Goal: Task Accomplishment & Management: Manage account settings

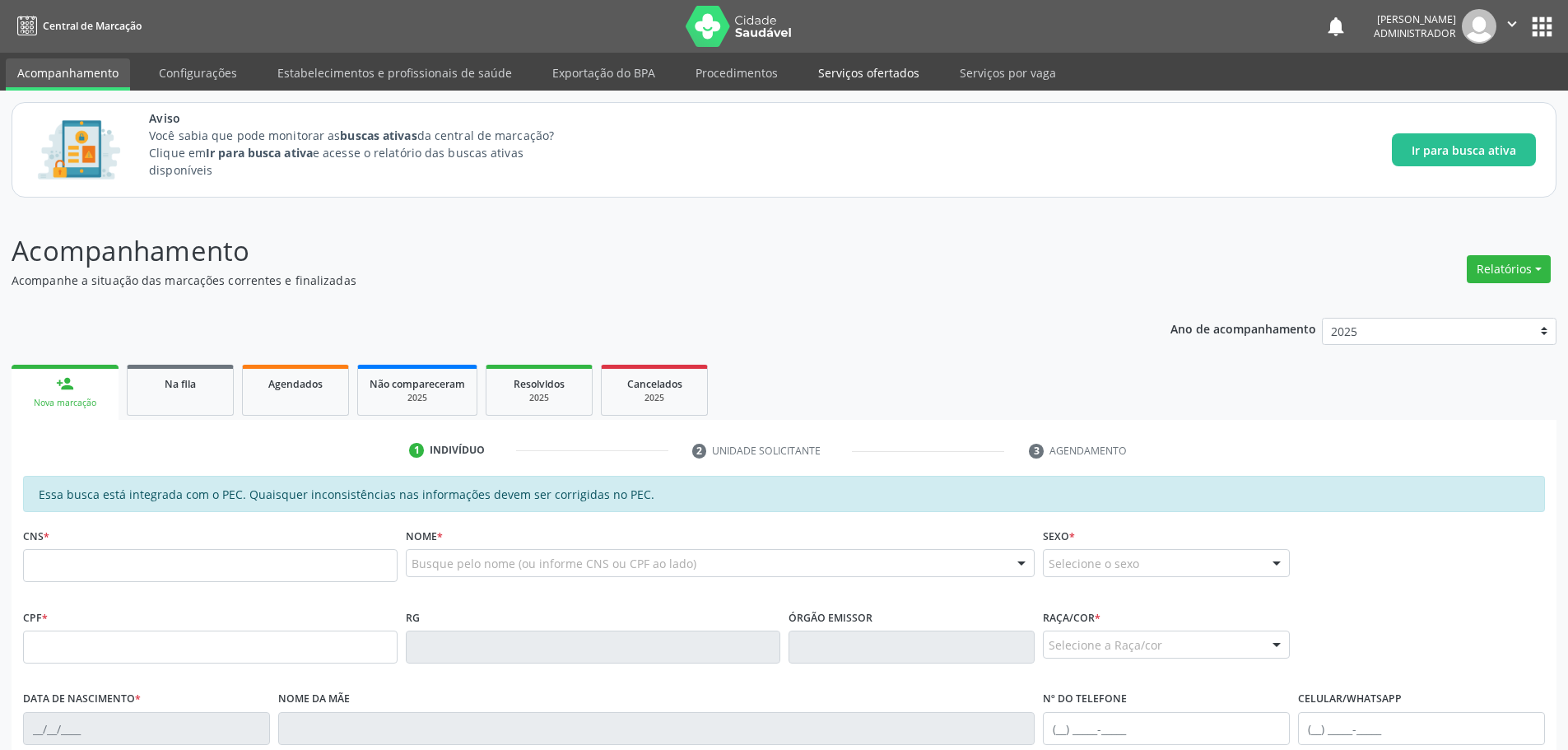
click at [832, 65] on link "Serviços ofertados" at bounding box center [869, 72] width 124 height 28
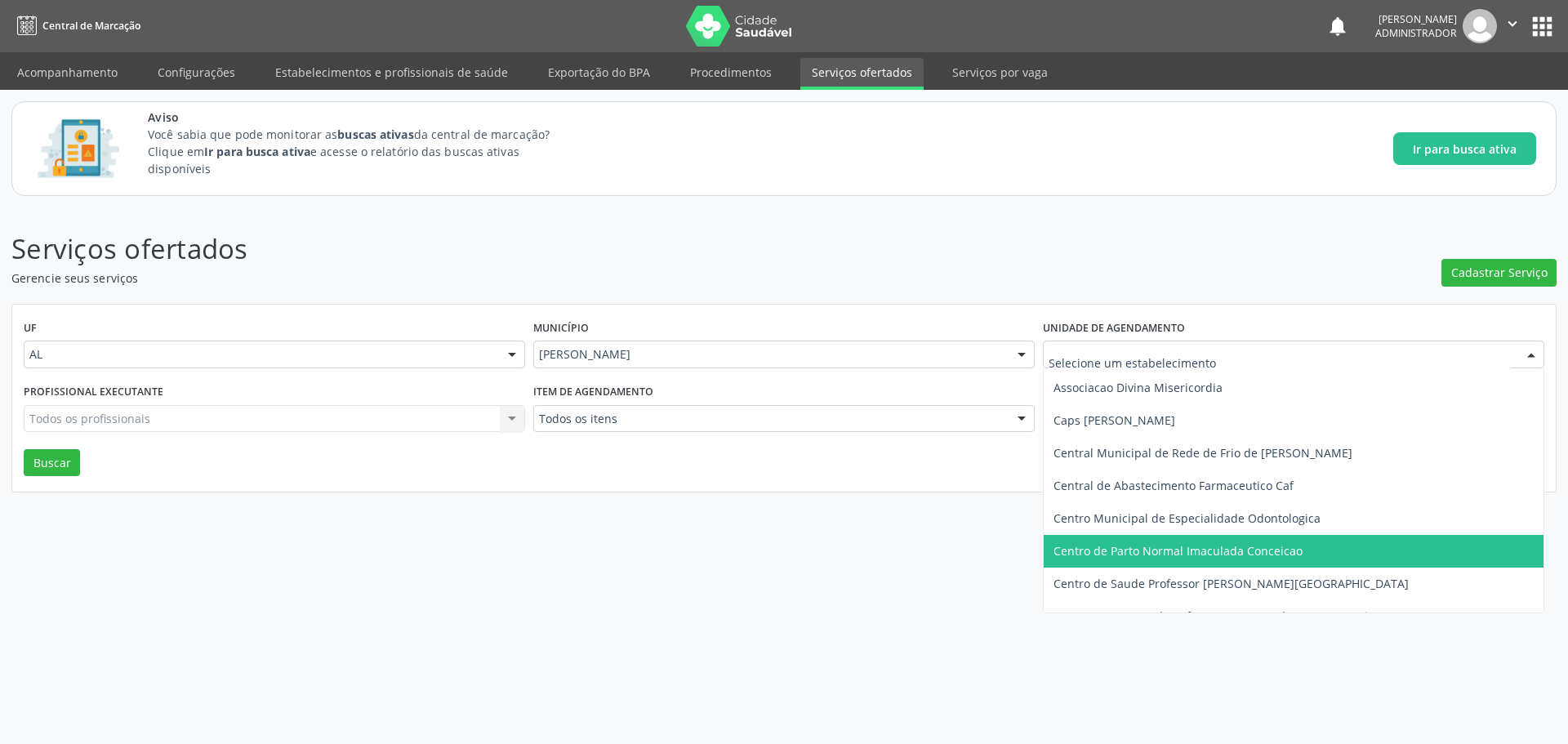
scroll to position [177, 0]
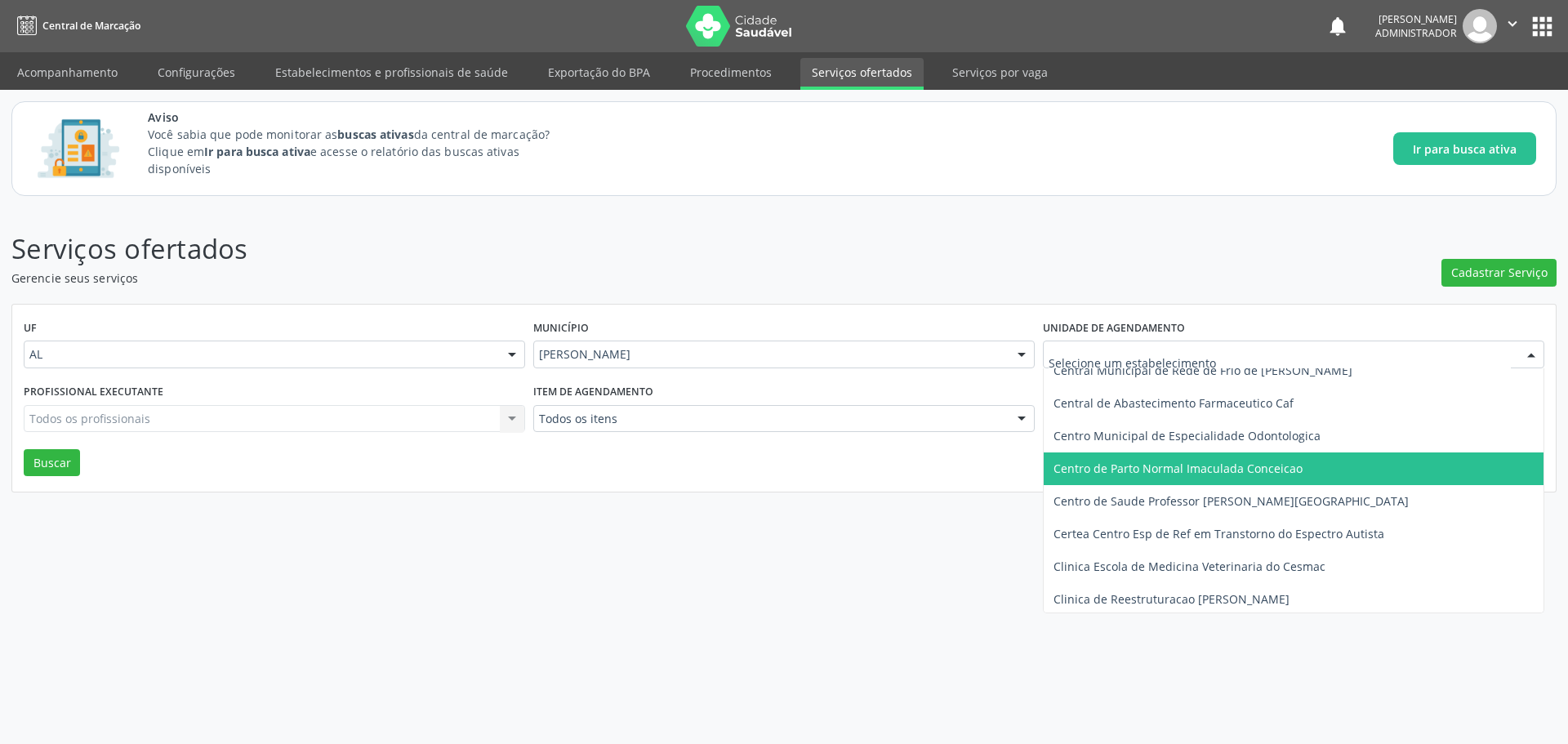
click at [1221, 472] on span "Centro de Parto Normal Imaculada Conceicao" at bounding box center [1178, 468] width 249 height 15
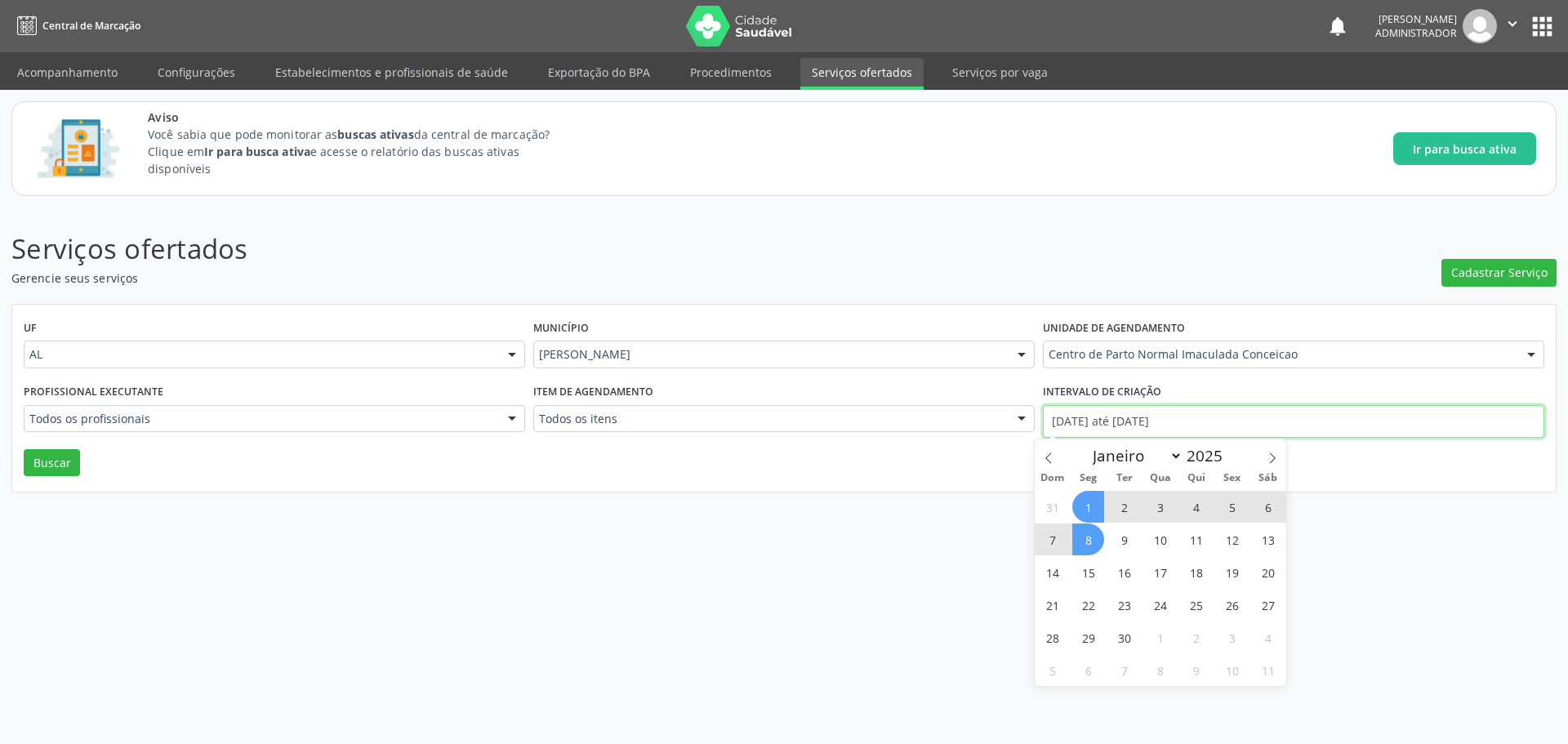
click at [1157, 424] on input "01/09/2025 até 08/09/2025" at bounding box center [1293, 421] width 501 height 32
click at [1124, 633] on span "30" at bounding box center [1123, 636] width 32 height 32
type input "30/09/2025"
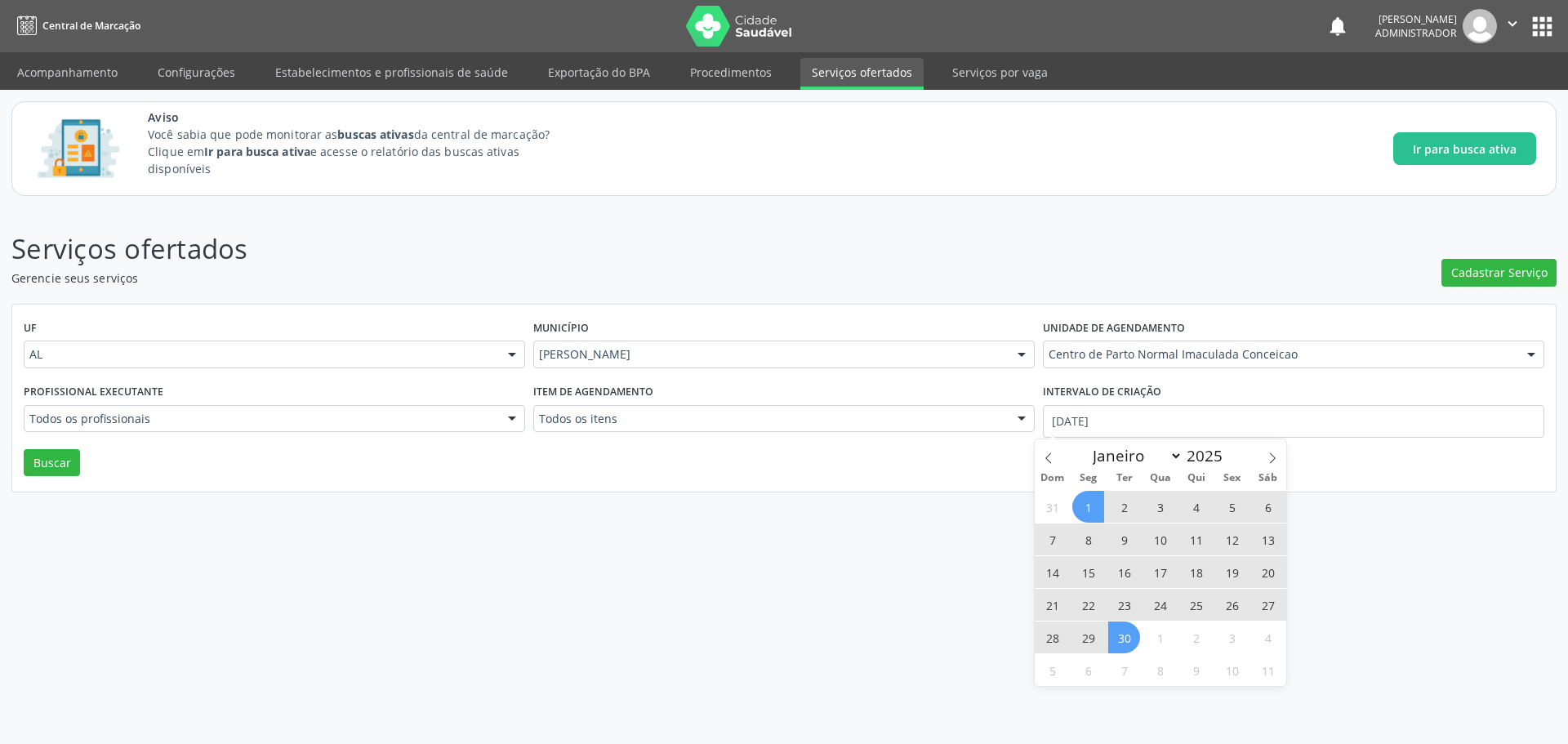
click at [1085, 517] on span "1" at bounding box center [1087, 506] width 32 height 32
click at [1065, 421] on input "01/09/2025 até 30/09/2025" at bounding box center [1293, 421] width 501 height 32
click at [1048, 462] on icon at bounding box center [1048, 457] width 11 height 11
select select "7"
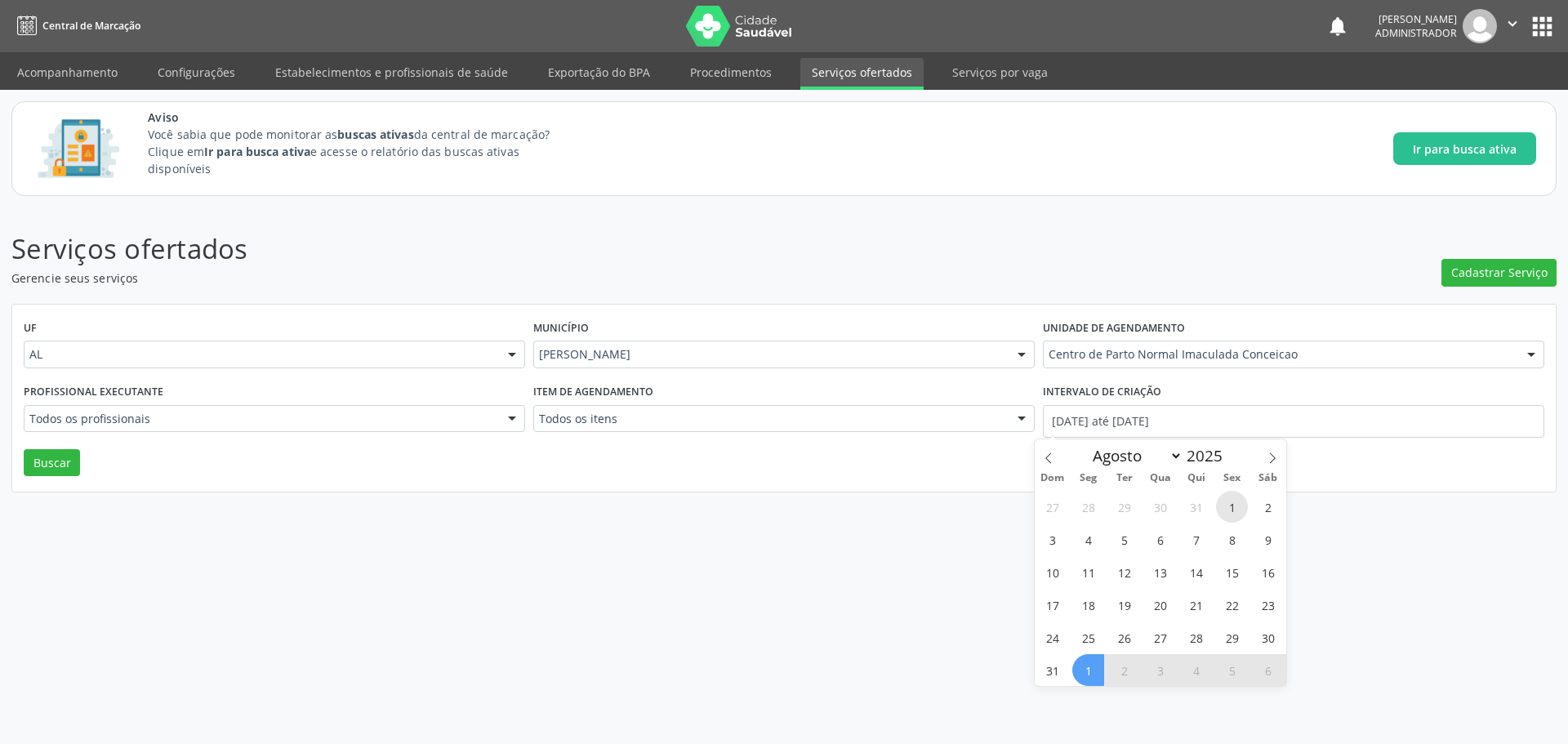
click at [1224, 501] on span "1" at bounding box center [1232, 506] width 32 height 32
type input "01/08/2025"
click at [1275, 458] on icon at bounding box center [1273, 458] width 6 height 10
select select "8"
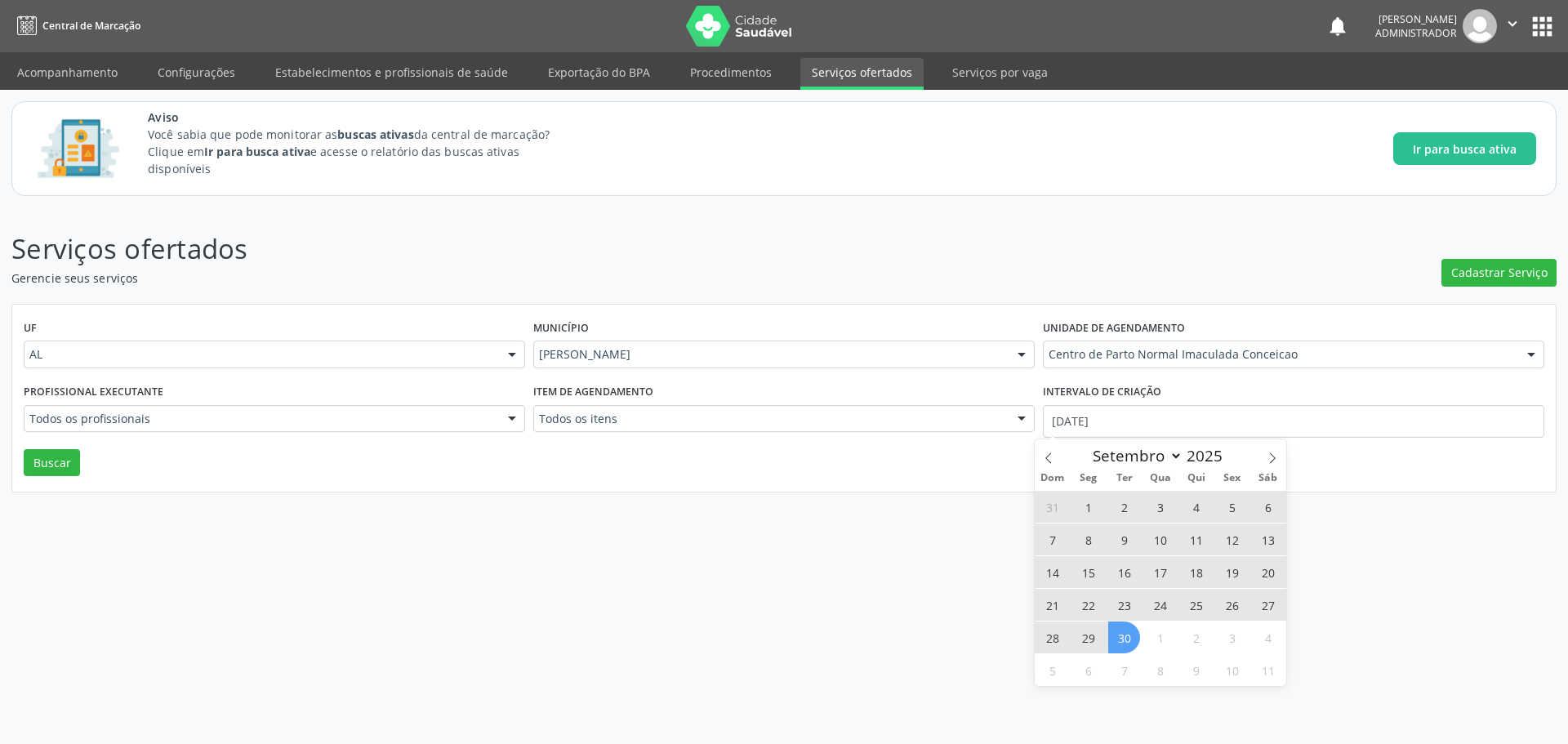
click at [1126, 636] on span "30" at bounding box center [1123, 636] width 32 height 32
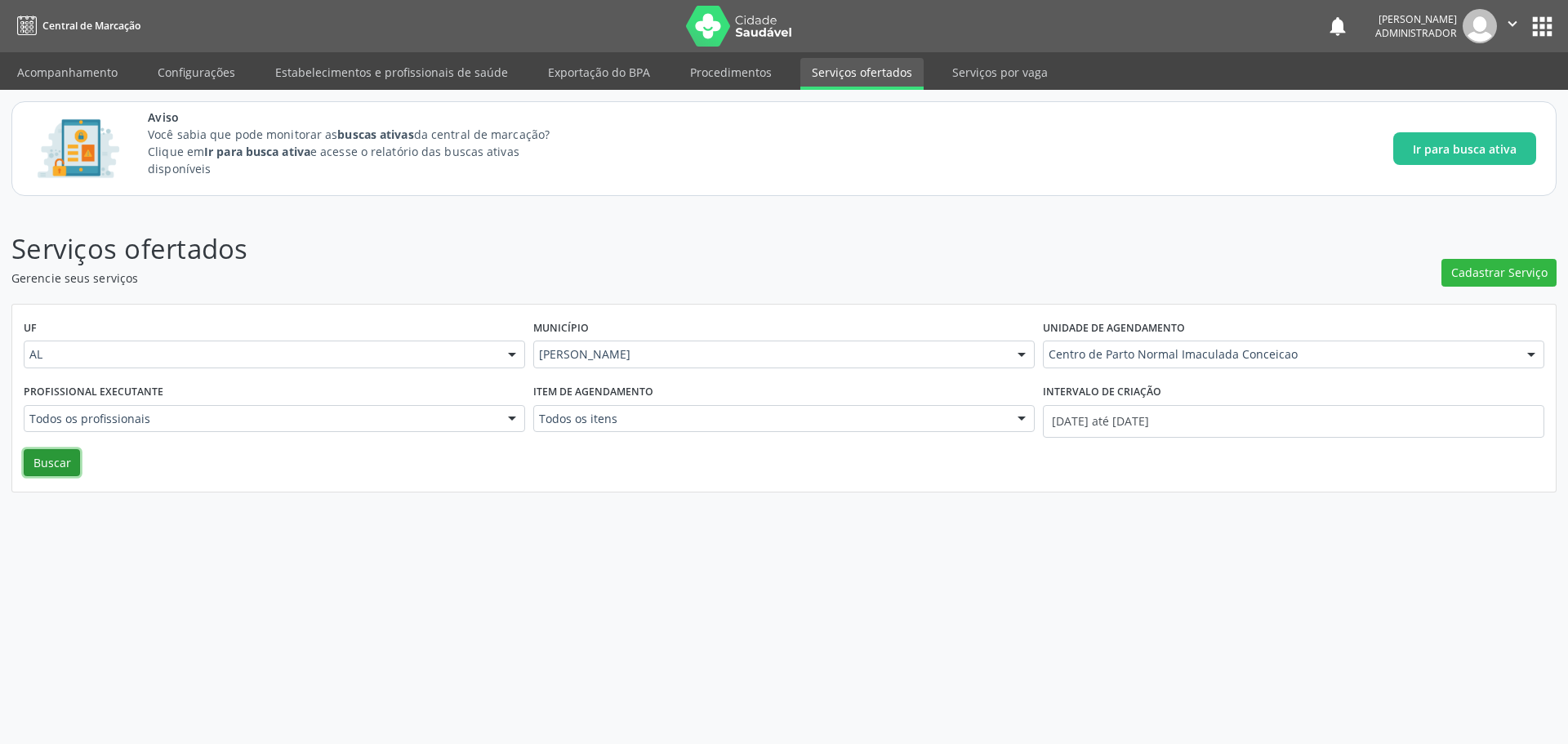
click at [47, 468] on button "Buscar" at bounding box center [52, 462] width 56 height 28
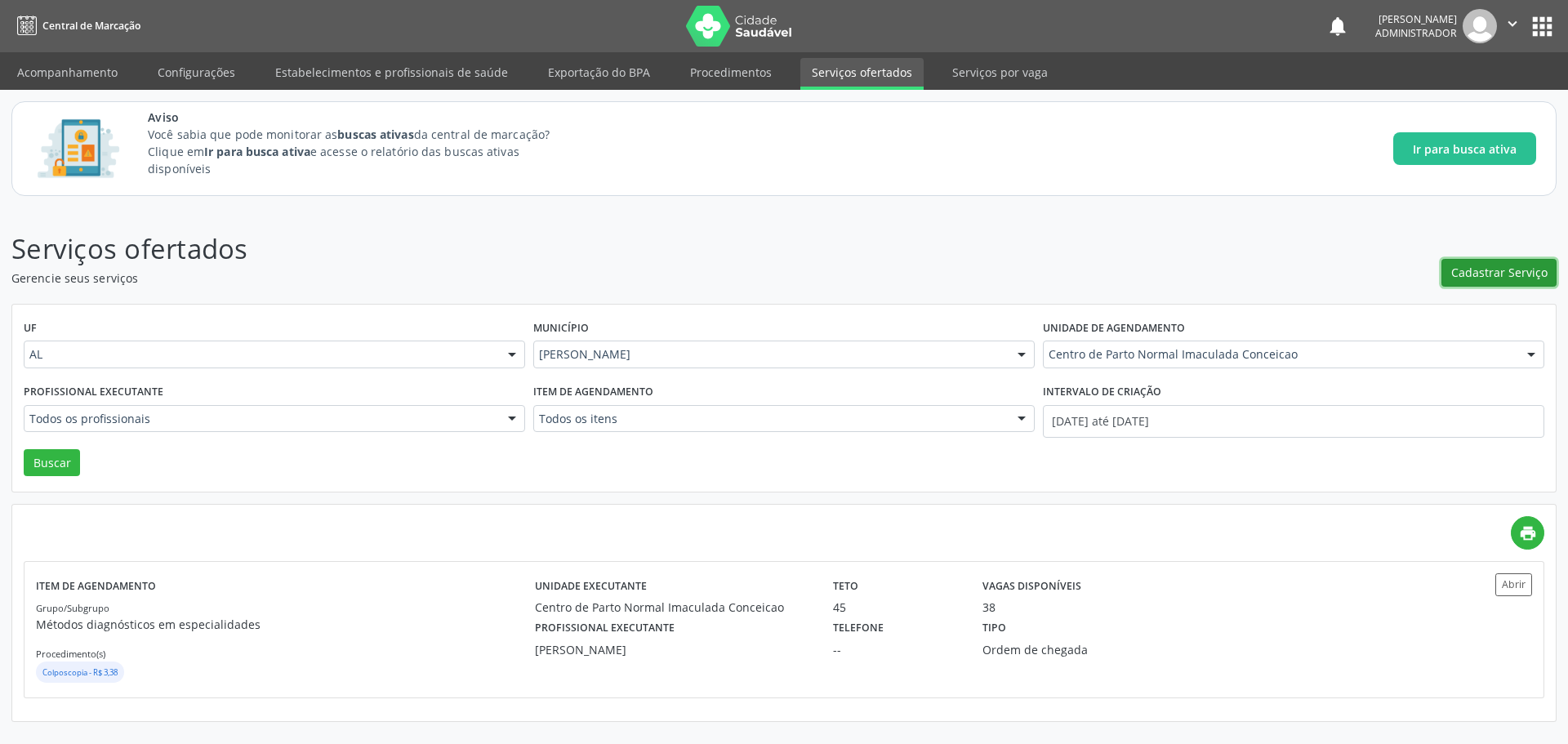
click at [1469, 268] on span "Cadastrar Serviço" at bounding box center [1499, 272] width 96 height 17
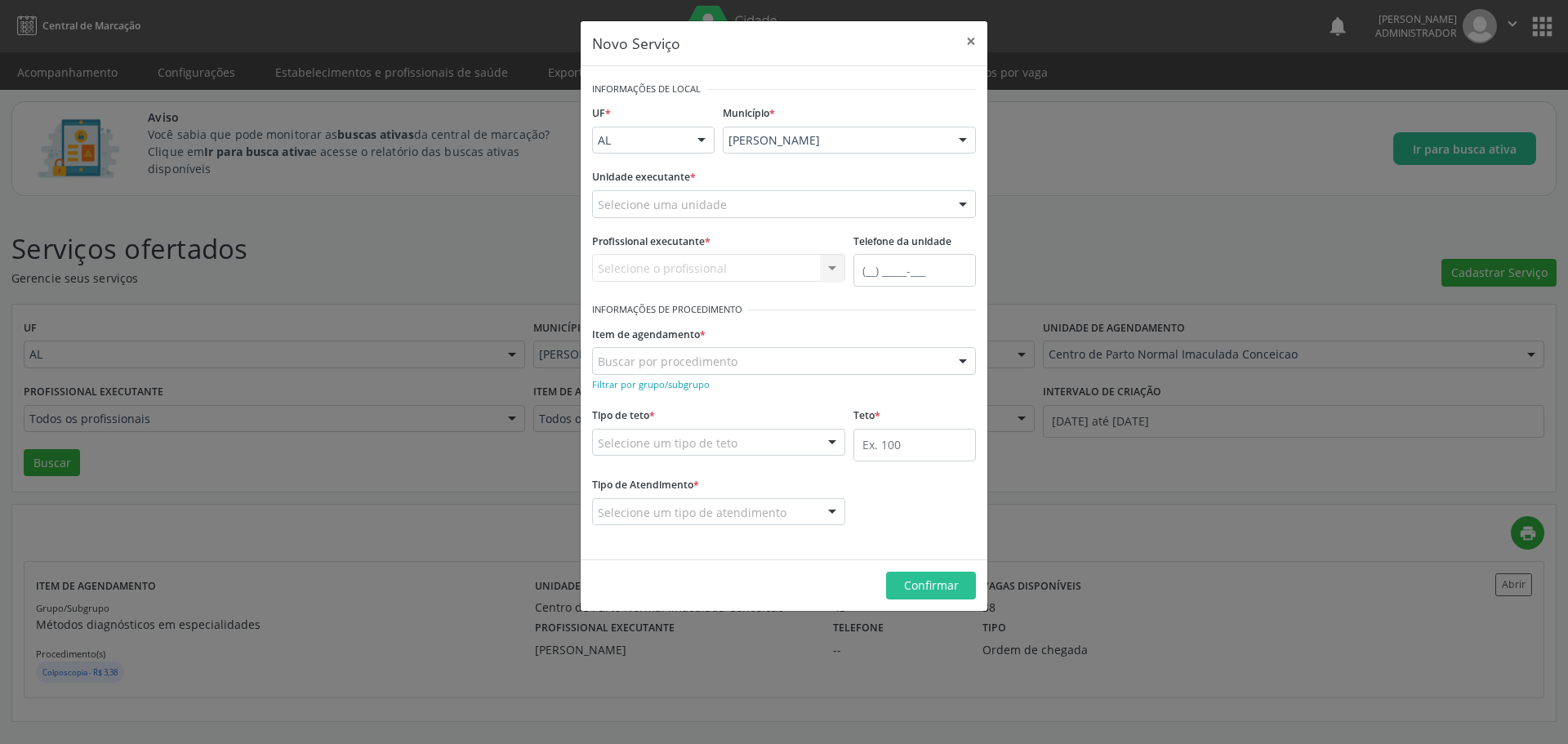
click at [847, 207] on div "Selecione uma unidade" at bounding box center [784, 204] width 384 height 28
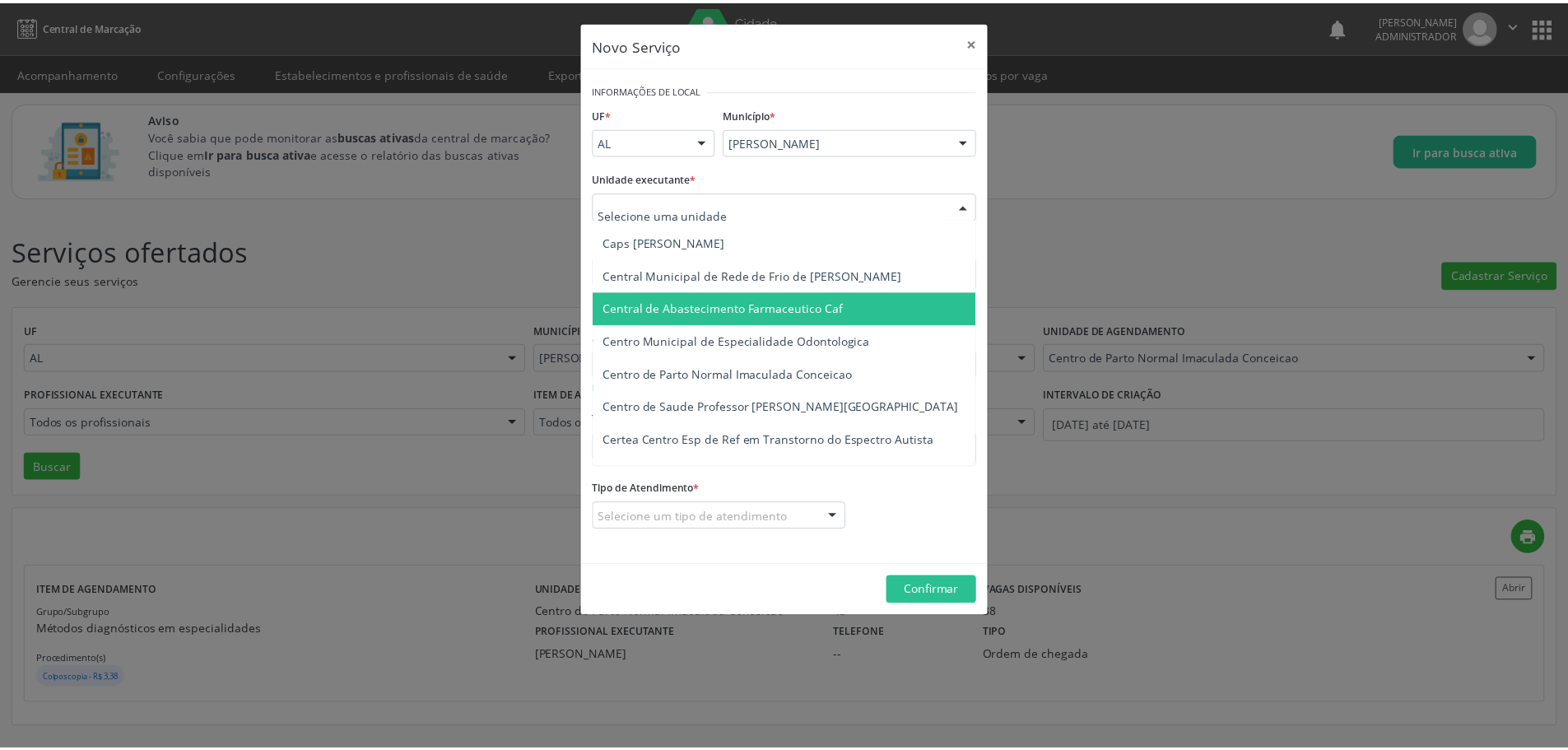
scroll to position [93, 0]
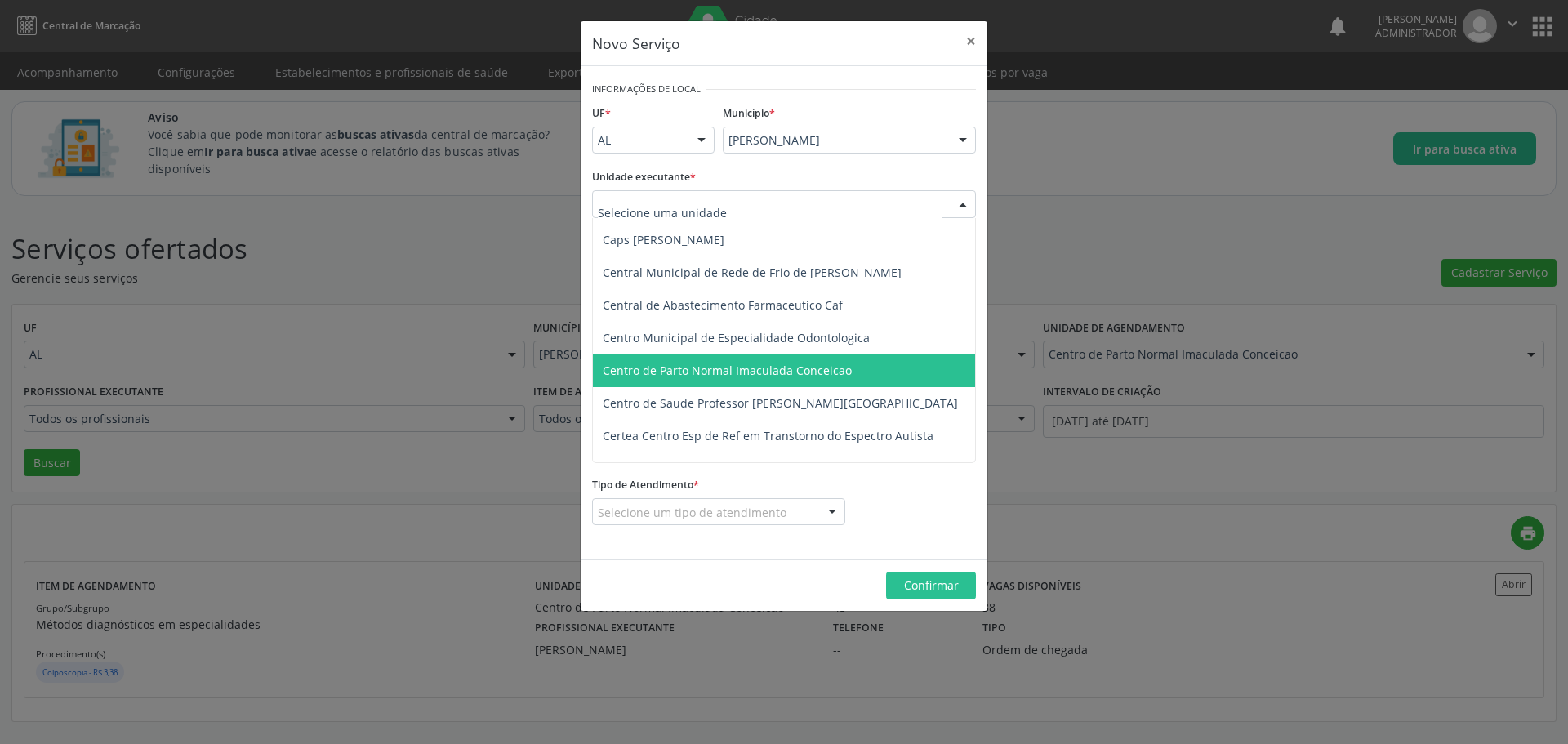
click at [767, 379] on span "Centro de Parto Normal Imaculada Conceicao" at bounding box center [796, 370] width 407 height 32
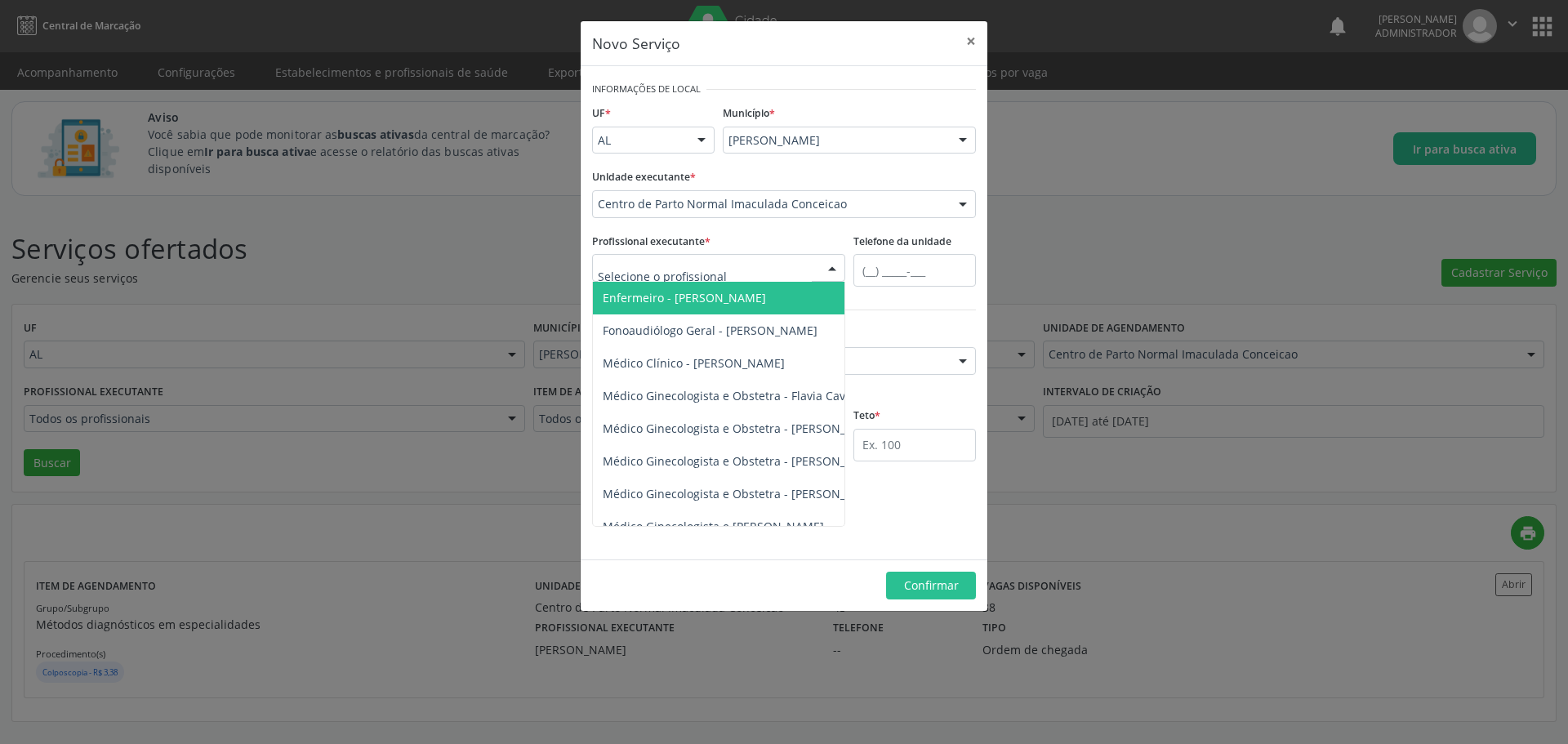
click at [831, 268] on div at bounding box center [832, 269] width 25 height 28
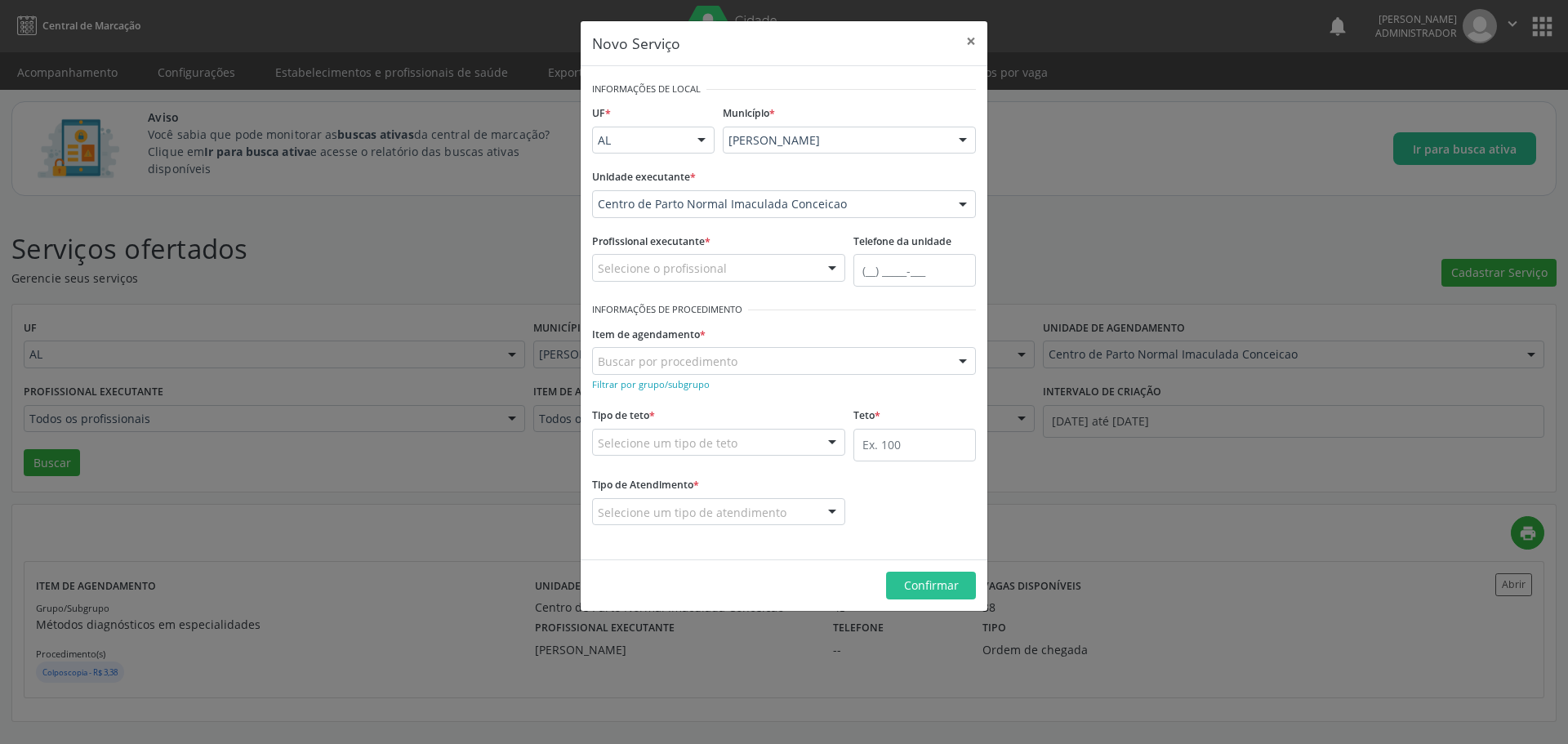
click at [835, 241] on div "Profissional executante * Selecione o profissional Enfermeiro - Magda Maria Fer…" at bounding box center [719, 255] width 254 height 52
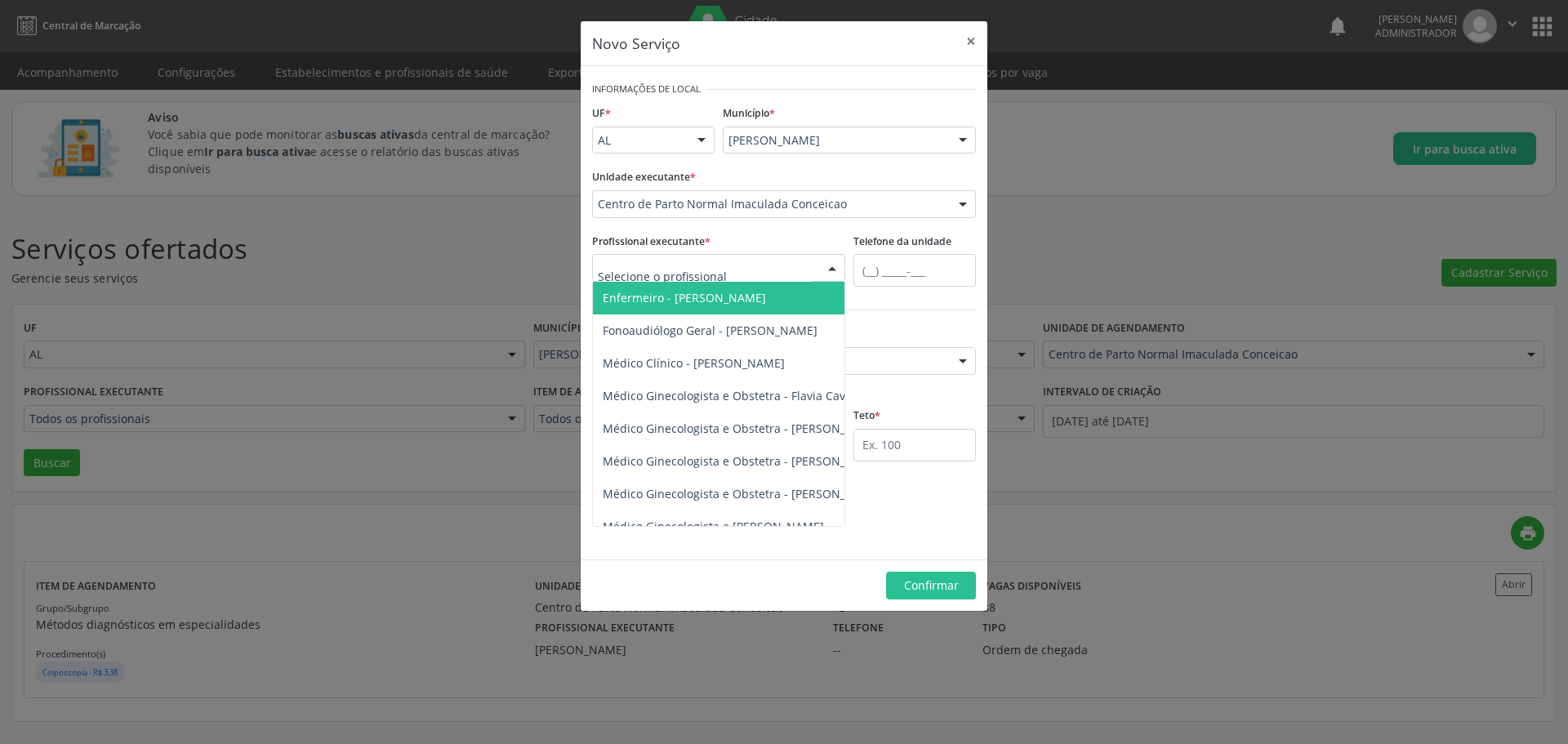
click at [821, 272] on div at bounding box center [832, 269] width 25 height 28
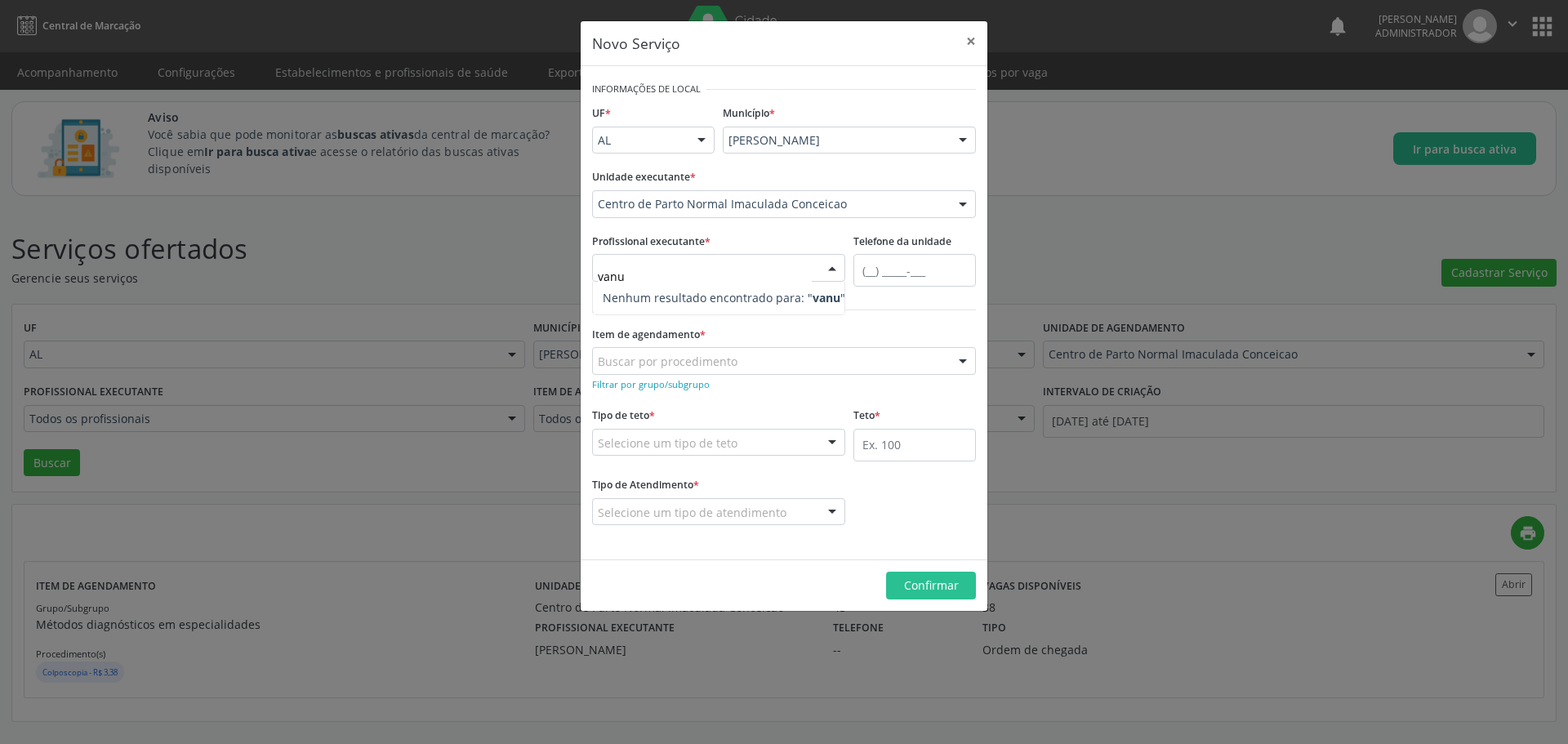
type input "van"
click at [823, 298] on span "Médico Ginecologista e [PERSON_NAME]" at bounding box center [713, 298] width 221 height 15
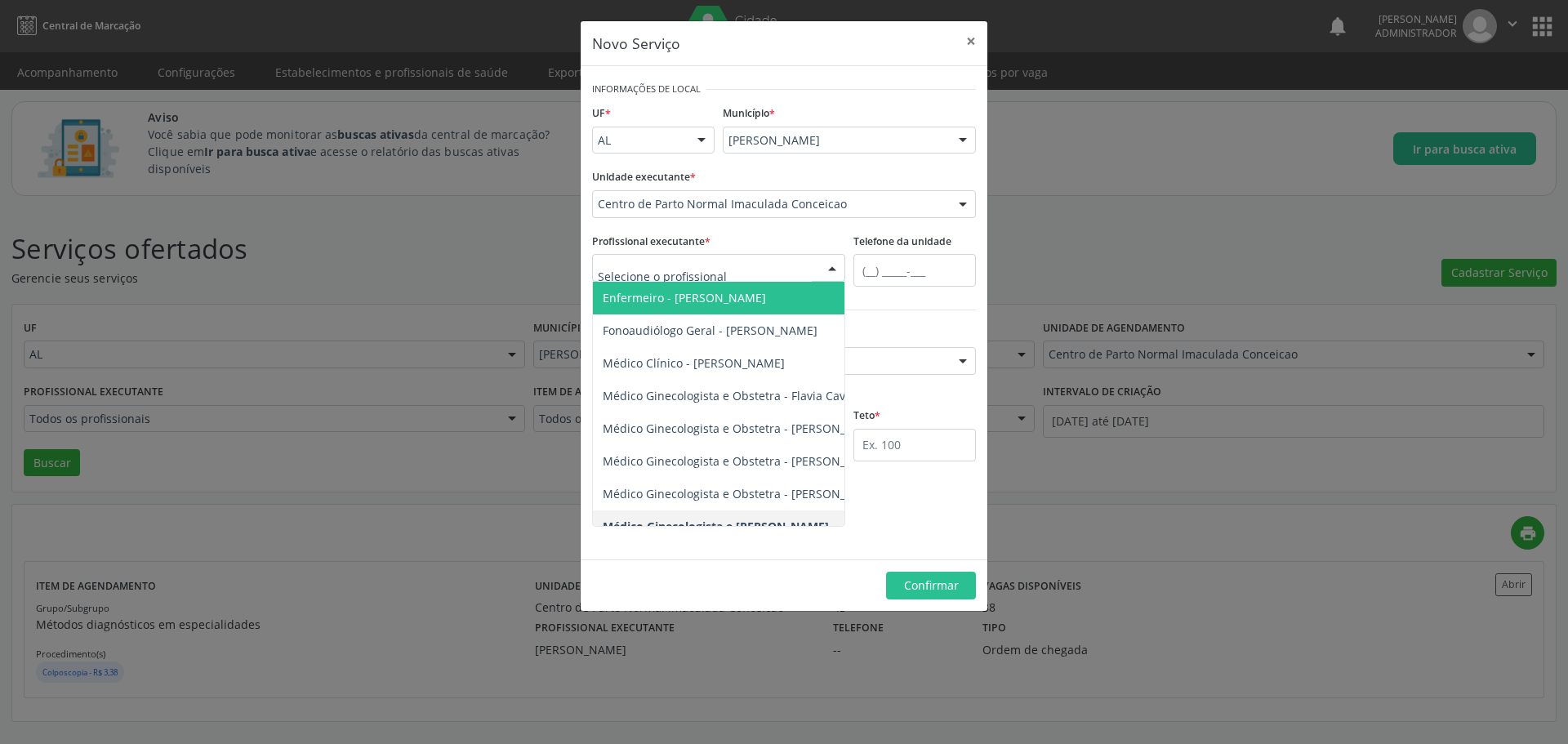
click at [820, 264] on div at bounding box center [832, 269] width 25 height 28
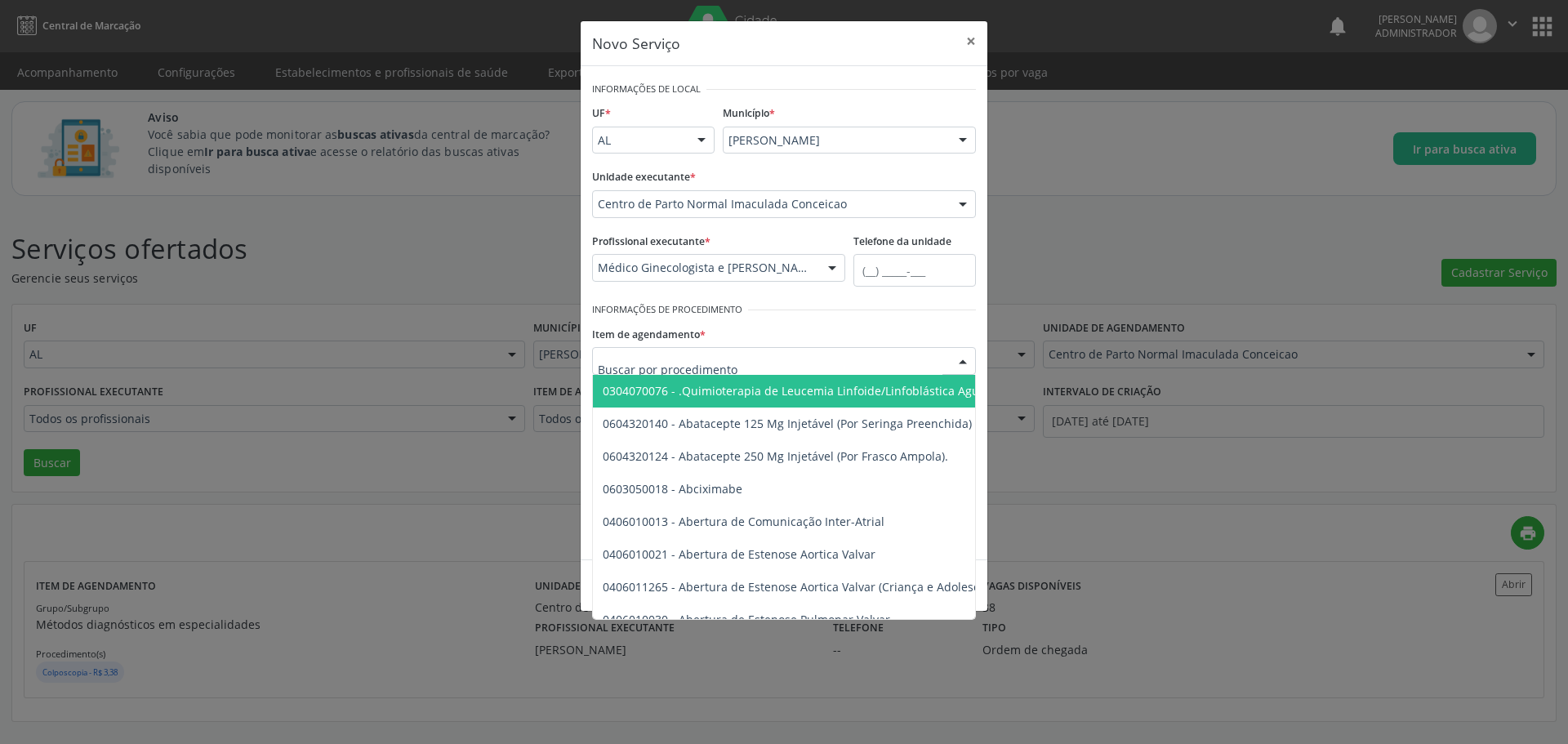
click at [758, 365] on div at bounding box center [784, 361] width 384 height 28
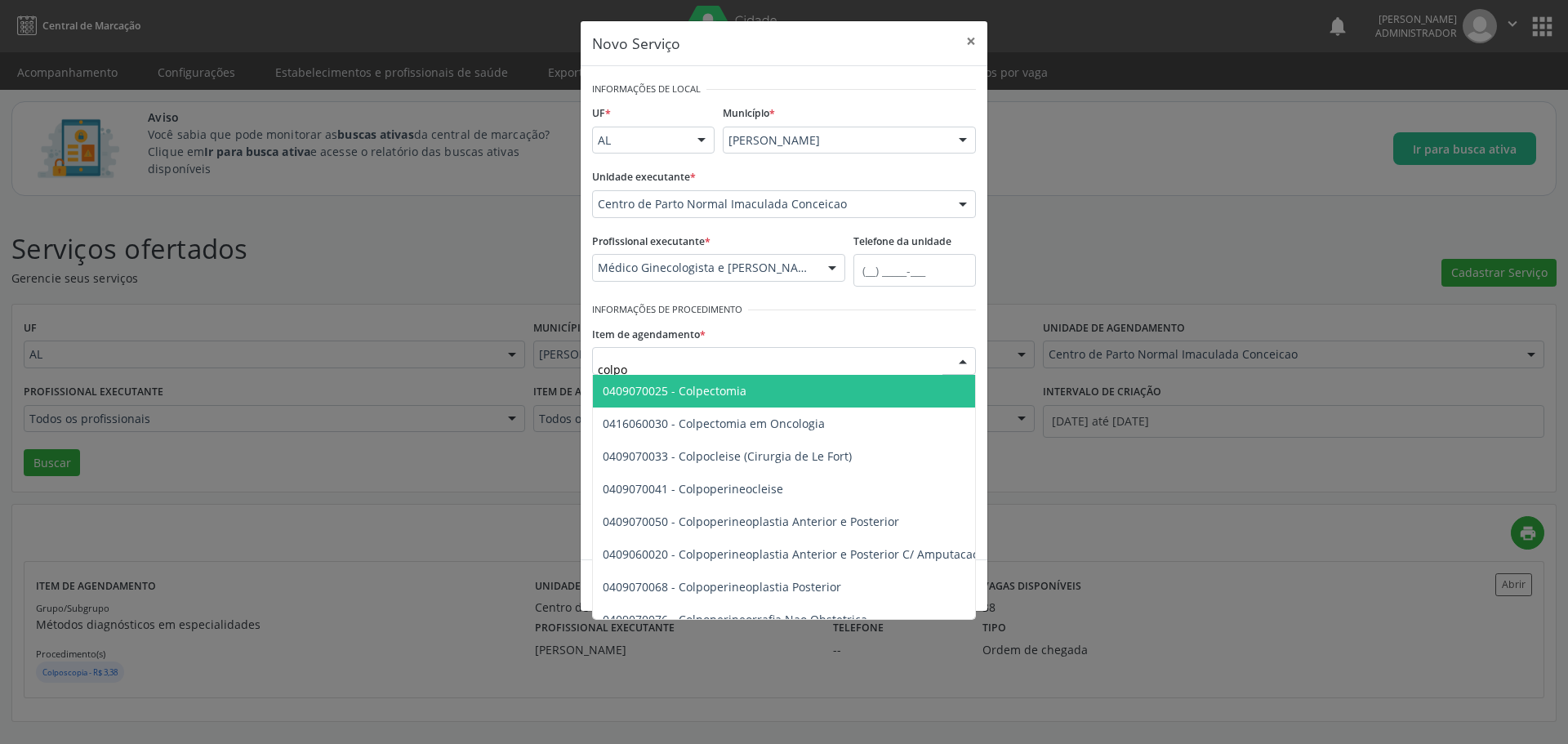
type input "colpos"
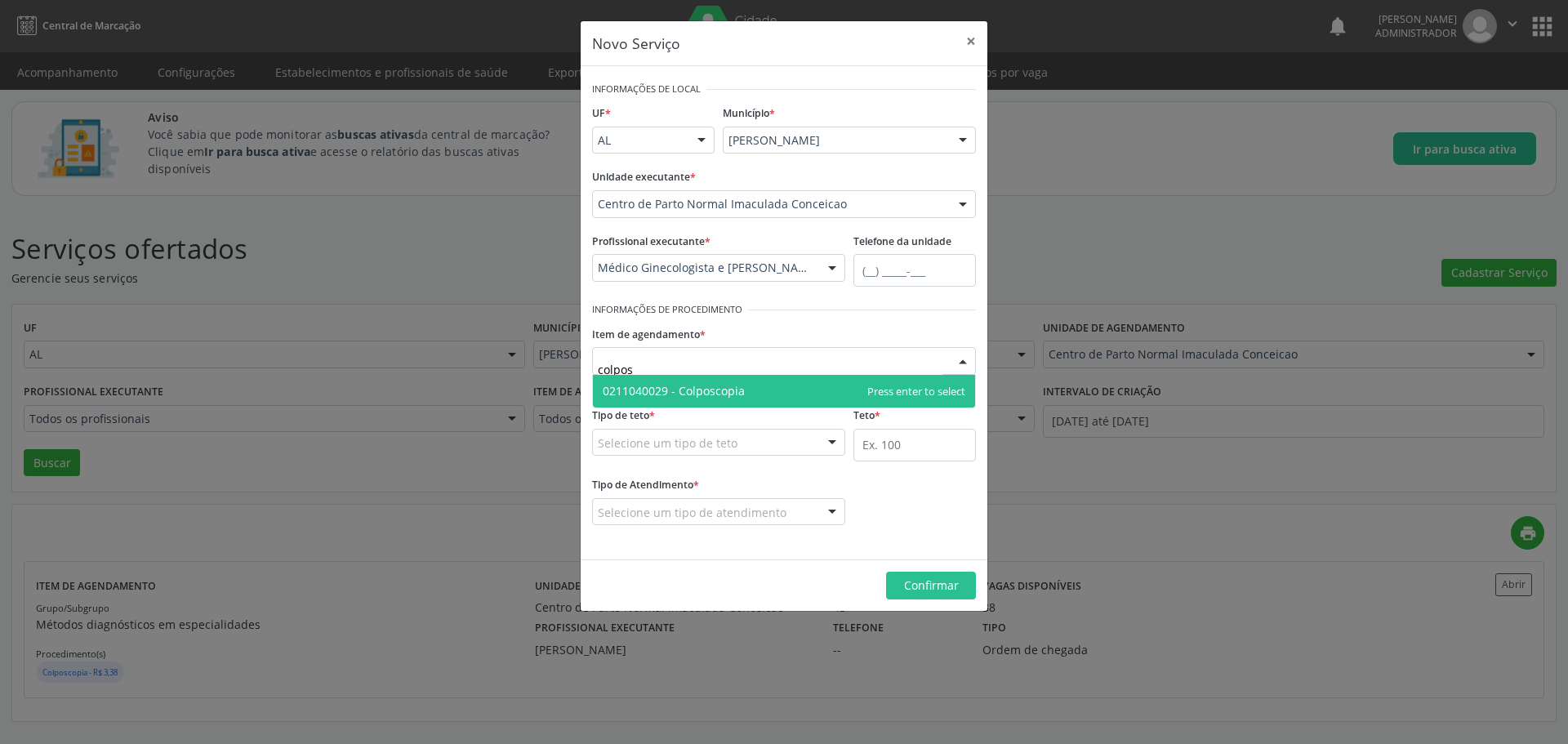
click at [728, 392] on span "0211040029 - Colposcopia" at bounding box center [673, 391] width 142 height 15
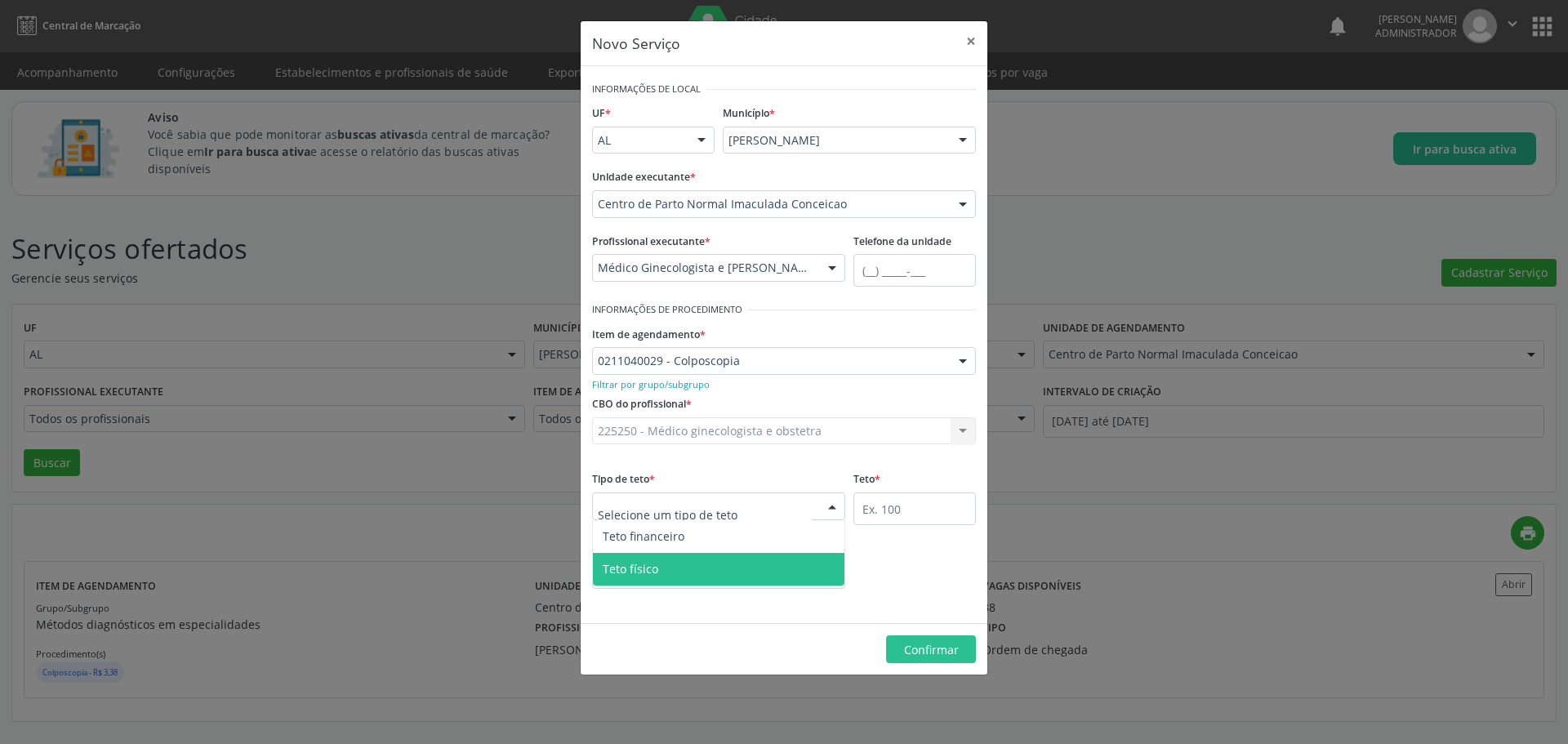
click at [671, 561] on span "Teto físico" at bounding box center [719, 569] width 252 height 32
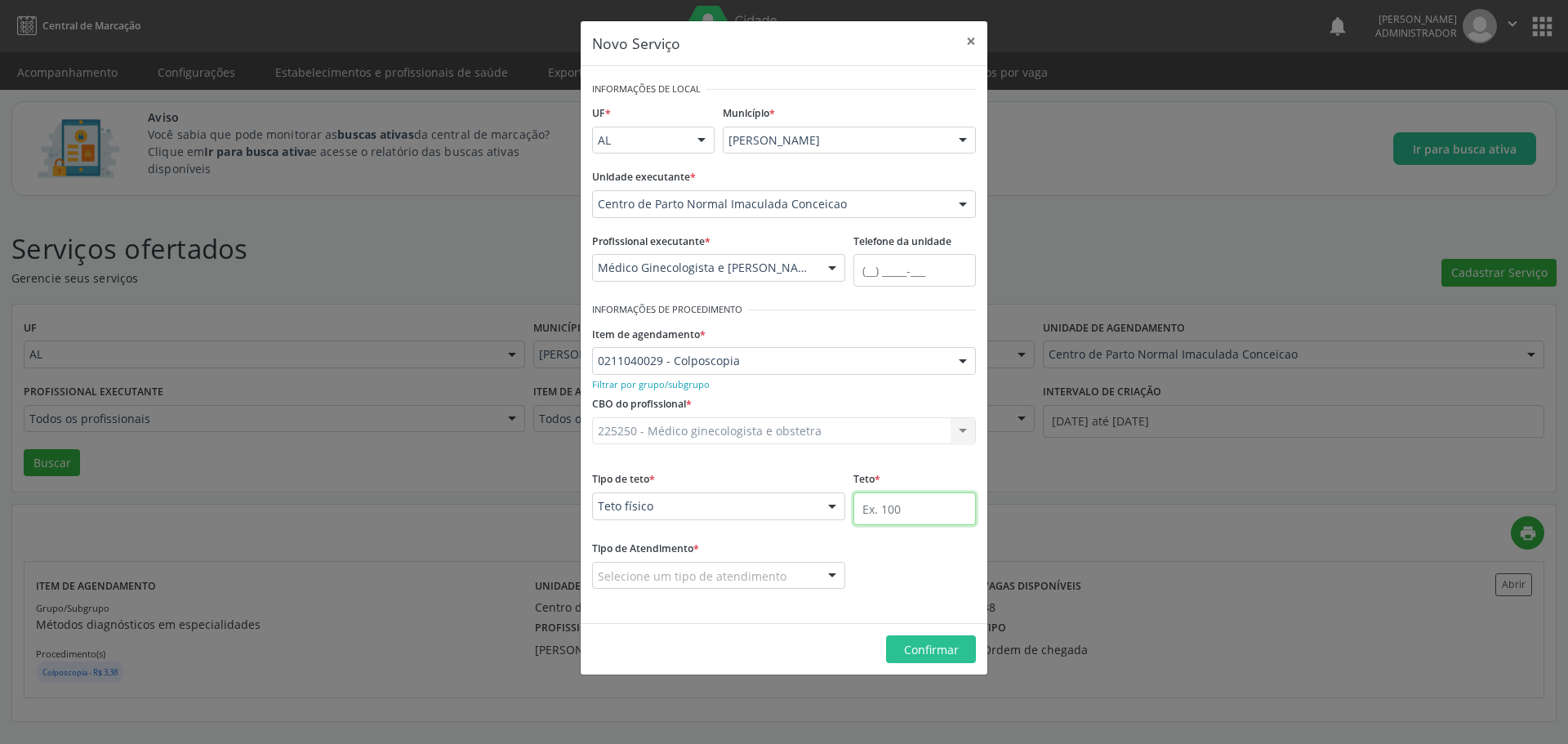
click at [914, 517] on input "text" at bounding box center [915, 509] width 123 height 32
click at [882, 509] on input "text" at bounding box center [915, 509] width 123 height 32
type input "100"
click at [808, 562] on div at bounding box center [719, 575] width 254 height 28
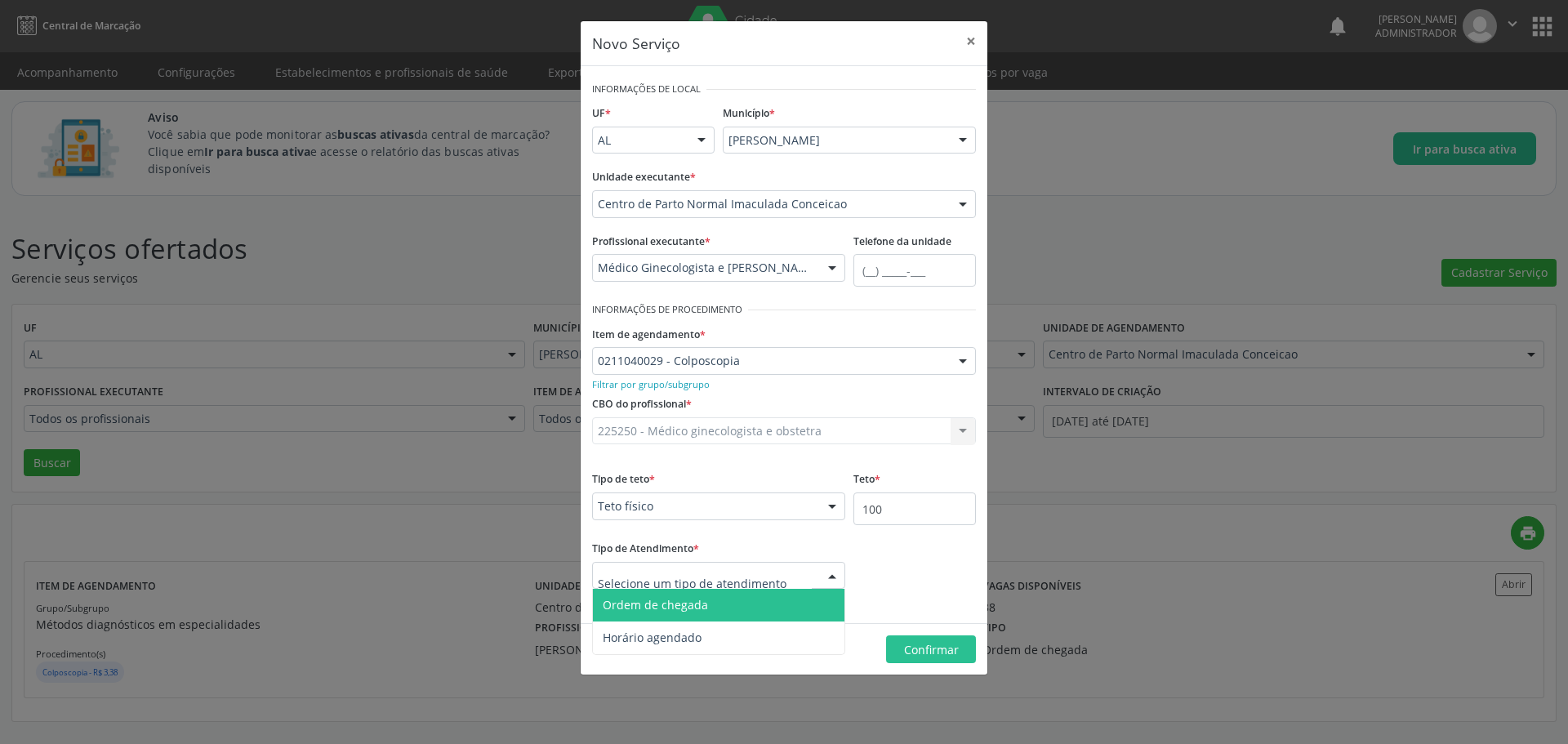
click at [747, 609] on span "Ordem de chegada" at bounding box center [719, 605] width 252 height 32
click at [747, 609] on div "Tipo de Atendimento * Ordem de chegada Ordem de chegada Horário agendado Nenhum…" at bounding box center [719, 574] width 261 height 75
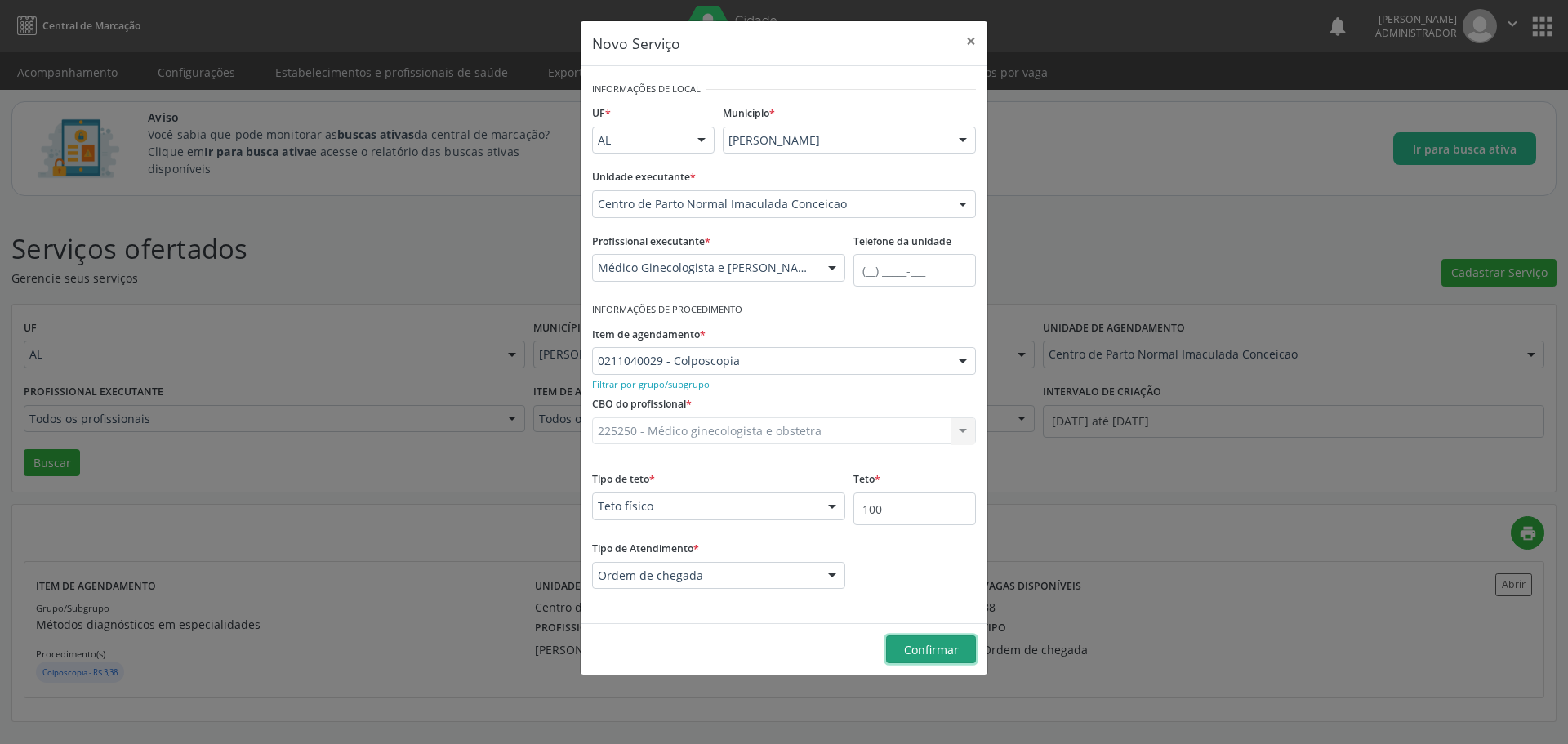
click at [934, 642] on span "Confirmar" at bounding box center [931, 649] width 55 height 15
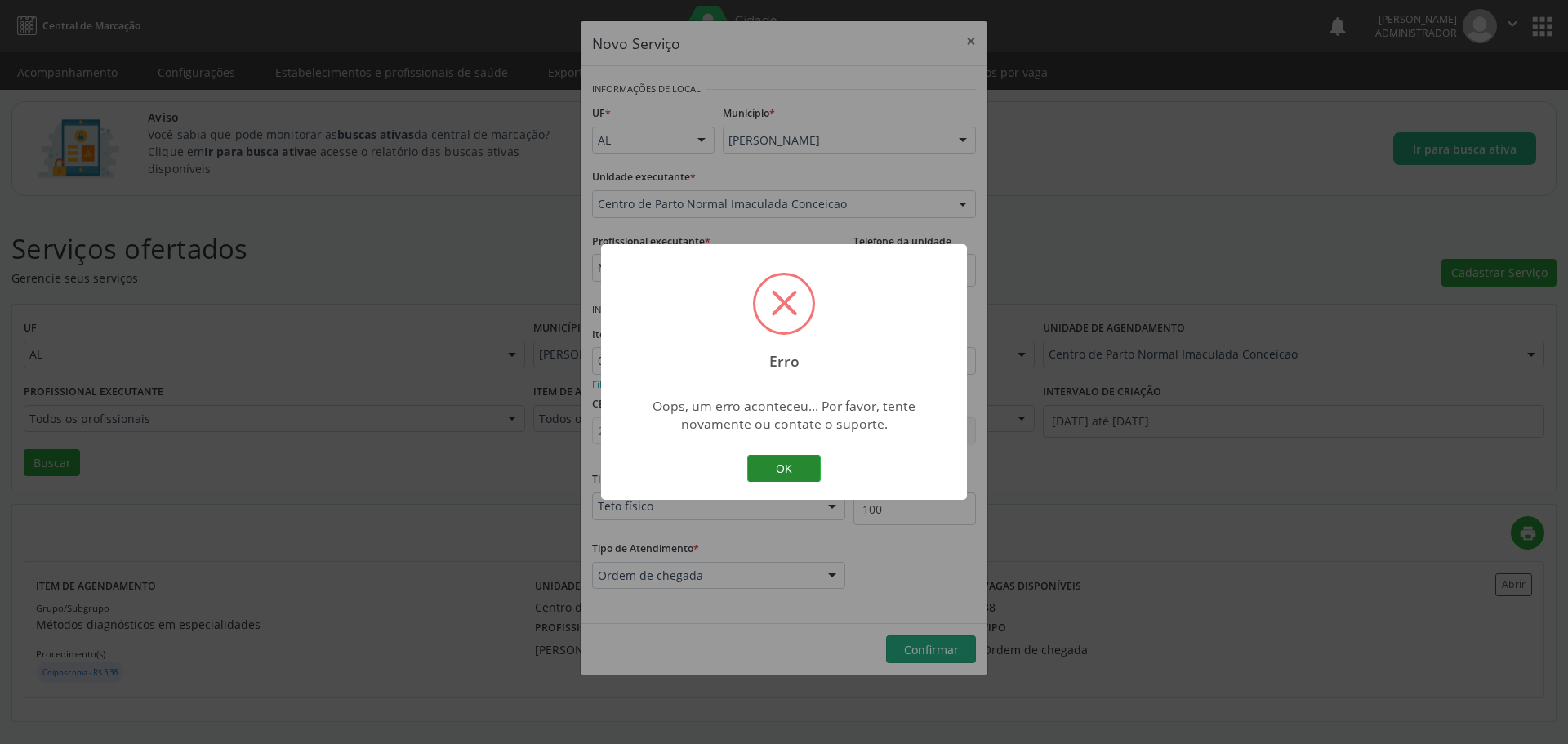
click at [796, 472] on button "OK" at bounding box center [784, 468] width 73 height 28
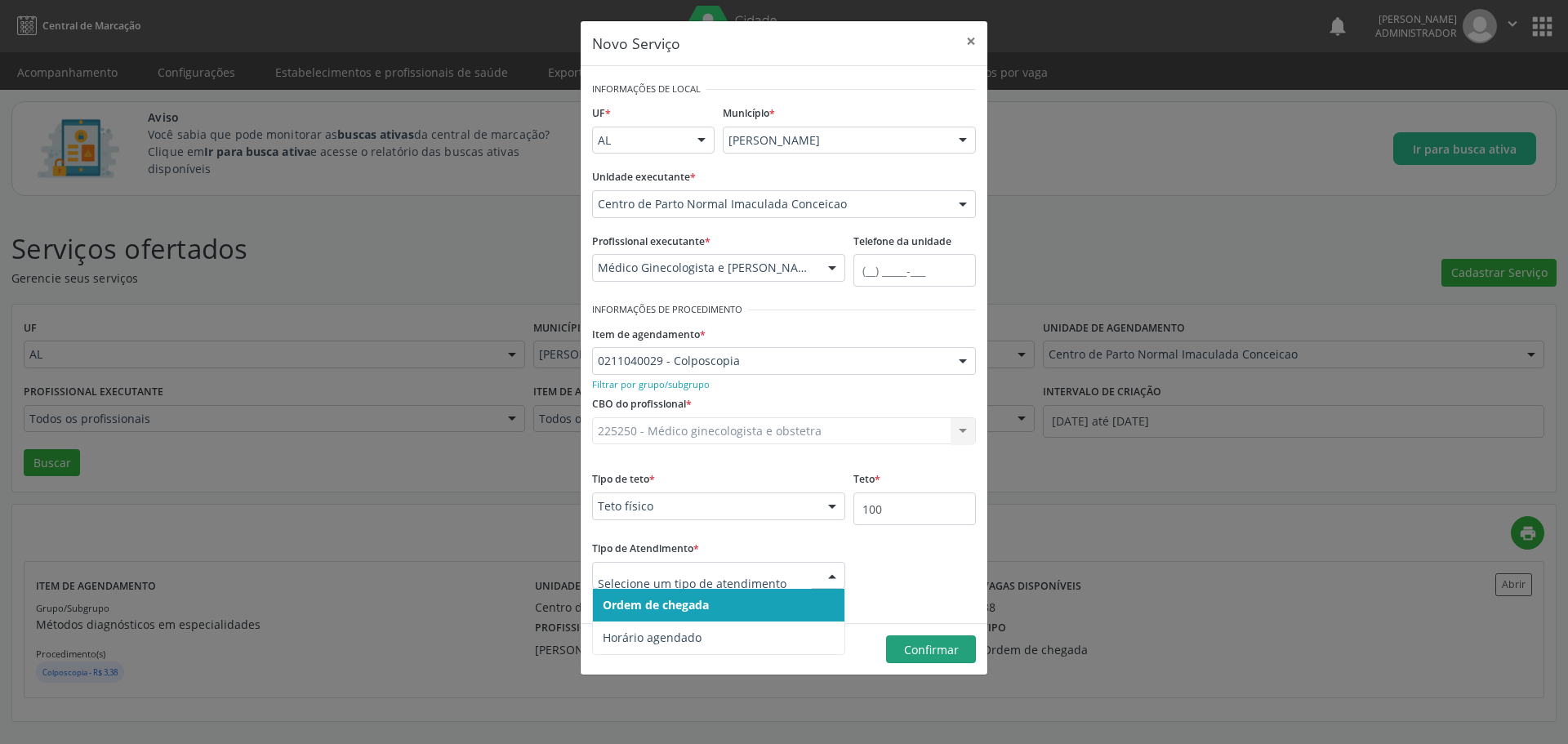
click at [758, 596] on span "Ordem de chegada" at bounding box center [719, 605] width 252 height 32
click at [974, 47] on button "×" at bounding box center [971, 41] width 32 height 40
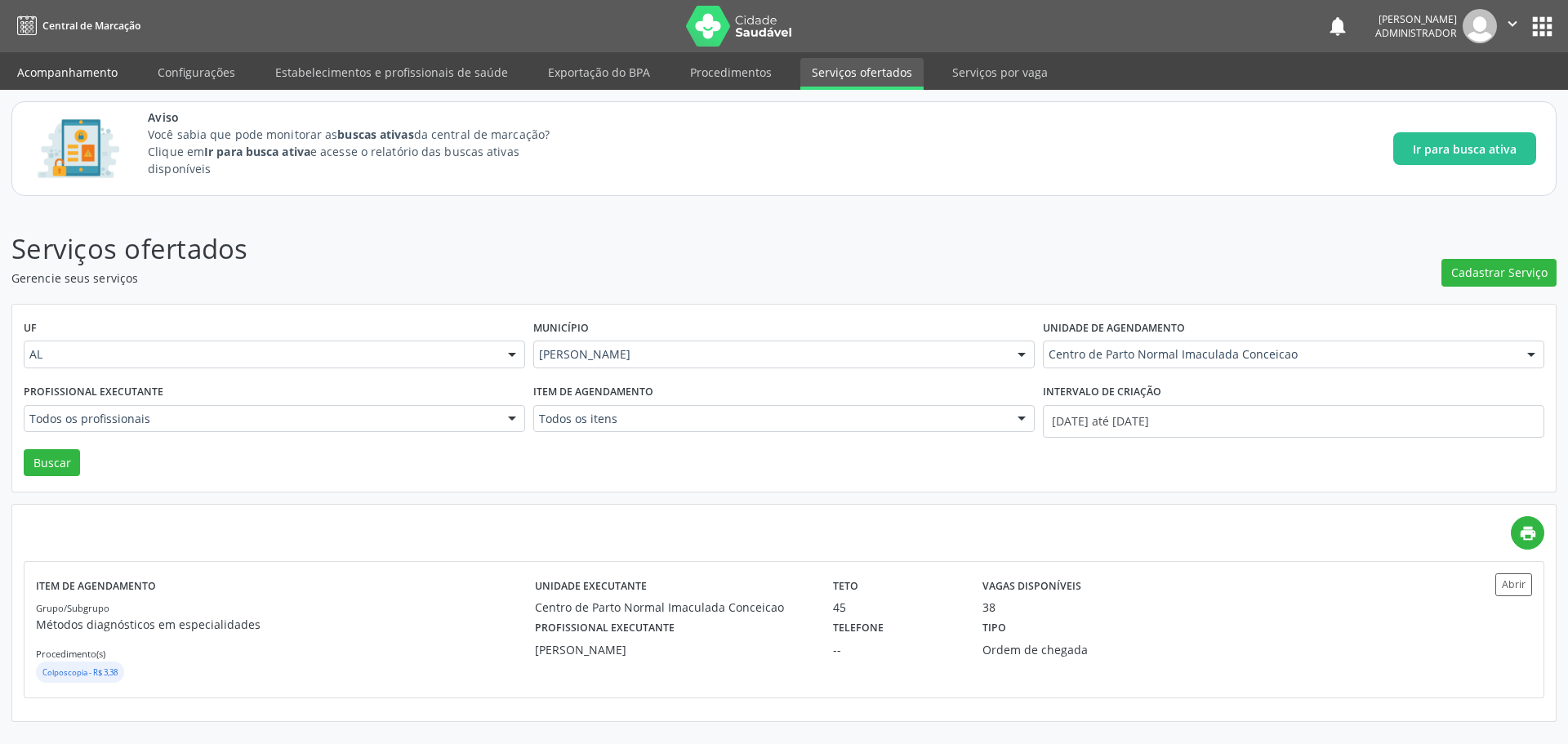
click at [101, 78] on link "Acompanhamento" at bounding box center [67, 72] width 123 height 28
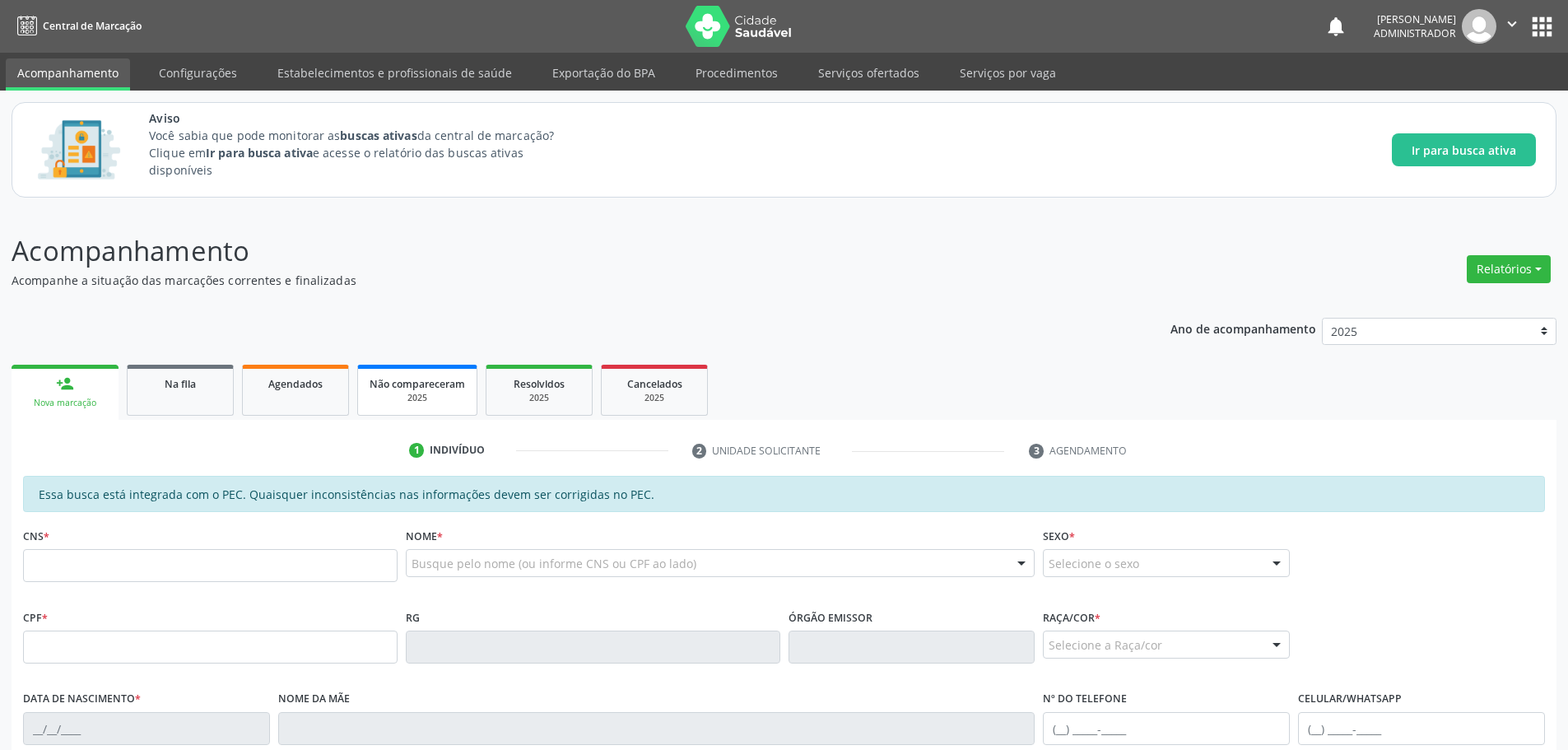
click at [410, 384] on span "Não compareceram" at bounding box center [417, 384] width 95 height 14
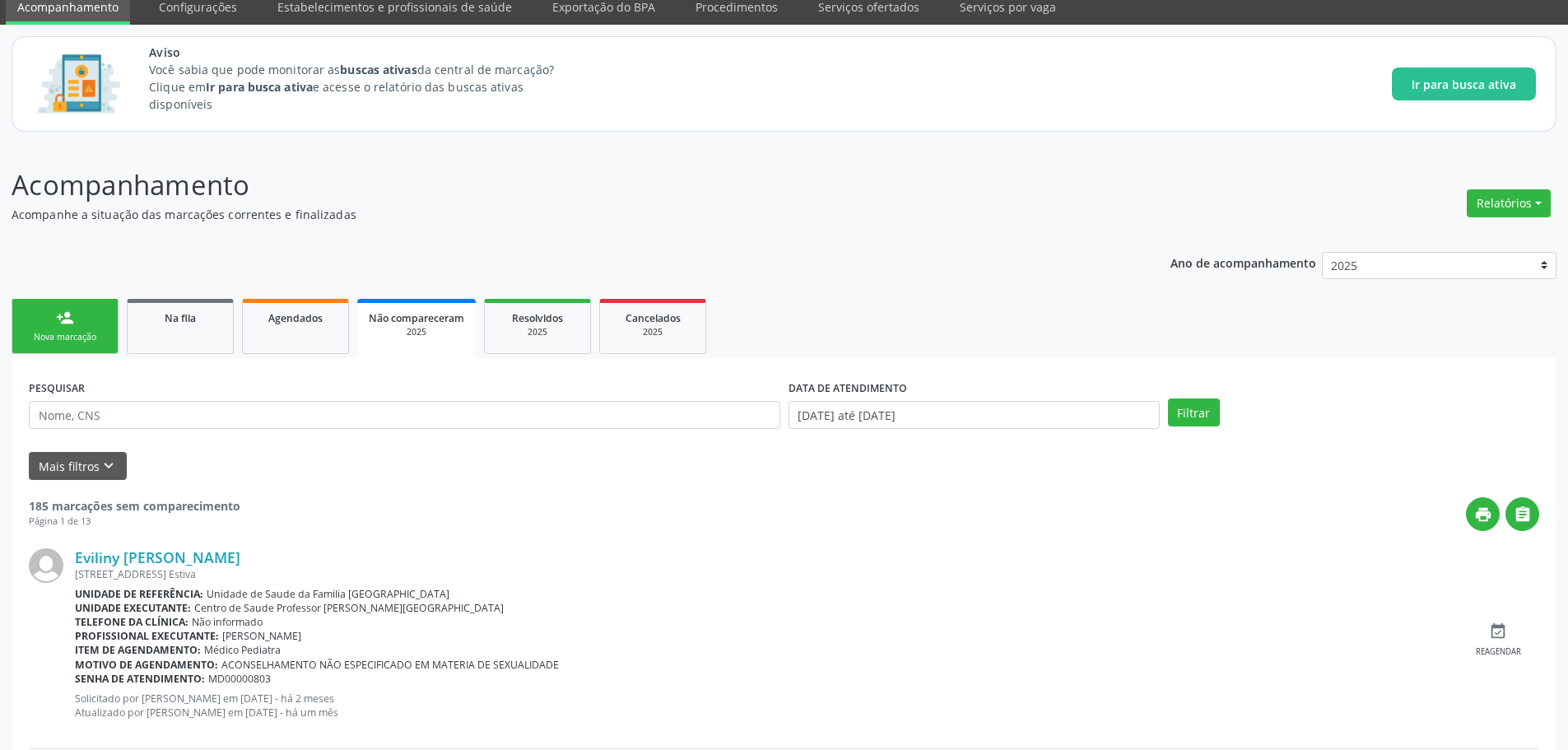
scroll to position [65, 0]
click at [508, 327] on div "2025" at bounding box center [538, 333] width 83 height 12
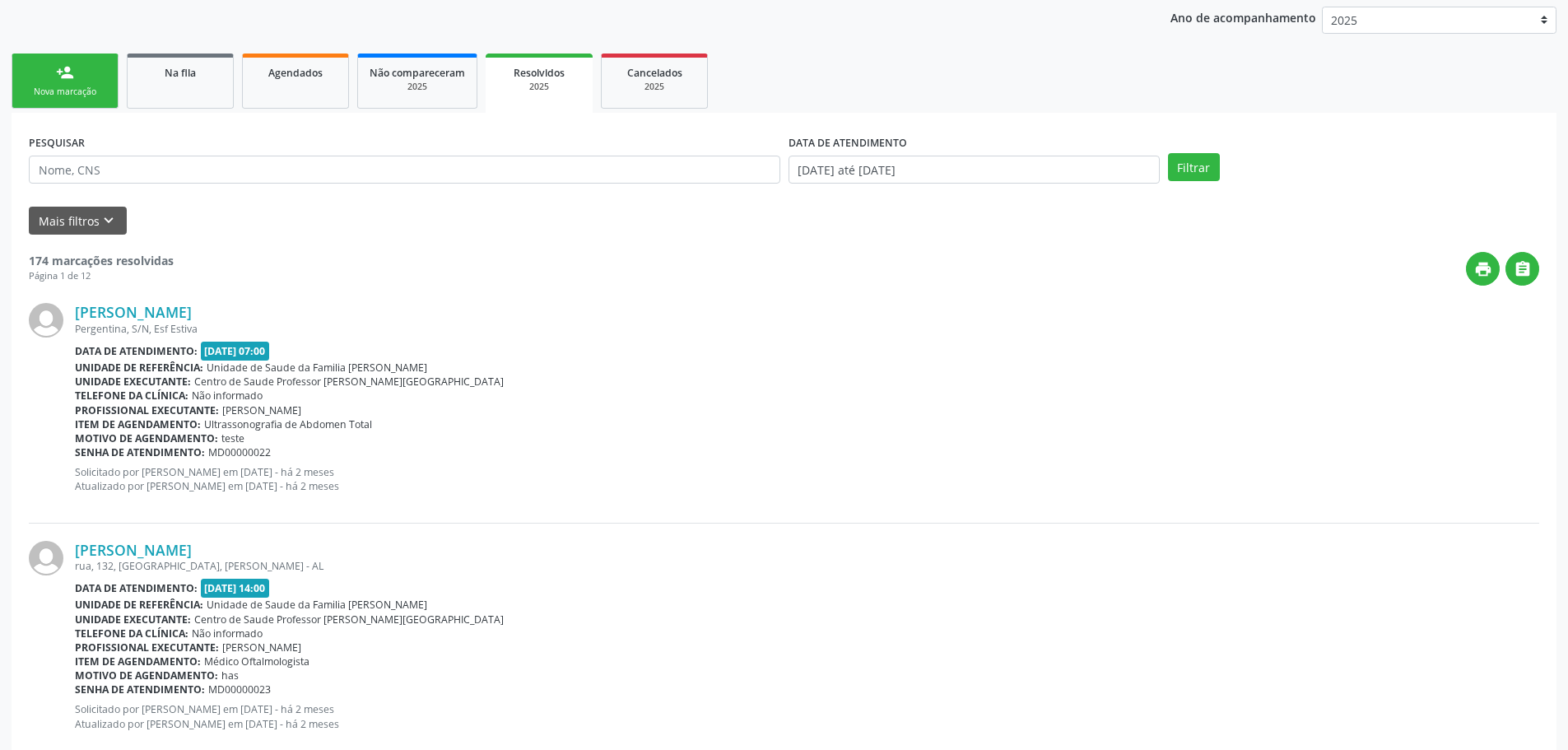
scroll to position [312, 0]
click at [639, 95] on link "Cancelados 2025" at bounding box center [654, 80] width 107 height 55
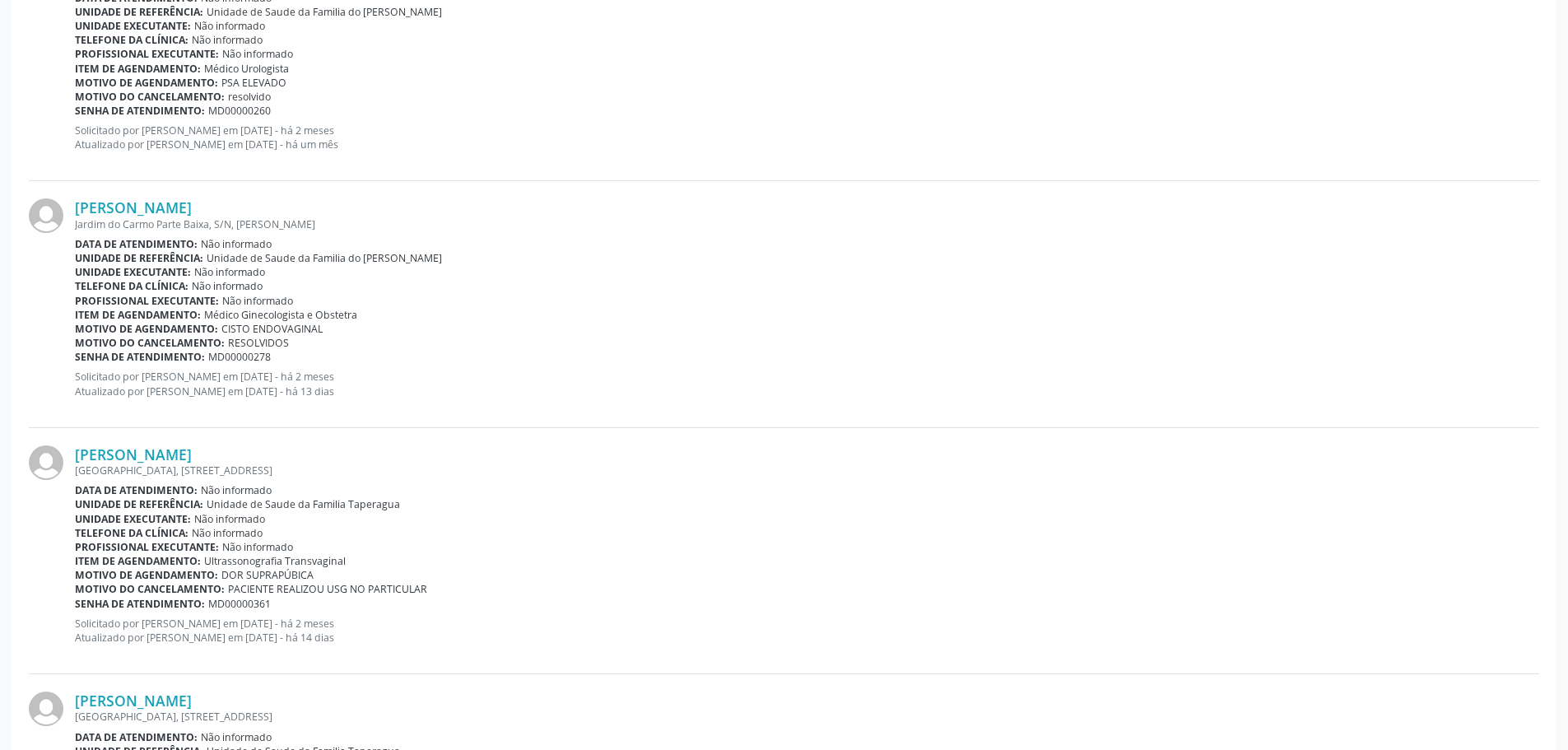
scroll to position [3597, 0]
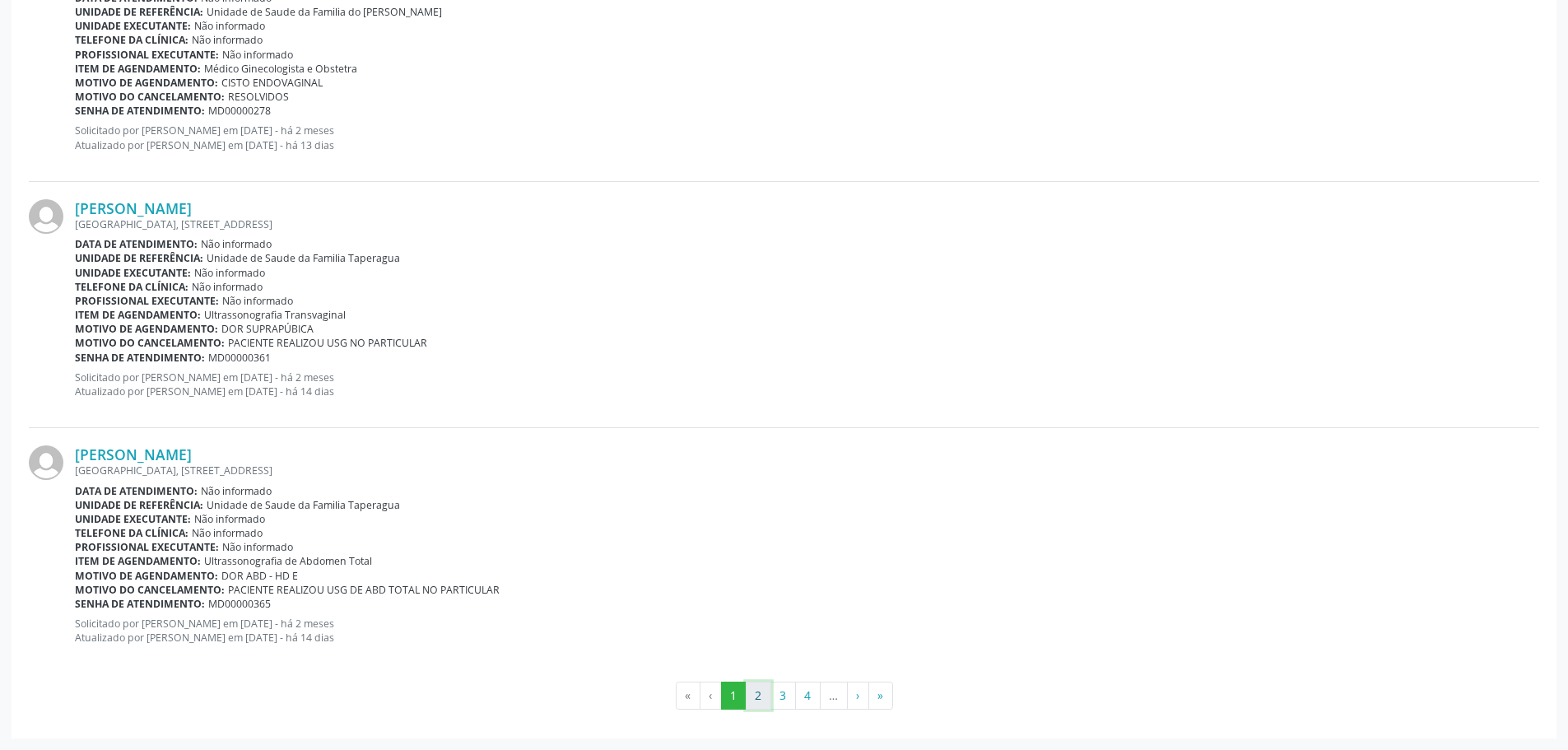
click at [759, 696] on button "2" at bounding box center [759, 695] width 26 height 28
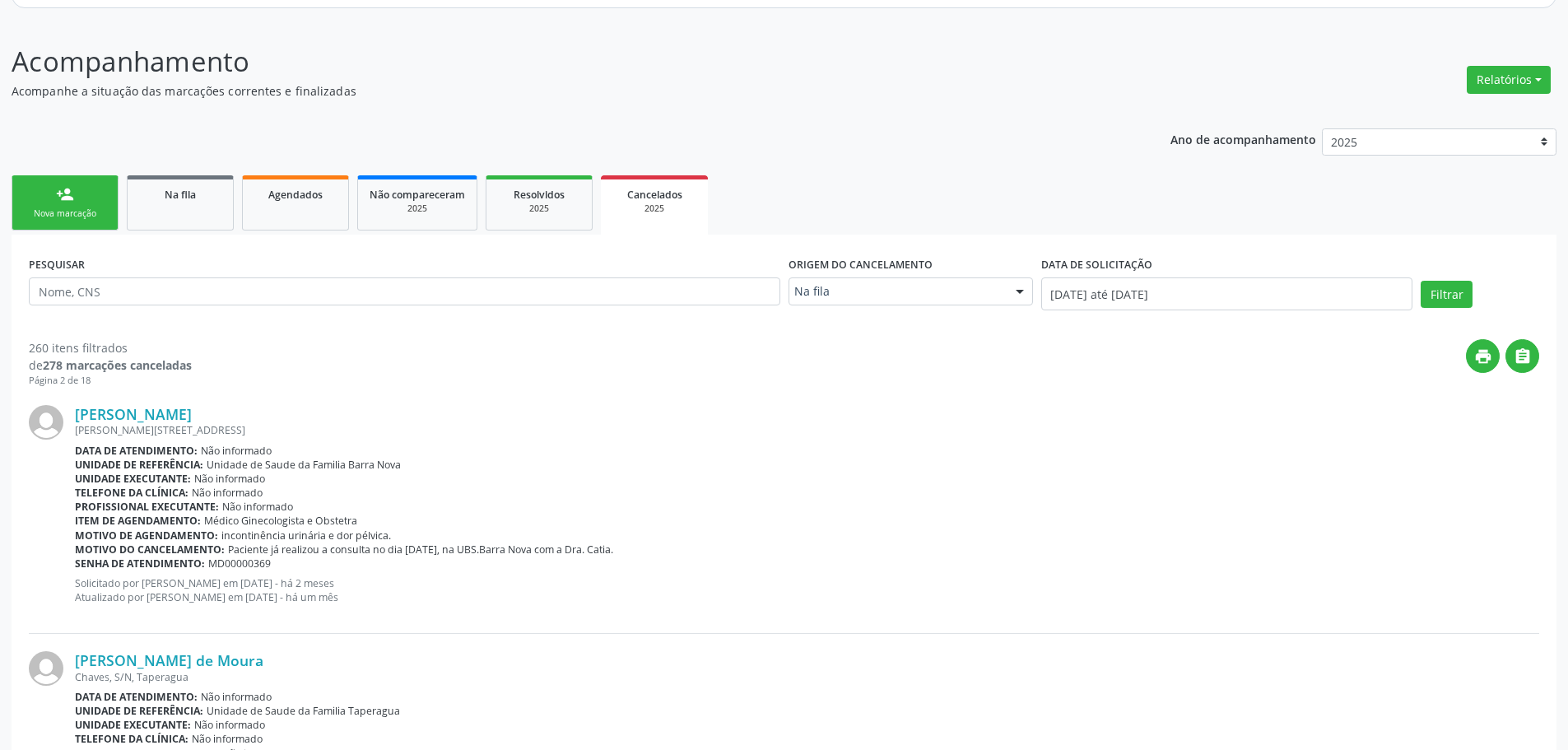
scroll to position [0, 0]
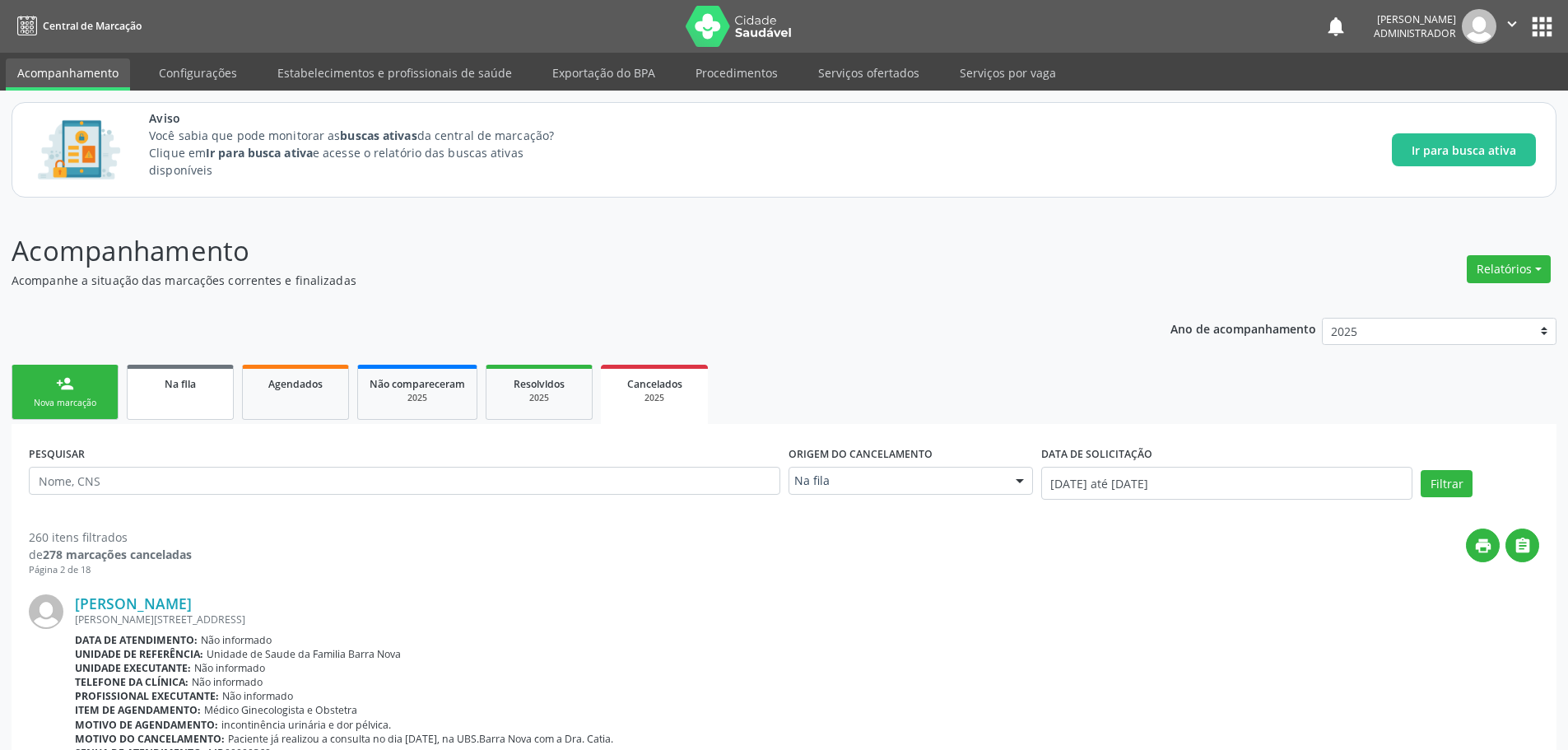
click at [162, 390] on div "Na fila" at bounding box center [181, 383] width 83 height 17
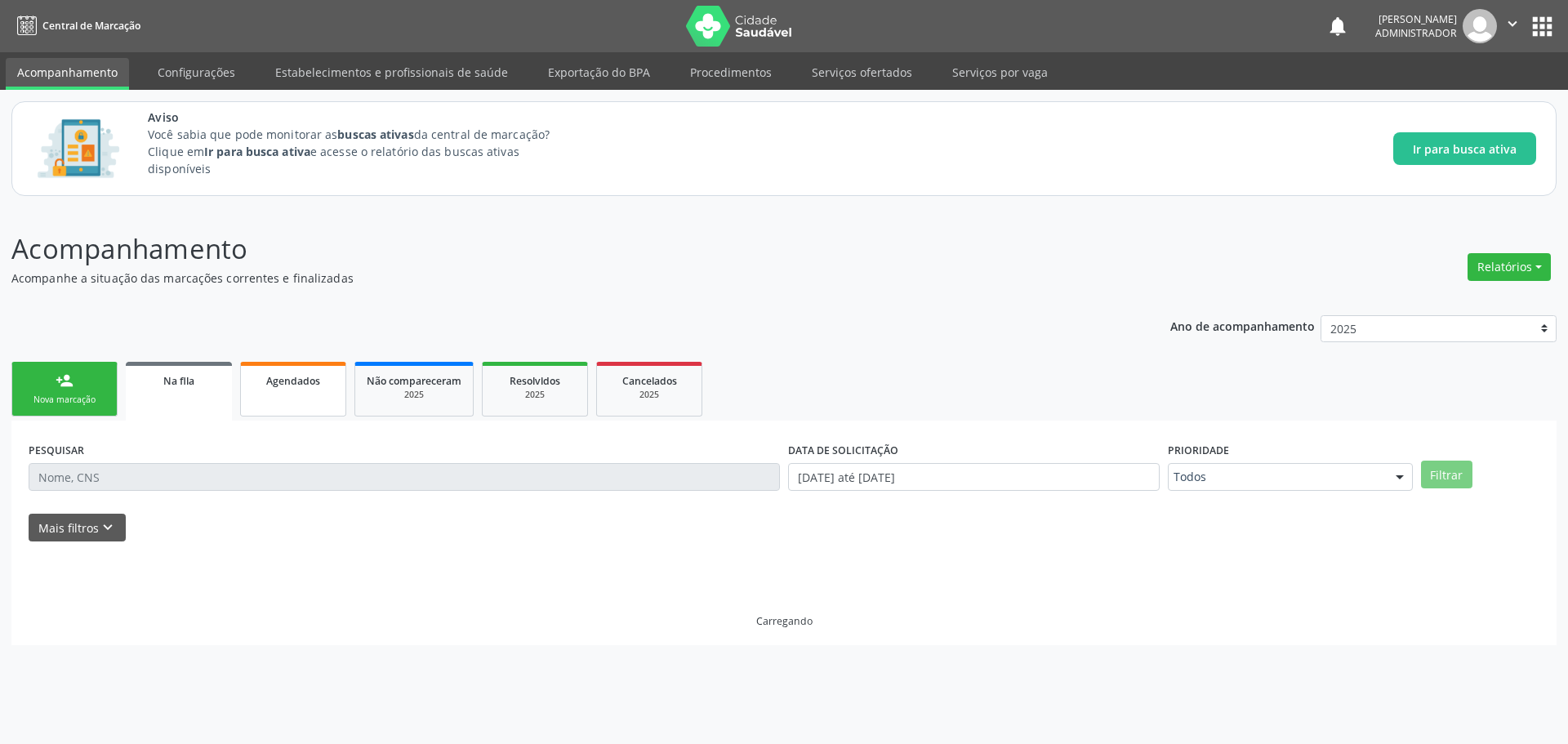
click at [285, 384] on span "Agendados" at bounding box center [293, 381] width 54 height 14
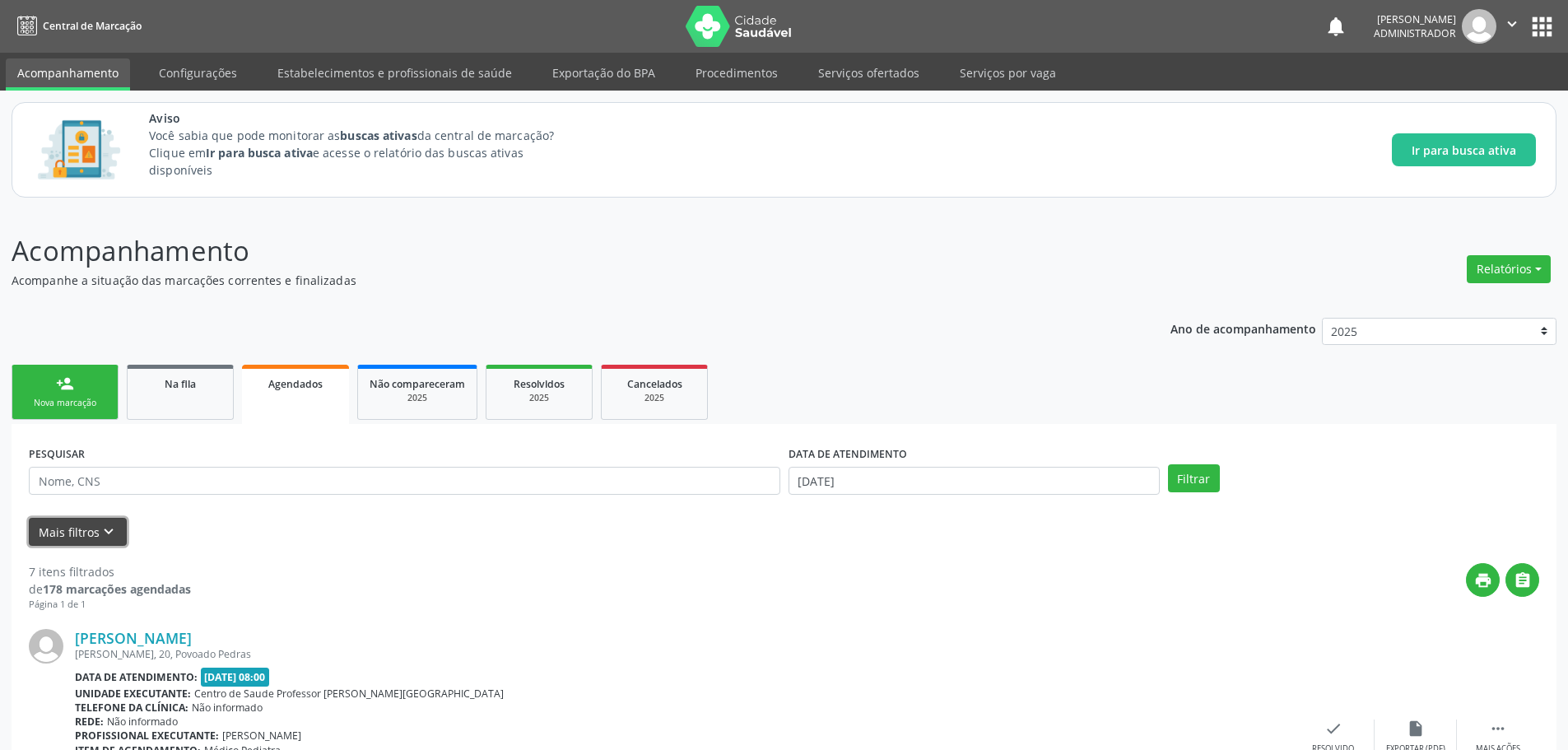
click at [108, 527] on icon "keyboard_arrow_down" at bounding box center [108, 532] width 18 height 18
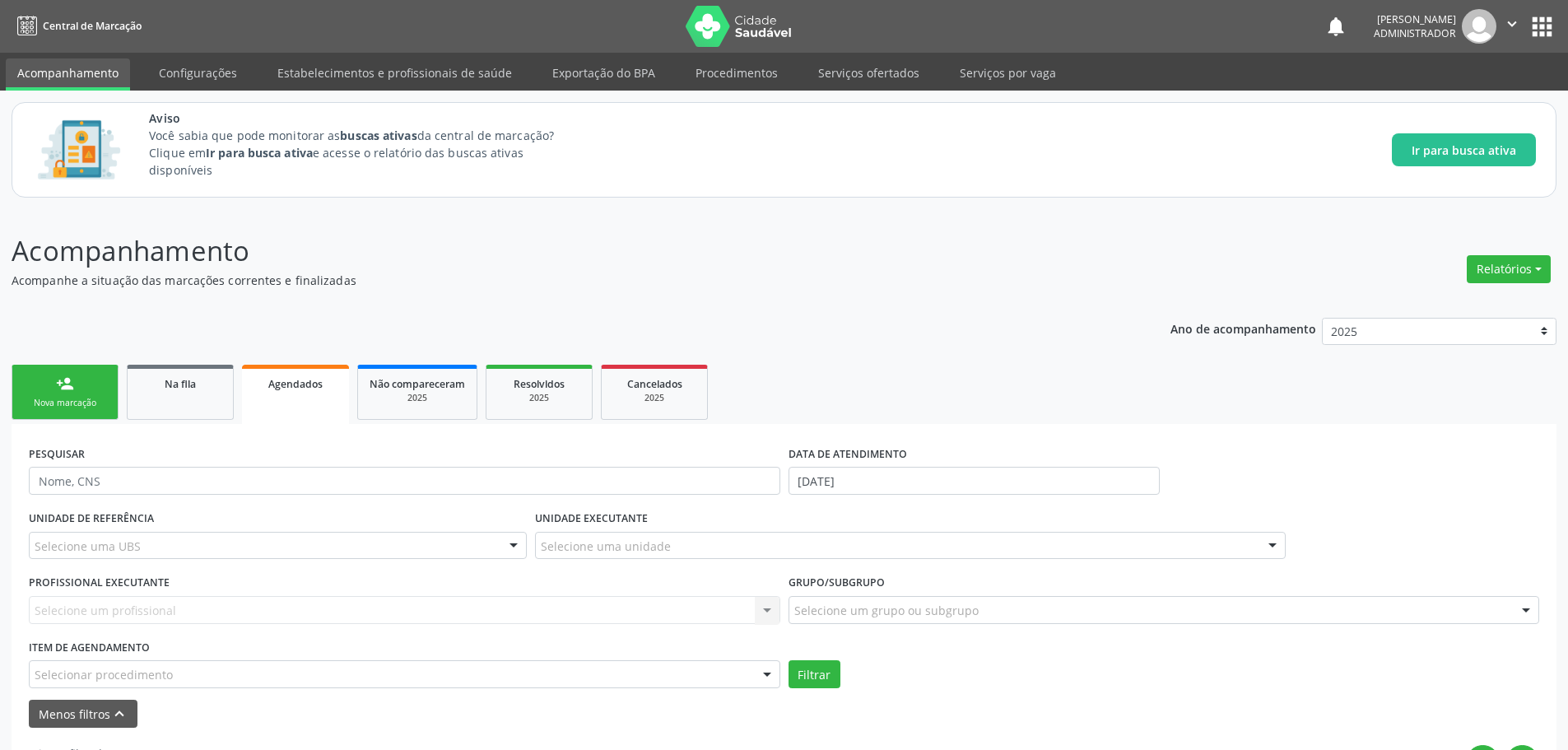
click at [769, 269] on p "Acompanhamento" at bounding box center [551, 251] width 1081 height 41
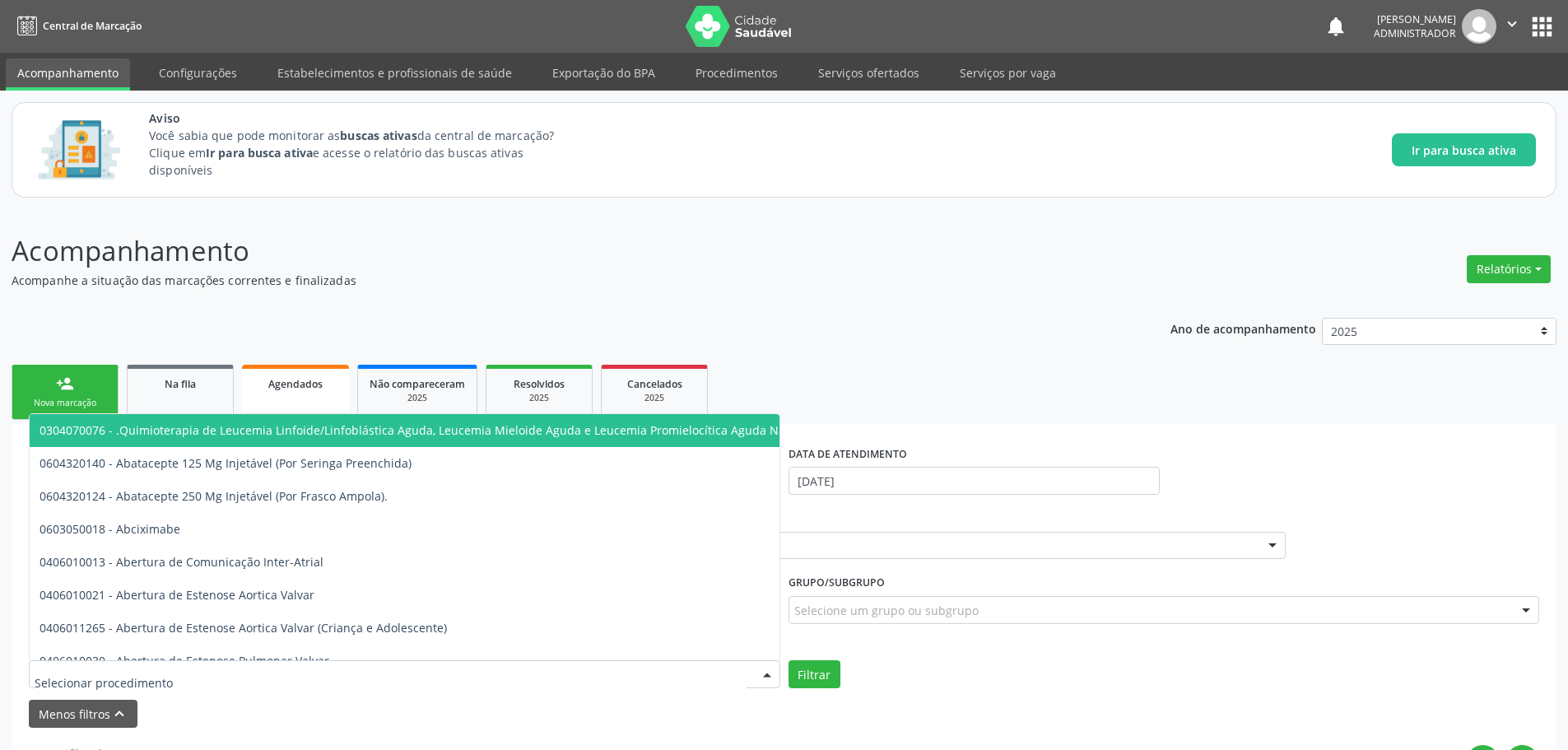
click at [211, 677] on div at bounding box center [404, 673] width 752 height 28
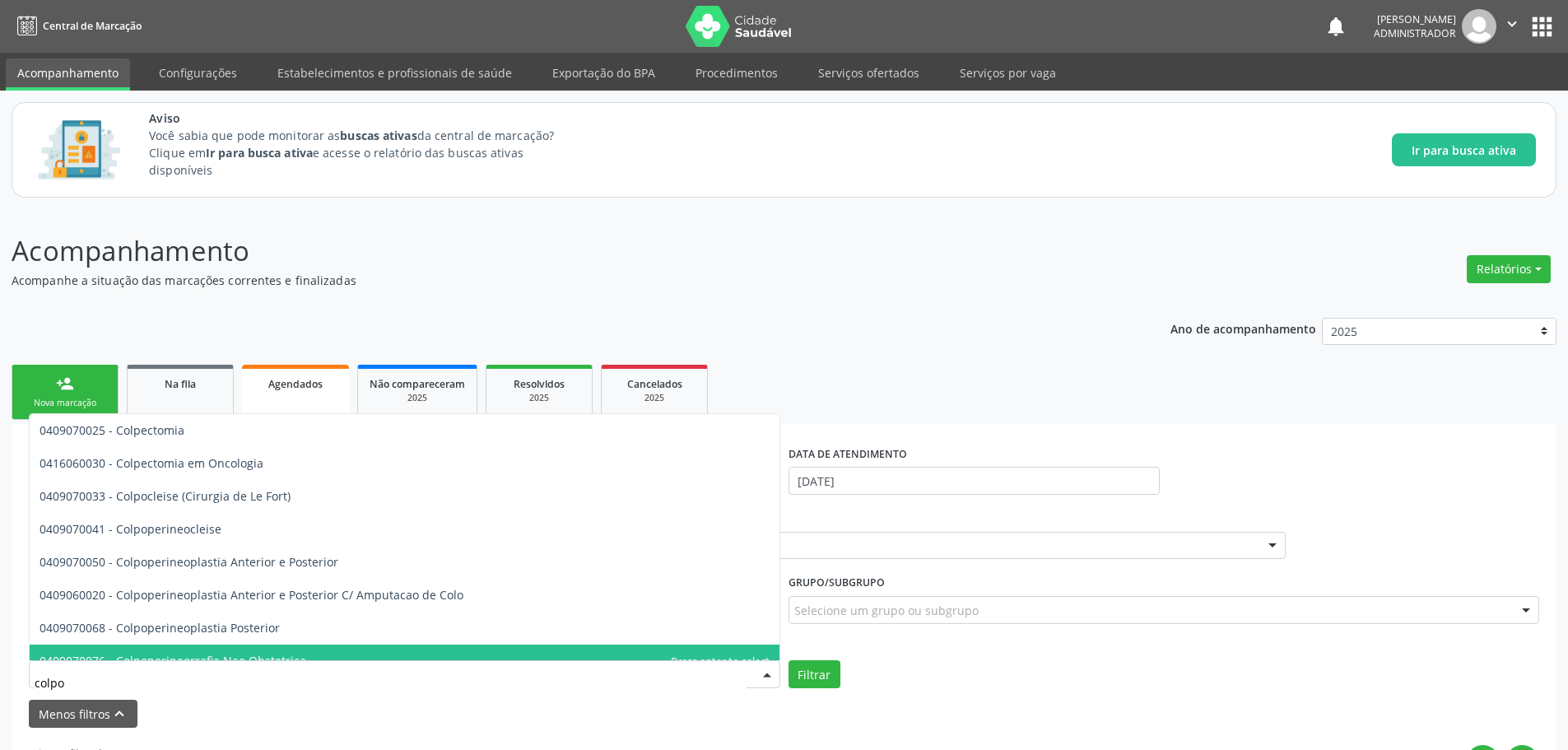
type input "colpos"
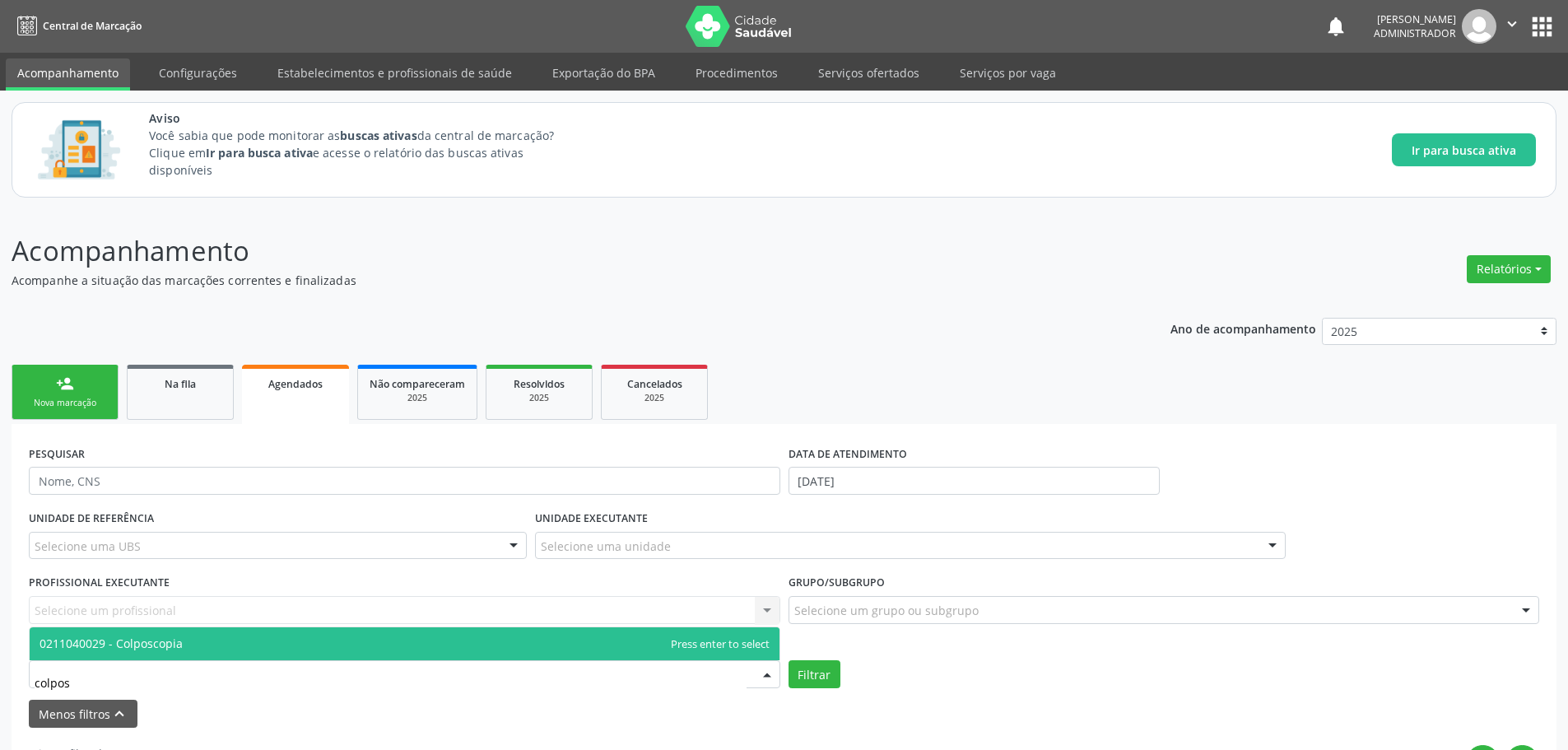
click at [208, 641] on span "0211040029 - Colposcopia" at bounding box center [404, 643] width 750 height 33
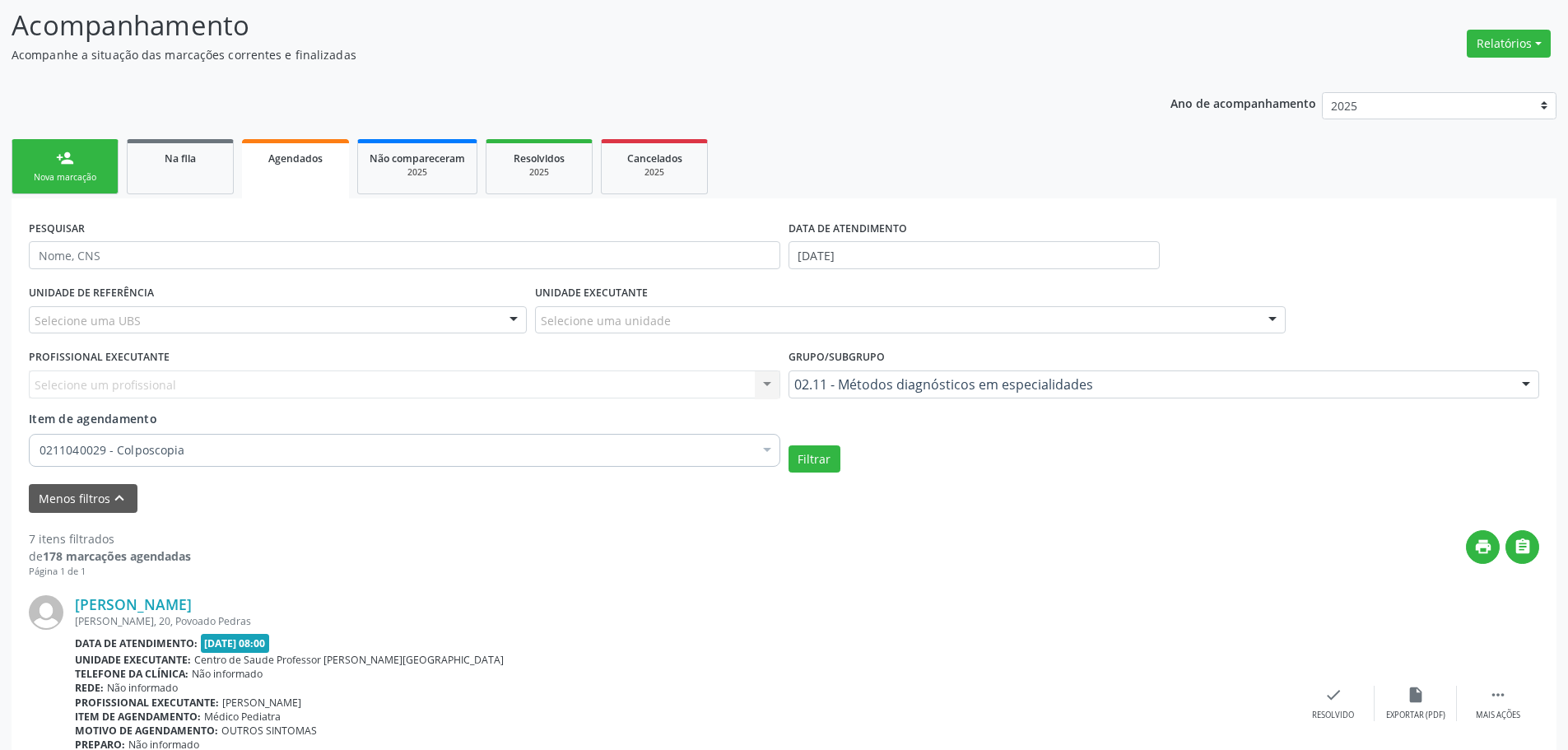
scroll to position [296, 0]
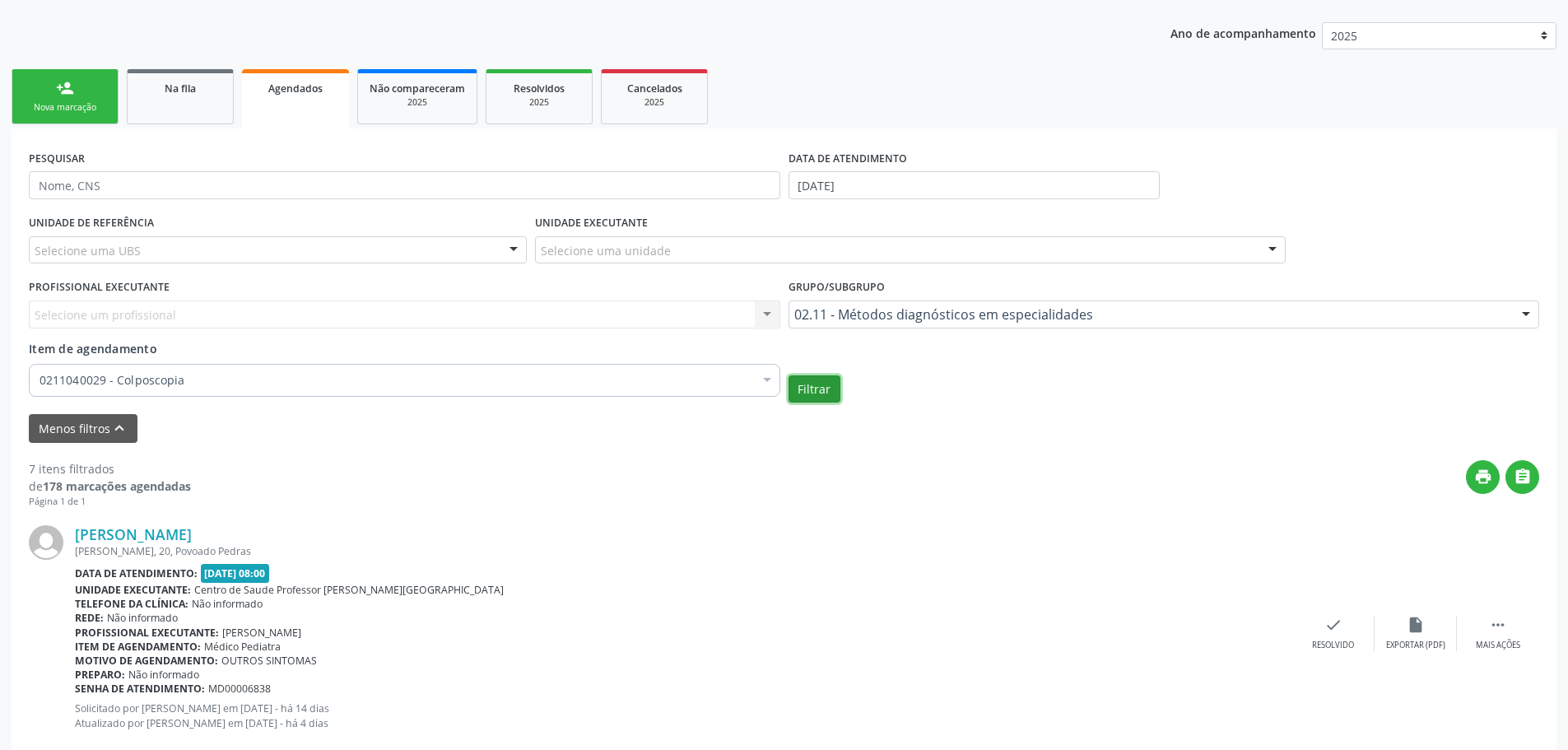
click at [802, 391] on button "Filtrar" at bounding box center [815, 389] width 52 height 28
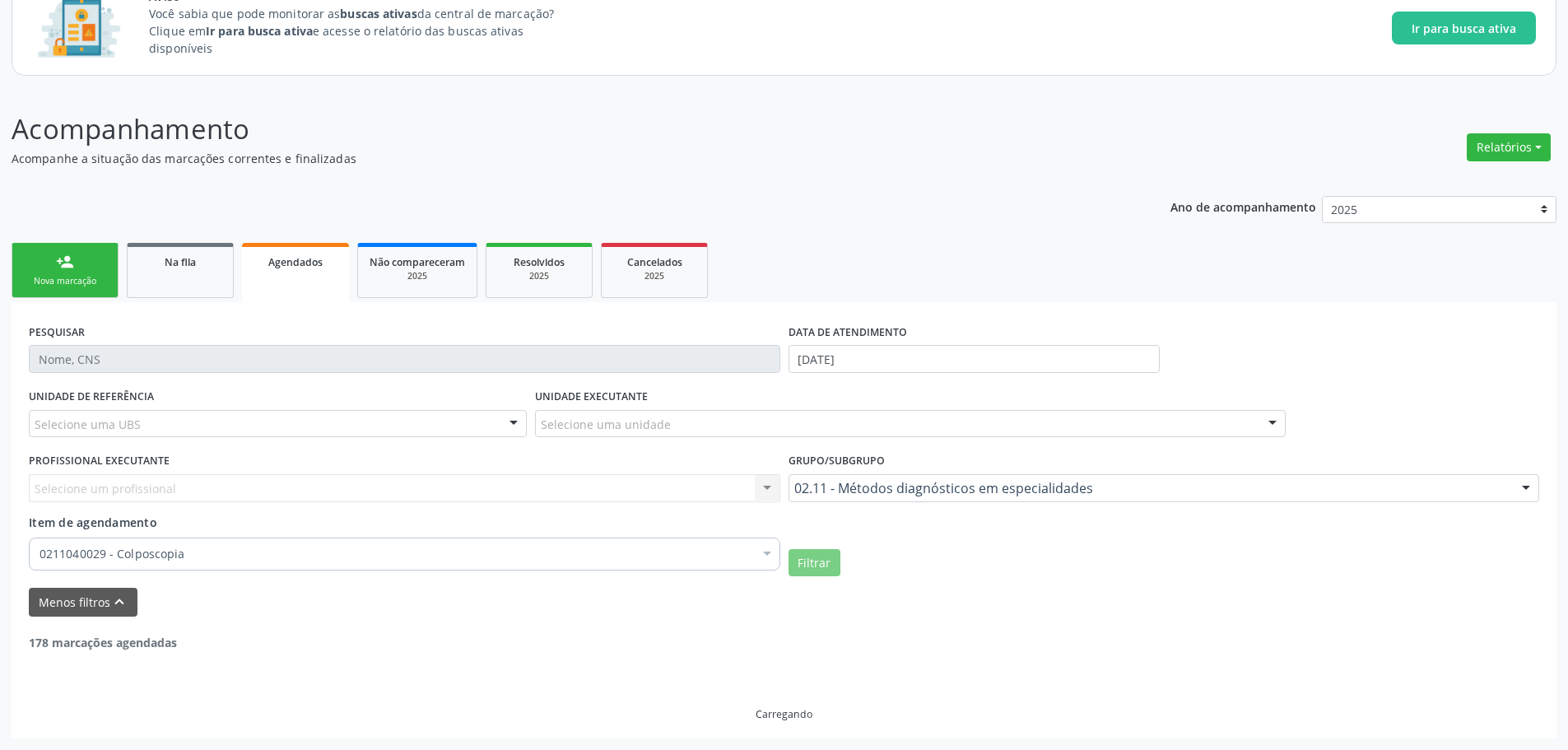
scroll to position [69, 0]
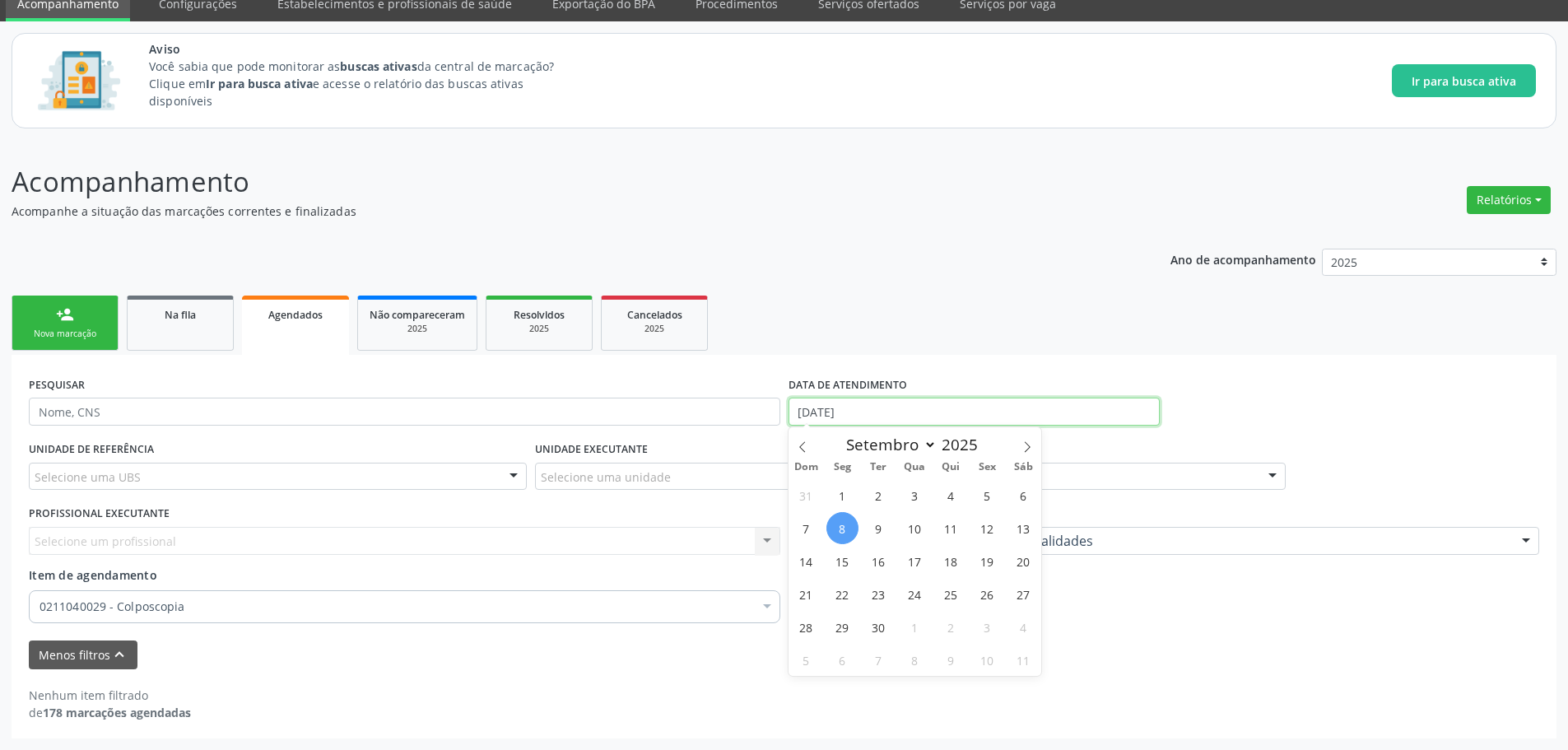
click at [842, 410] on input "08/09/2025" at bounding box center [975, 411] width 372 height 28
click at [799, 444] on icon at bounding box center [802, 446] width 11 height 11
select select "7"
click at [981, 493] on span "1" at bounding box center [987, 495] width 32 height 32
type input "01/08/2025"
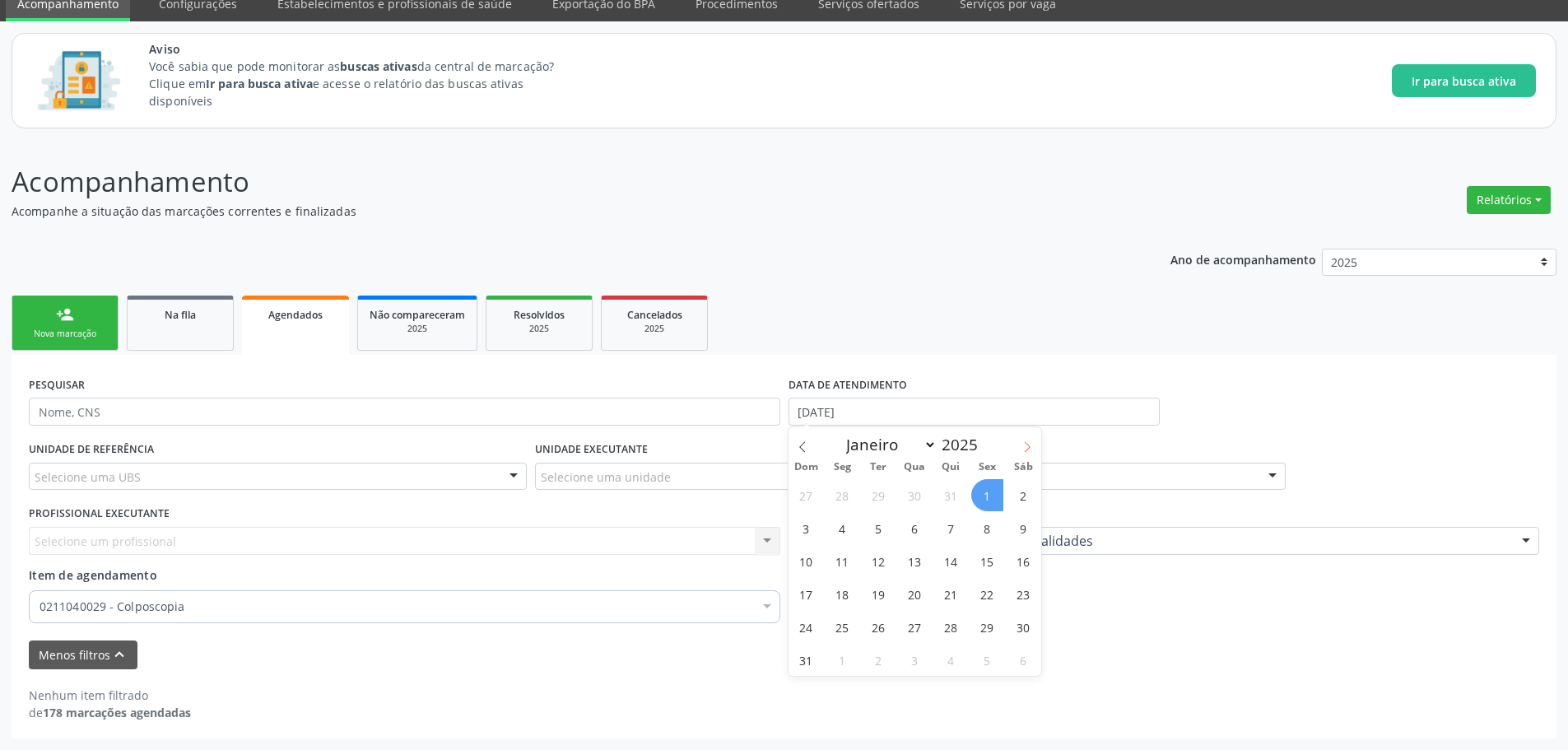
click at [1033, 451] on icon at bounding box center [1026, 446] width 11 height 11
select select "8"
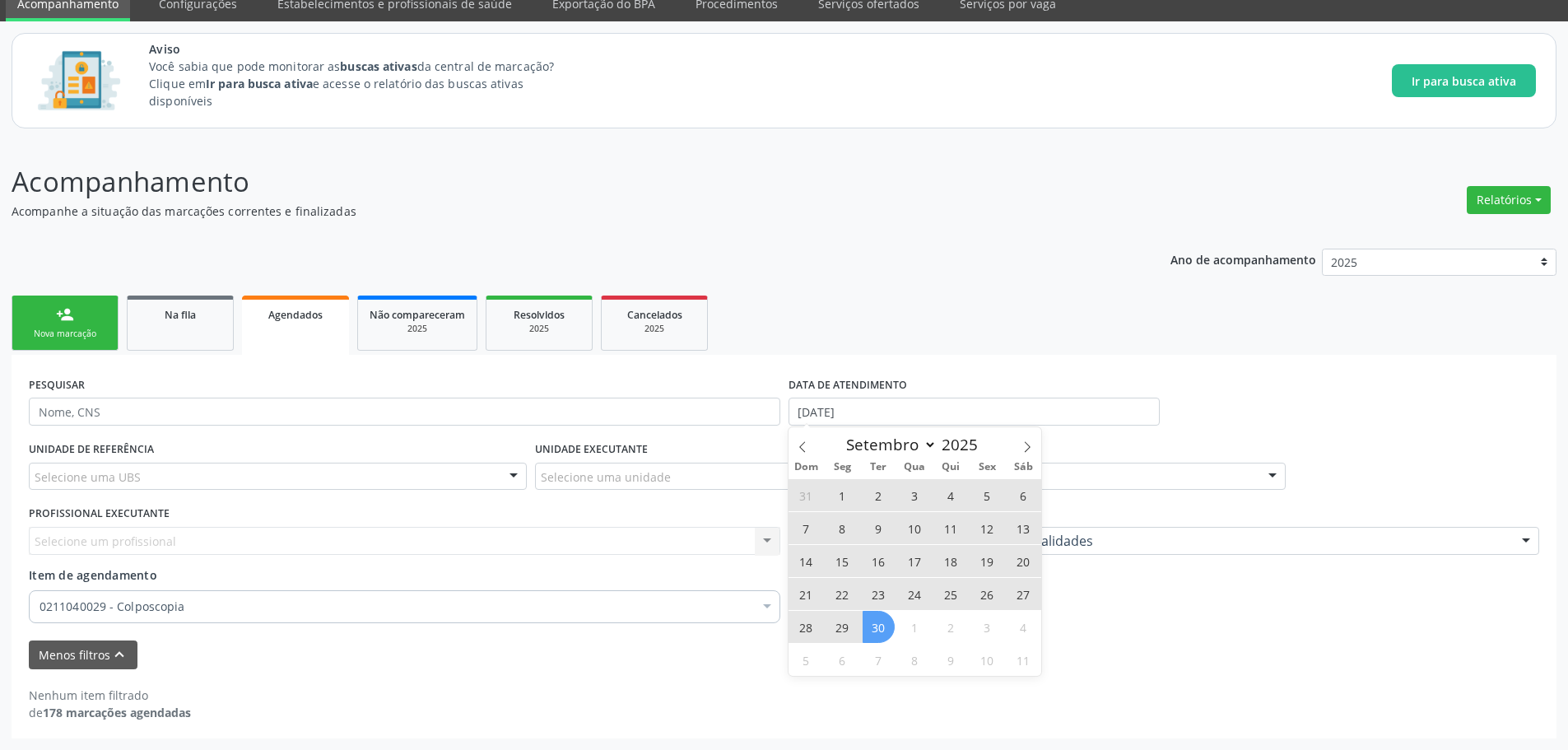
click at [886, 630] on span "30" at bounding box center [878, 626] width 32 height 32
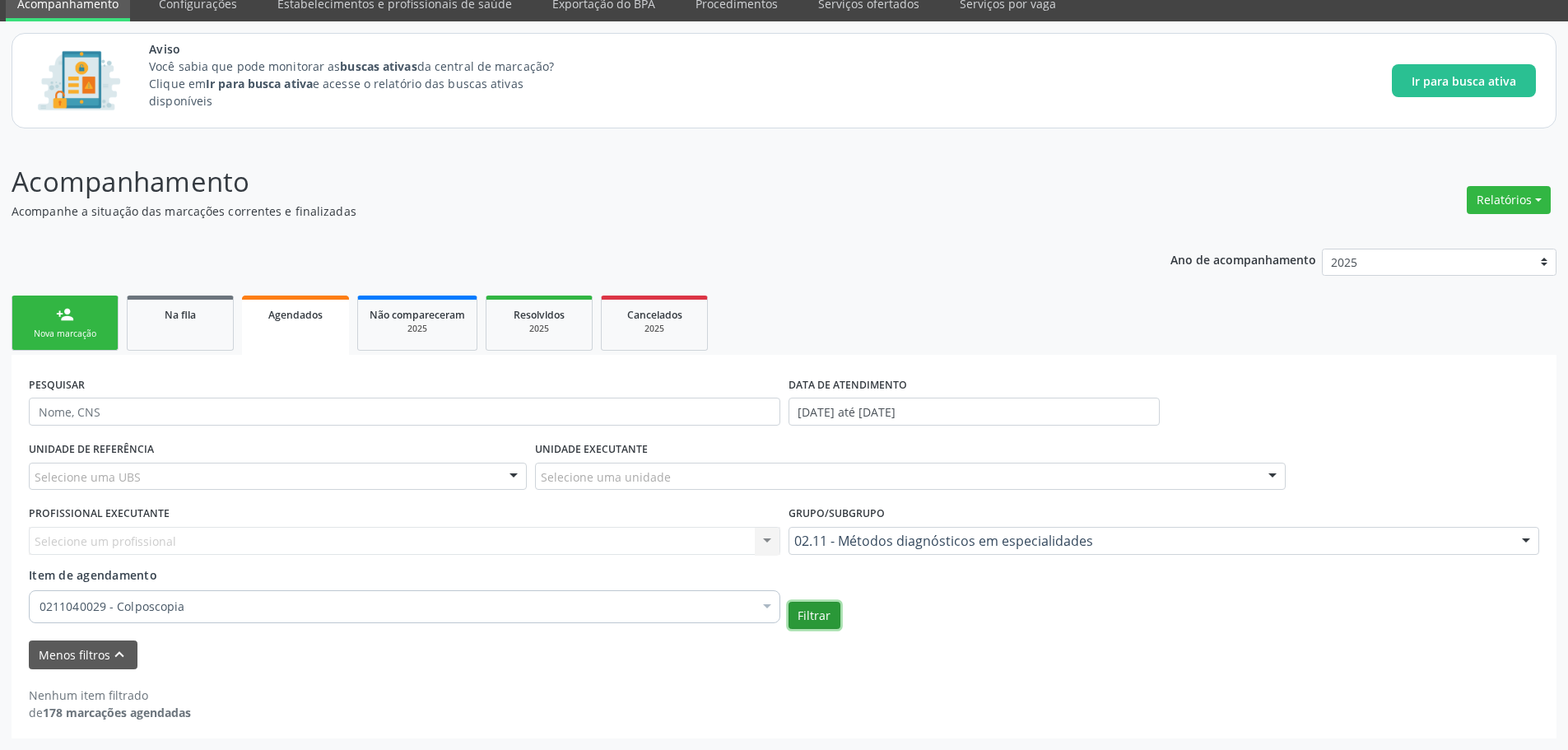
click at [802, 614] on button "Filtrar" at bounding box center [815, 615] width 52 height 28
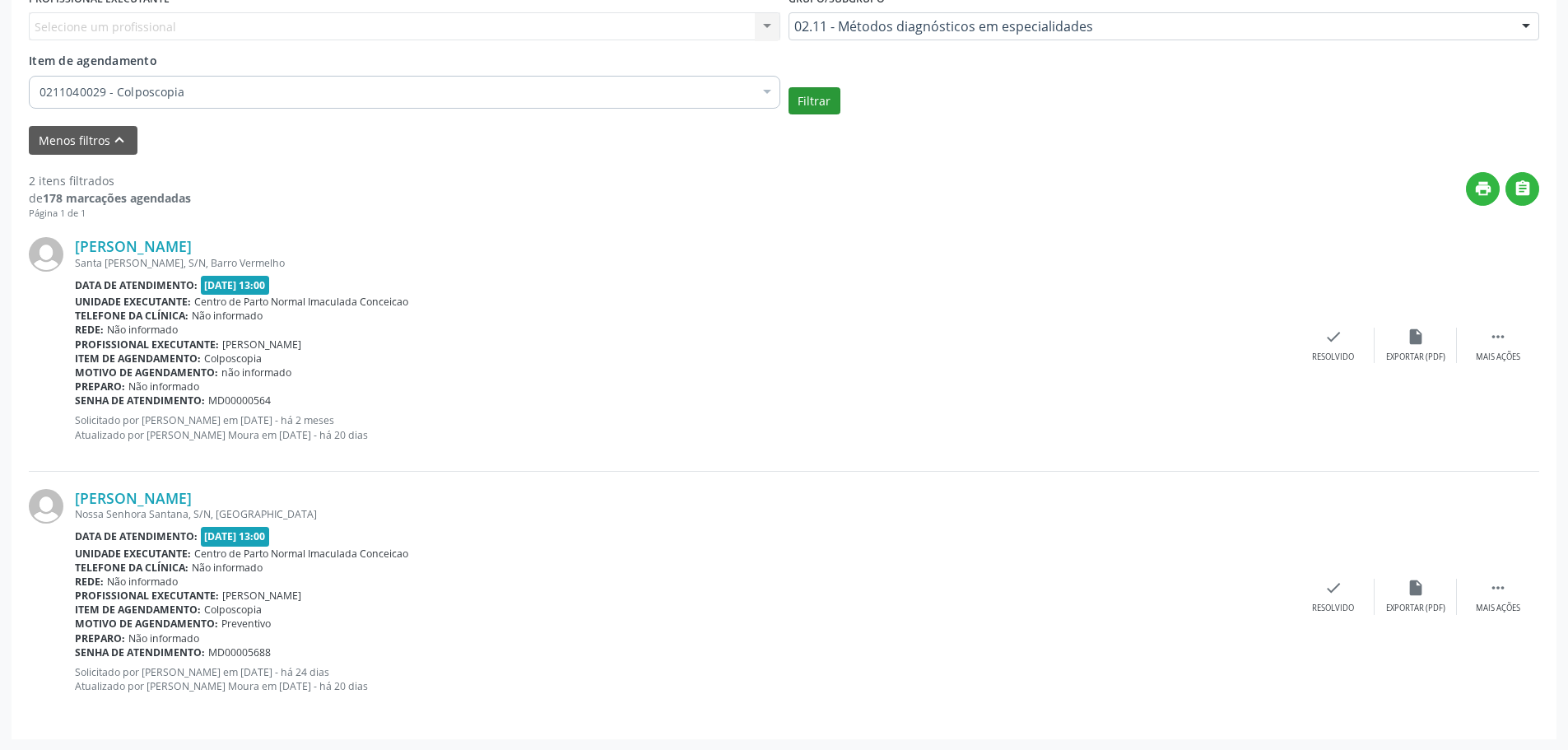
scroll to position [584, 0]
click at [1496, 335] on icon "" at bounding box center [1497, 335] width 18 height 18
click at [1271, 343] on div "cancel Cancelar" at bounding box center [1251, 344] width 83 height 35
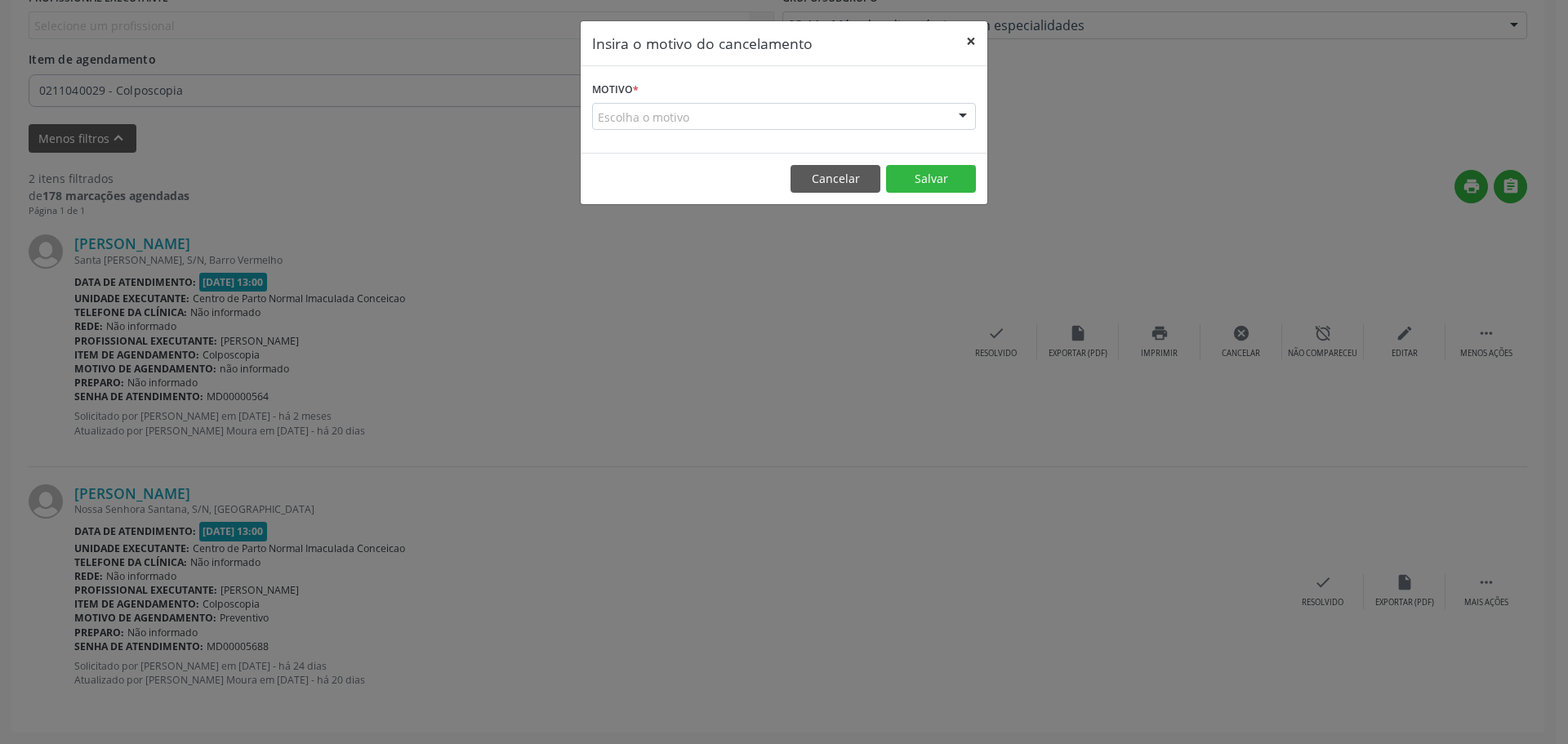
click at [973, 53] on button "×" at bounding box center [971, 41] width 32 height 40
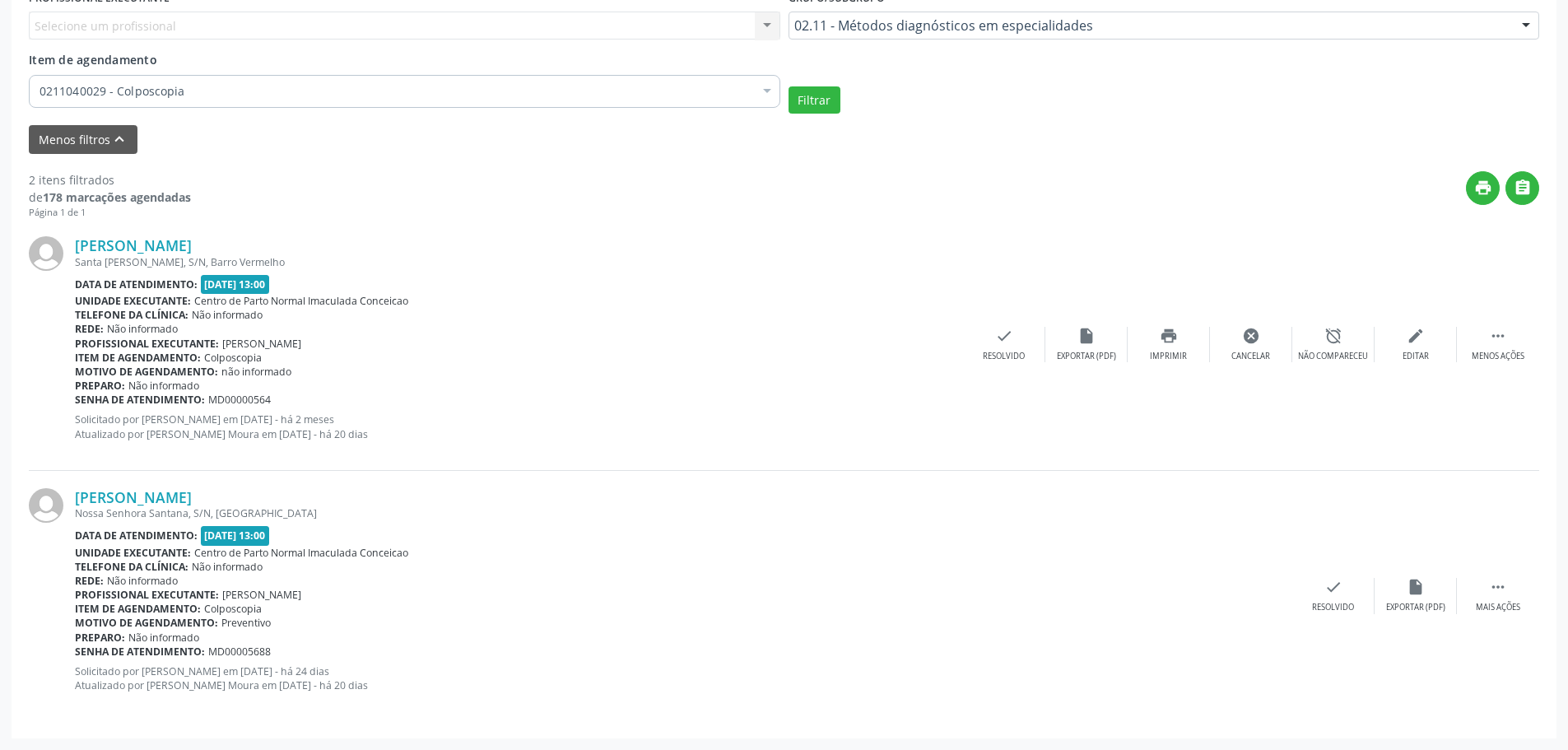
click at [698, 561] on div "Telefone da clínica: Não informado" at bounding box center [683, 567] width 1217 height 14
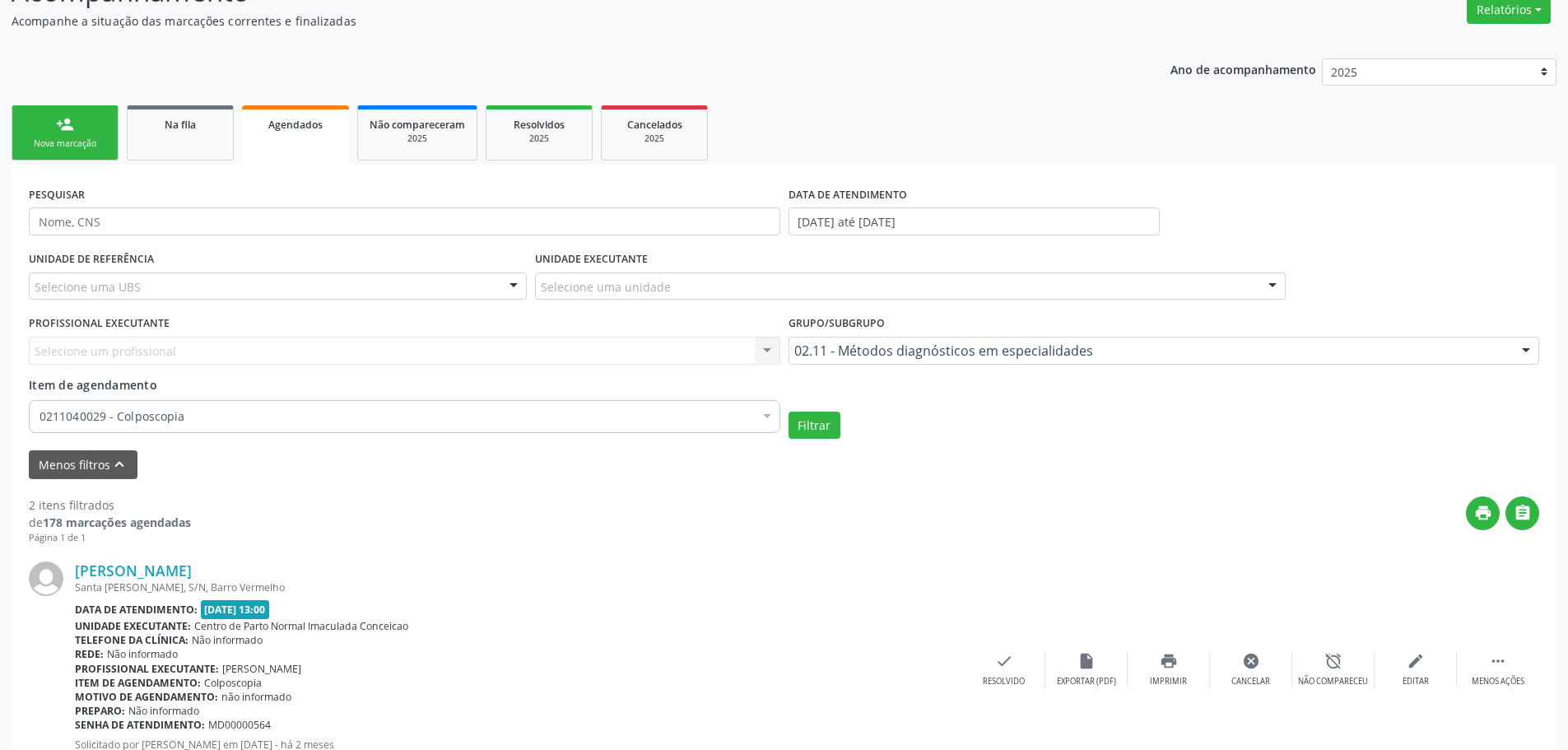
scroll to position [464, 0]
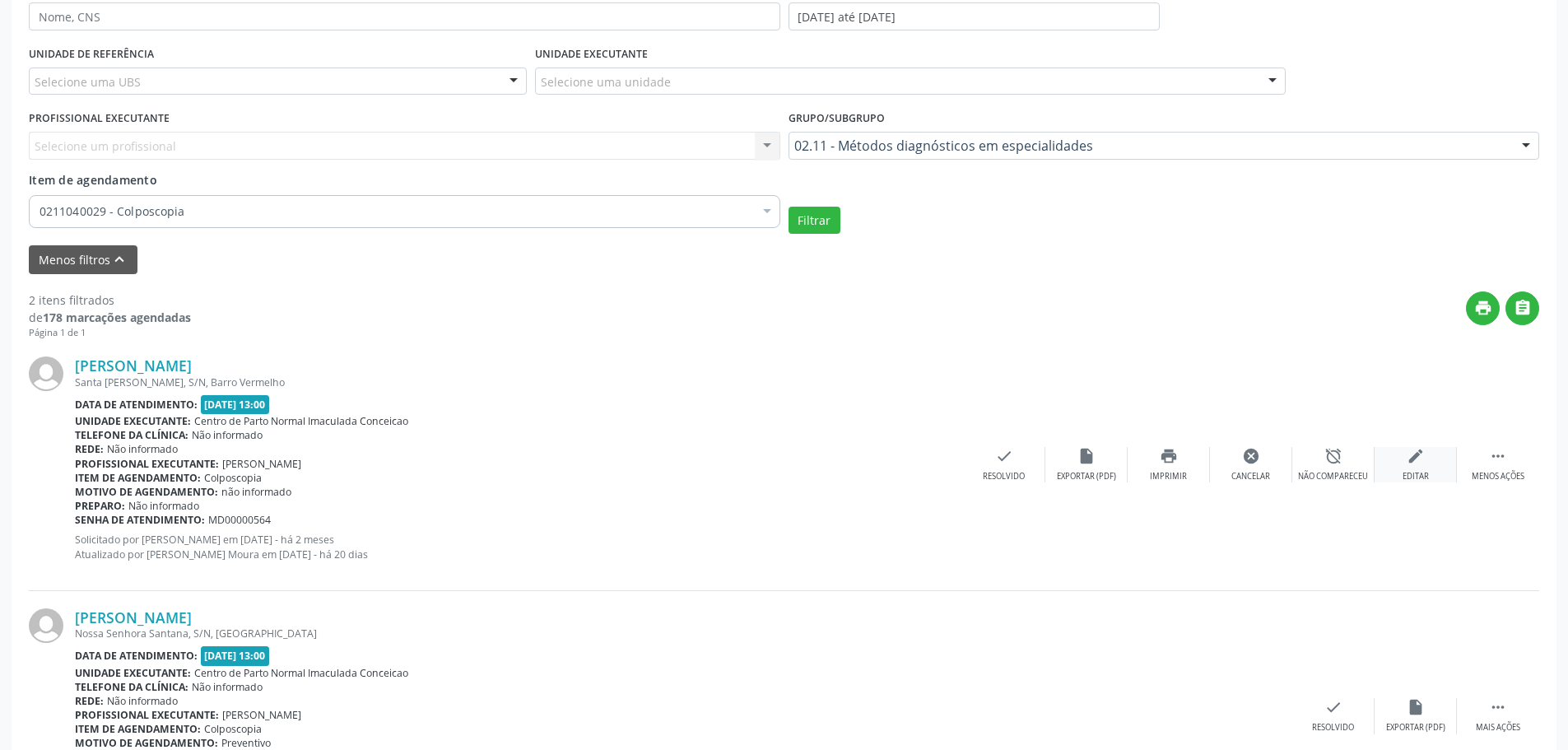
click at [1434, 461] on div "edit Editar" at bounding box center [1416, 464] width 83 height 35
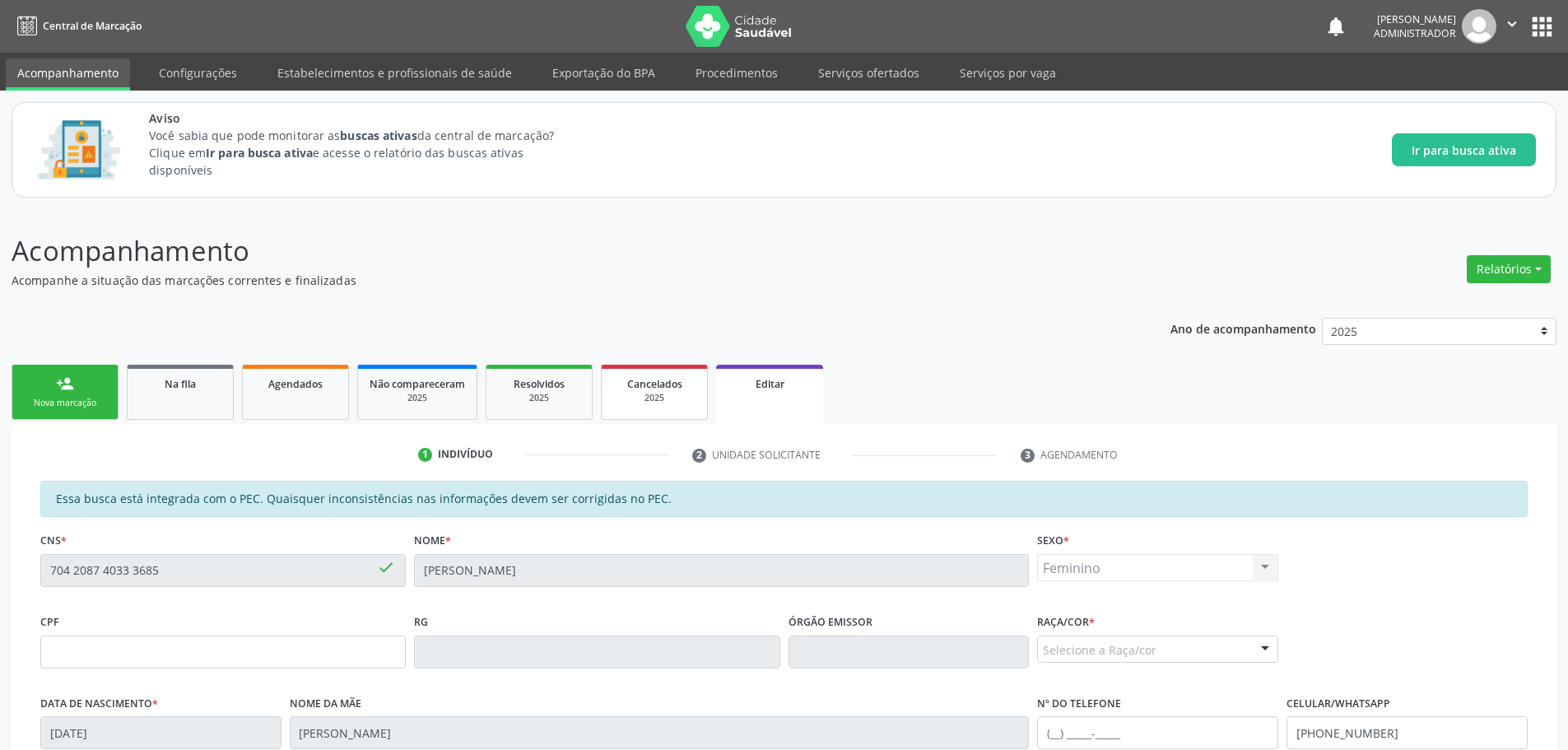
click at [685, 373] on link "Cancelados 2025" at bounding box center [654, 392] width 107 height 55
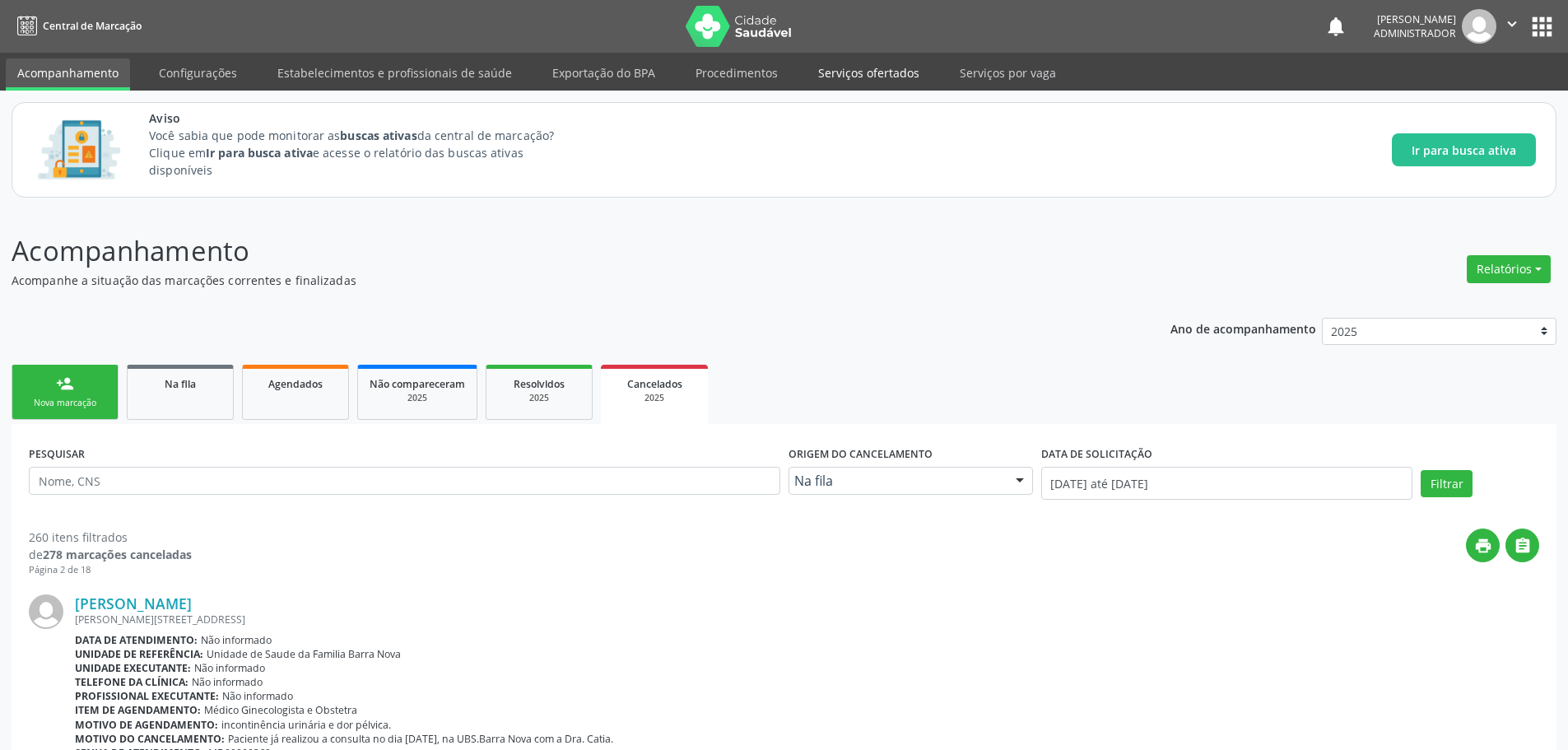
click at [840, 69] on link "Serviços ofertados" at bounding box center [869, 72] width 124 height 28
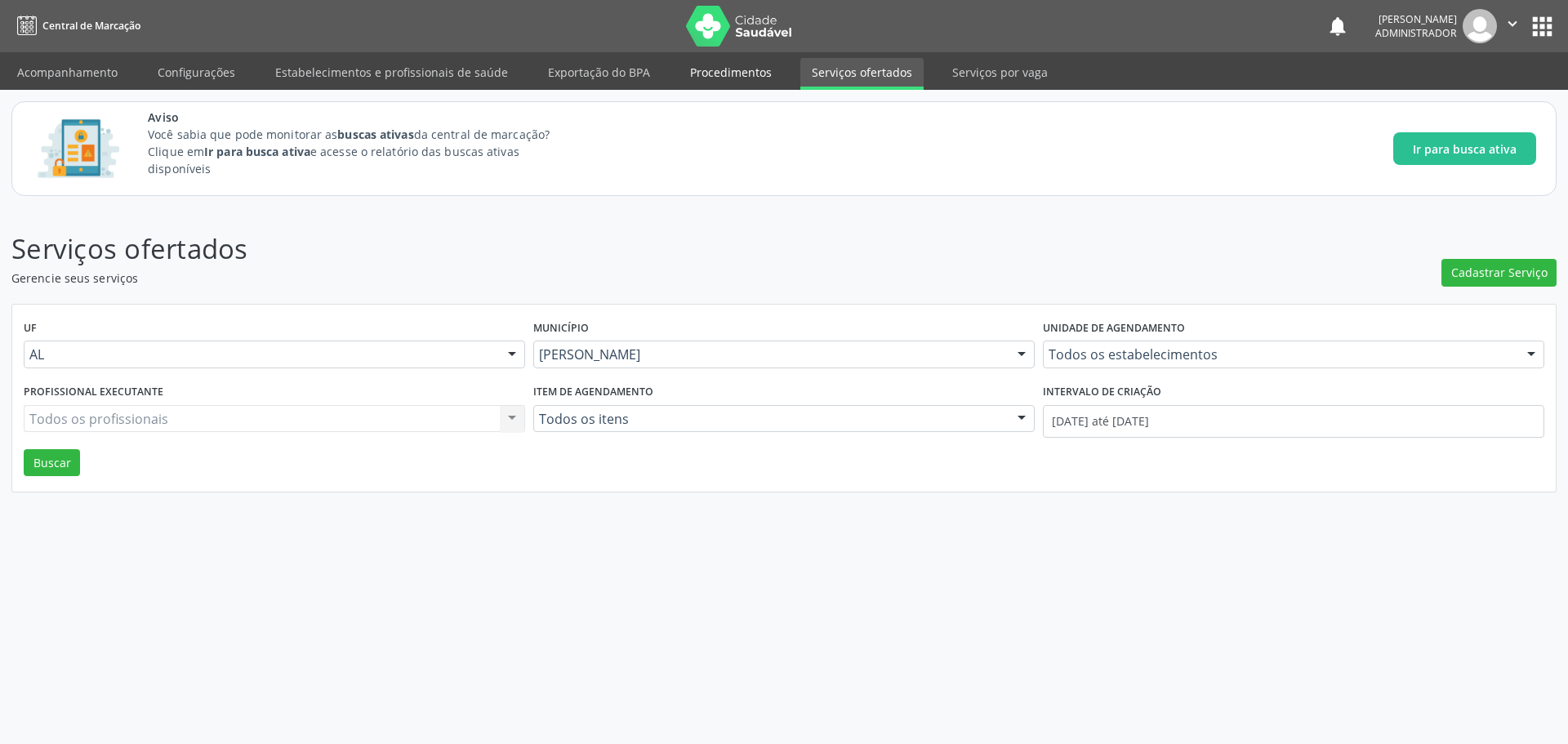
click at [730, 67] on link "Procedimentos" at bounding box center [731, 72] width 104 height 28
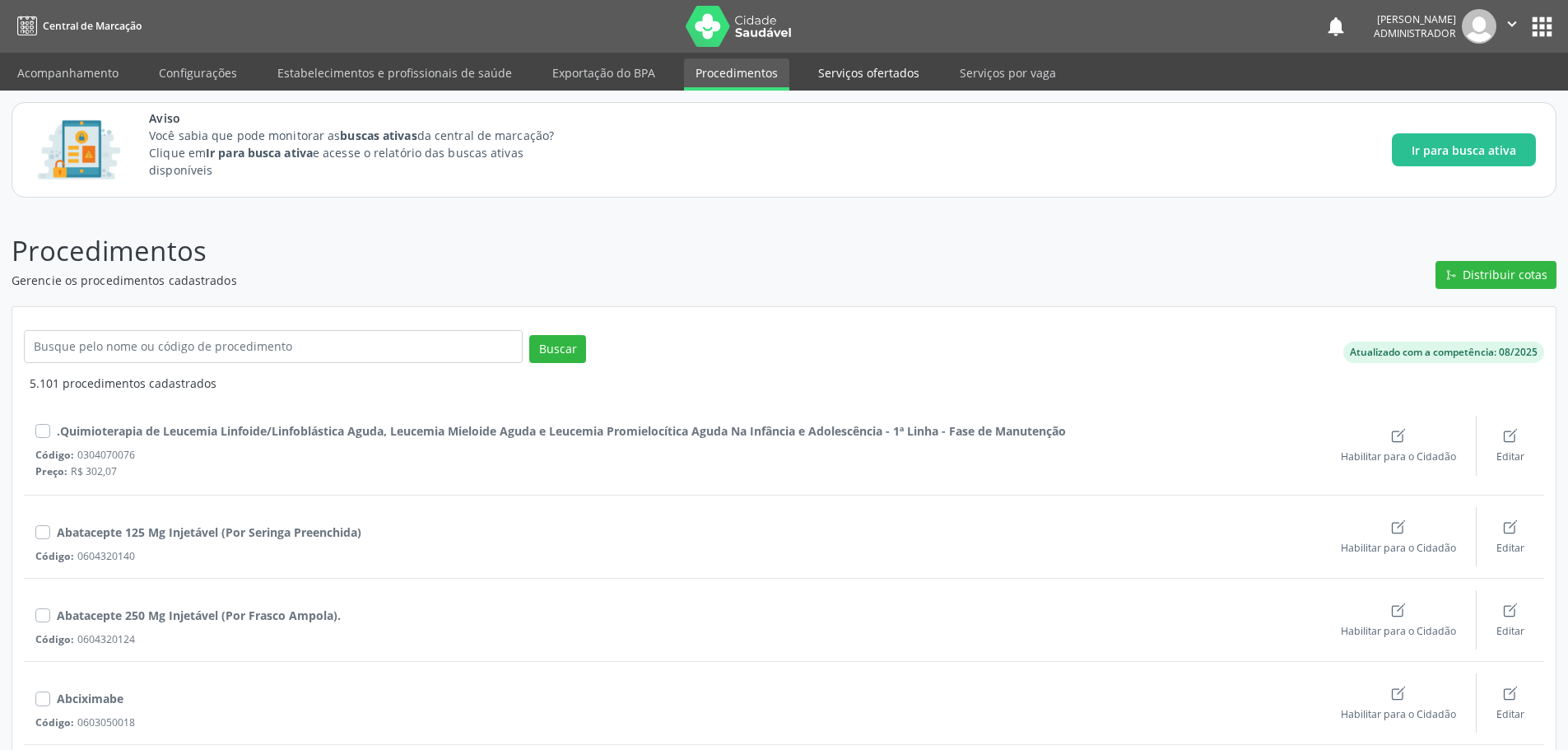
click at [842, 74] on link "Serviços ofertados" at bounding box center [869, 72] width 124 height 28
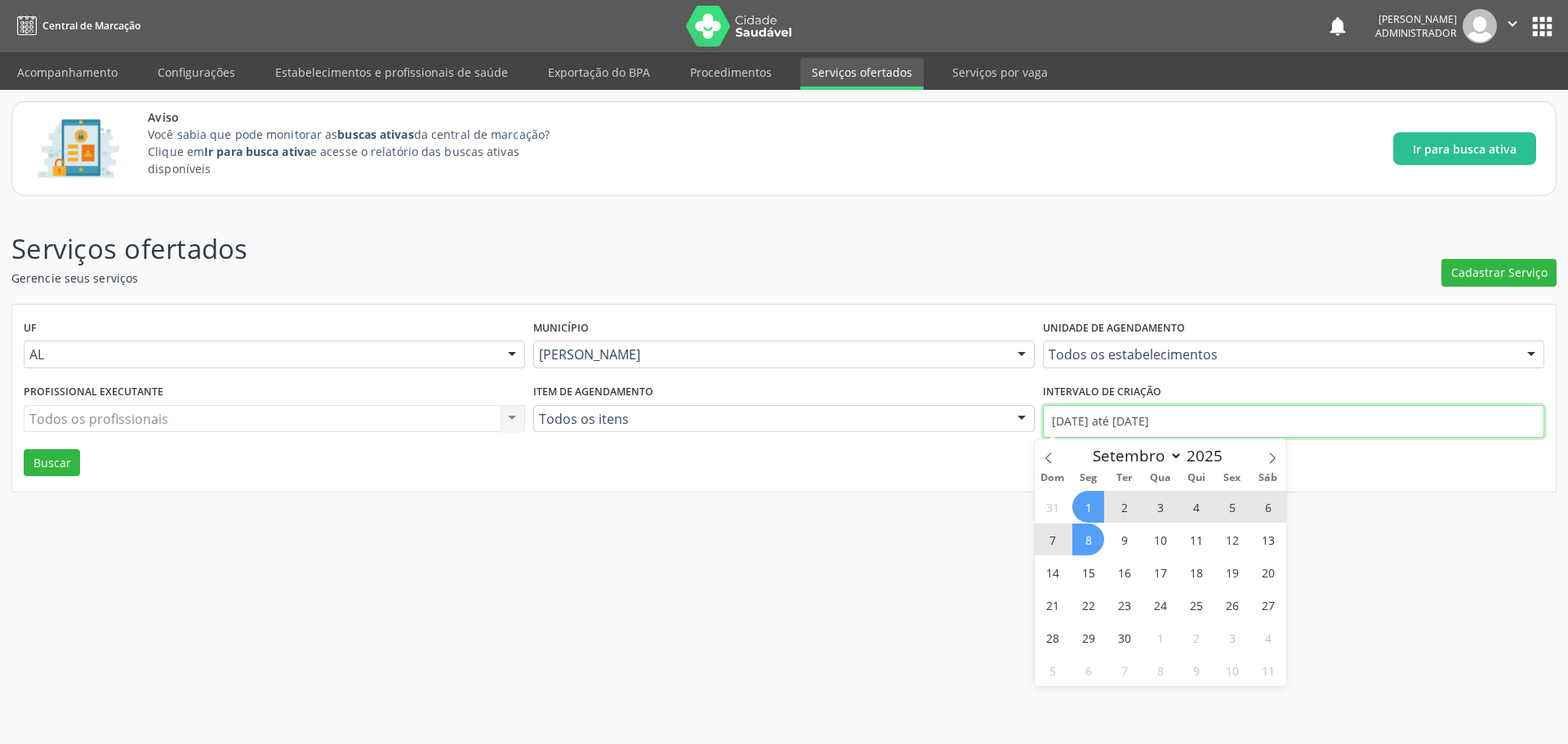
click at [1063, 421] on input "01/09/2025 até 08/09/2025" at bounding box center [1293, 421] width 501 height 32
click at [1051, 456] on icon at bounding box center [1048, 457] width 11 height 11
select select "7"
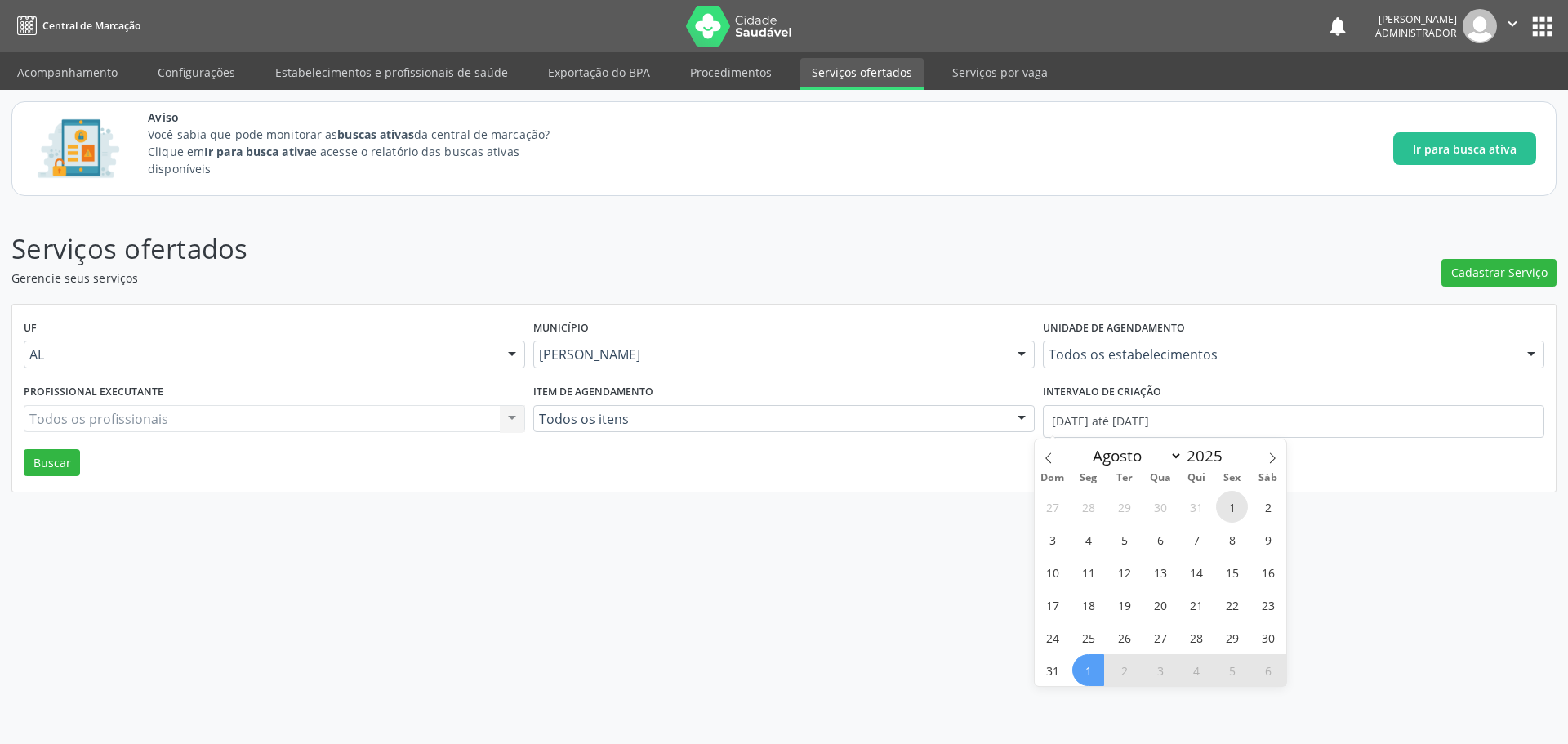
click at [1230, 517] on span "1" at bounding box center [1232, 506] width 32 height 32
type input "01/08/2025"
click at [1275, 461] on icon at bounding box center [1272, 457] width 11 height 11
select select "8"
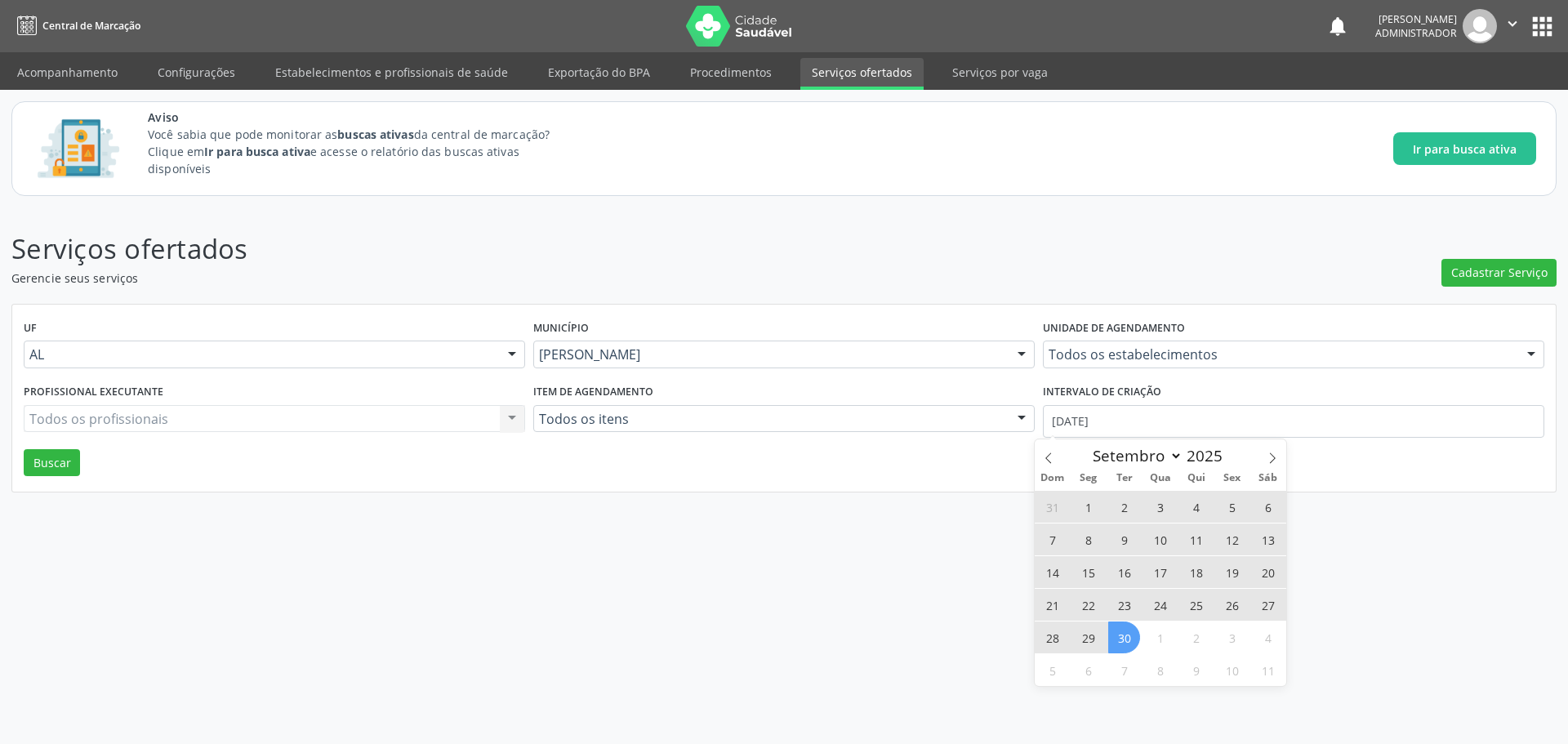
click at [1119, 636] on span "30" at bounding box center [1123, 636] width 32 height 32
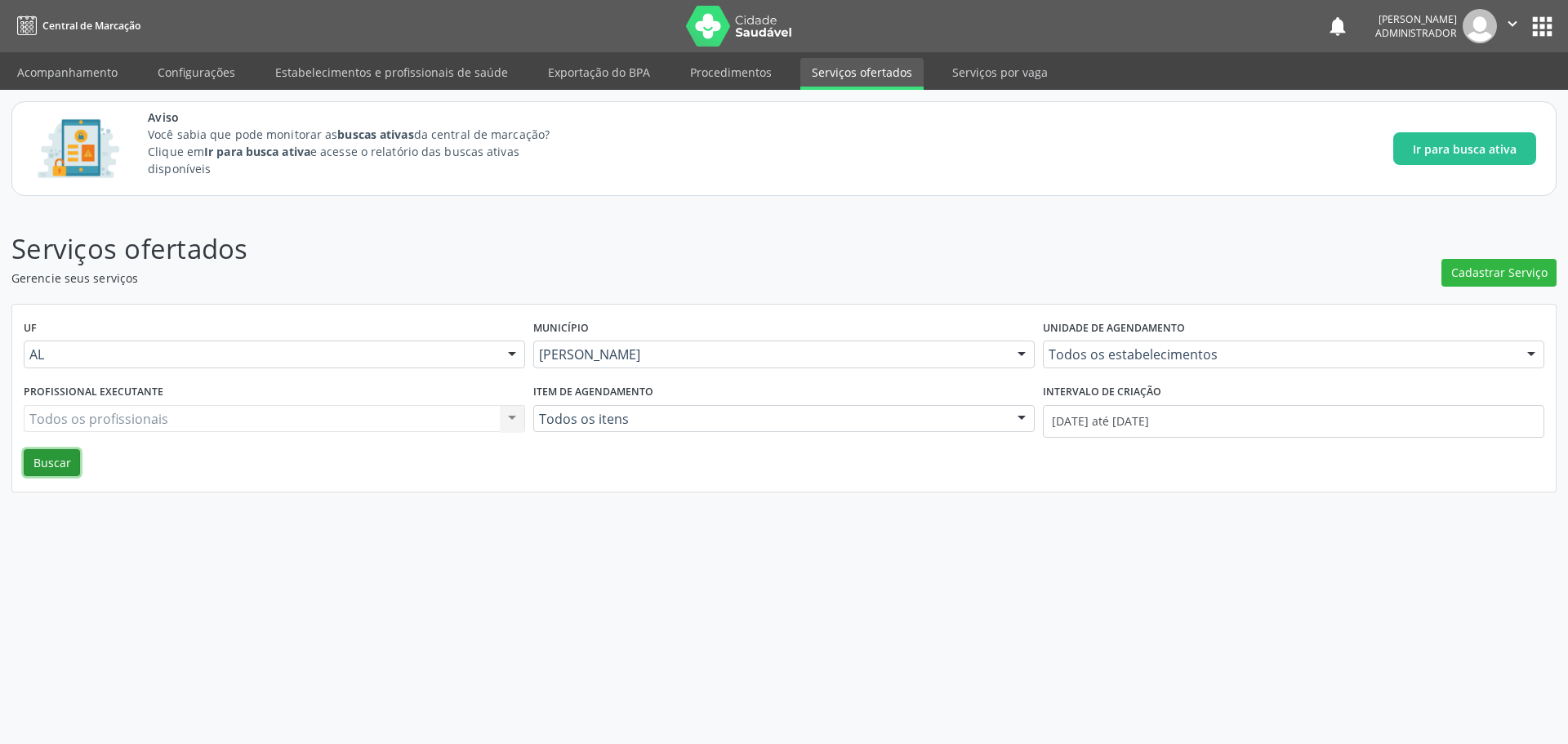
click at [47, 461] on button "Buscar" at bounding box center [52, 462] width 56 height 28
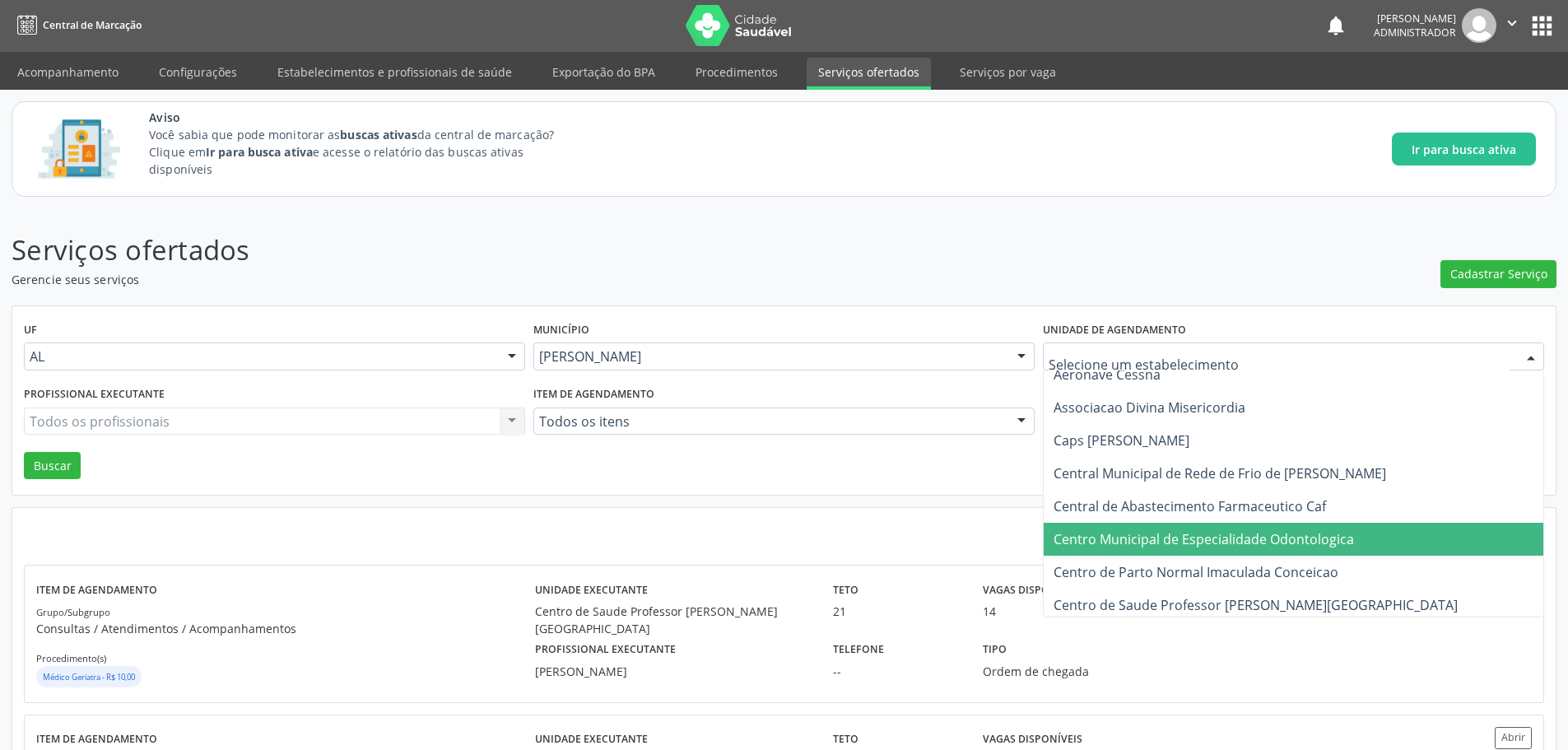
scroll to position [79, 0]
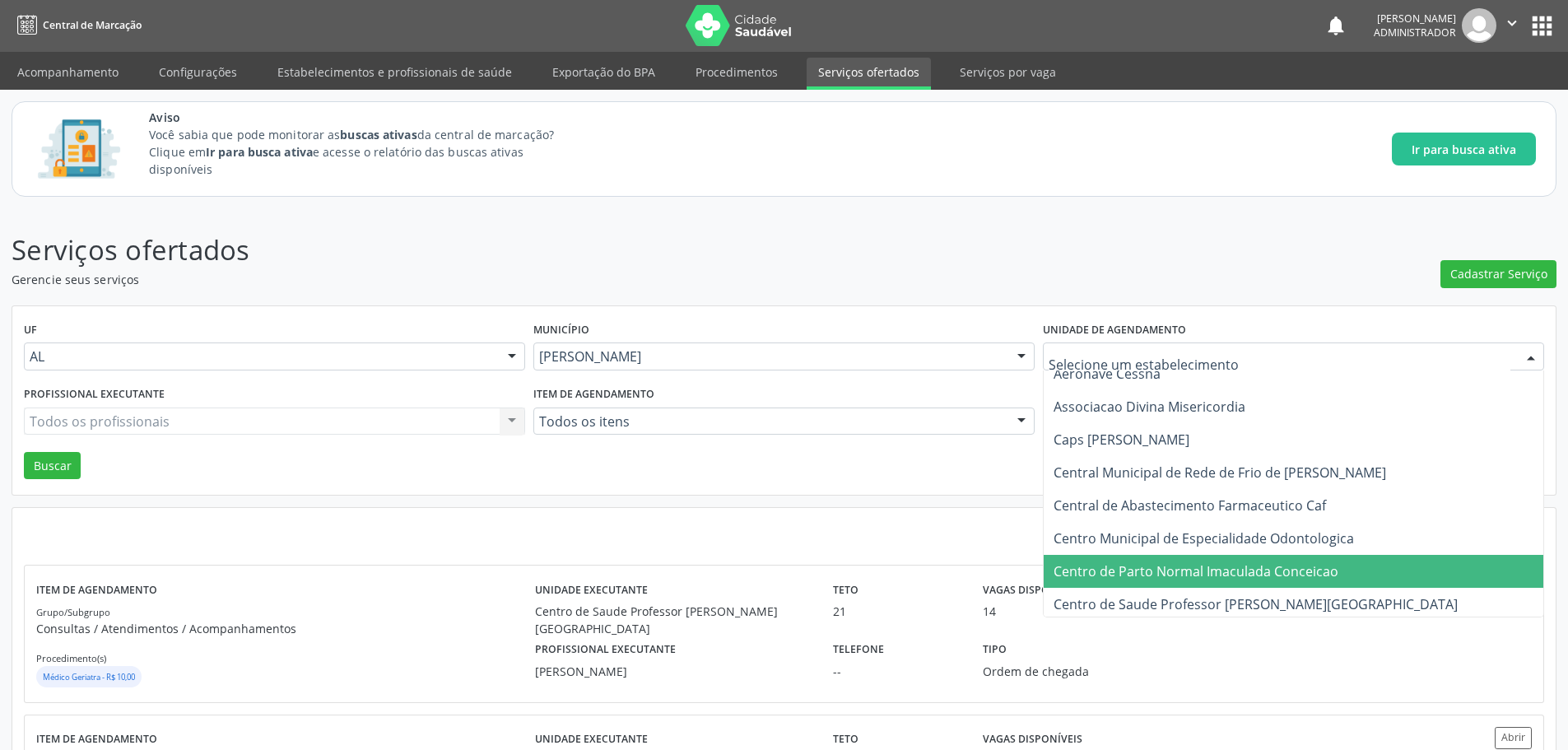
click at [1159, 571] on span "Centro de Parto Normal Imaculada Conceicao" at bounding box center [1196, 571] width 285 height 18
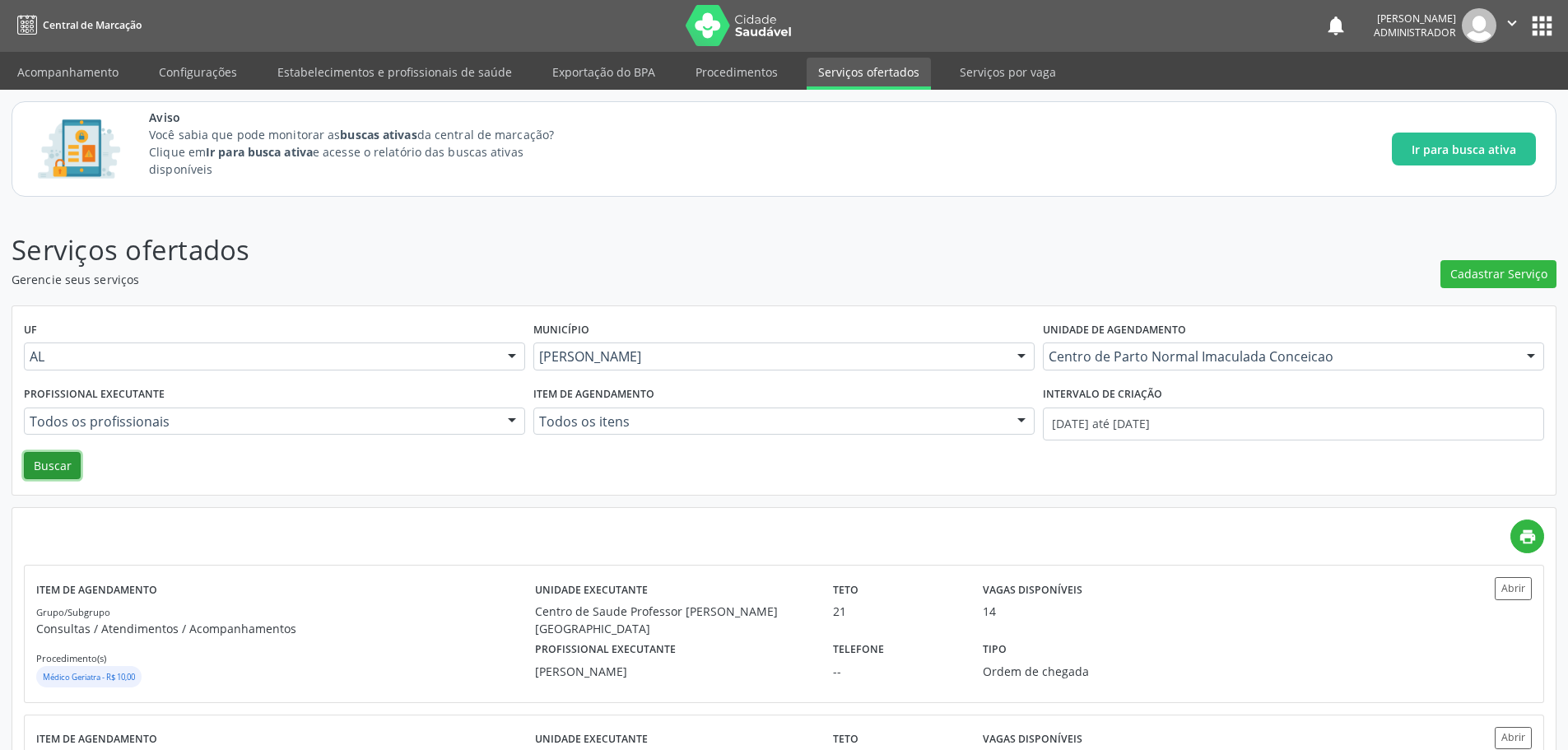
click at [50, 467] on button "Buscar" at bounding box center [52, 465] width 57 height 28
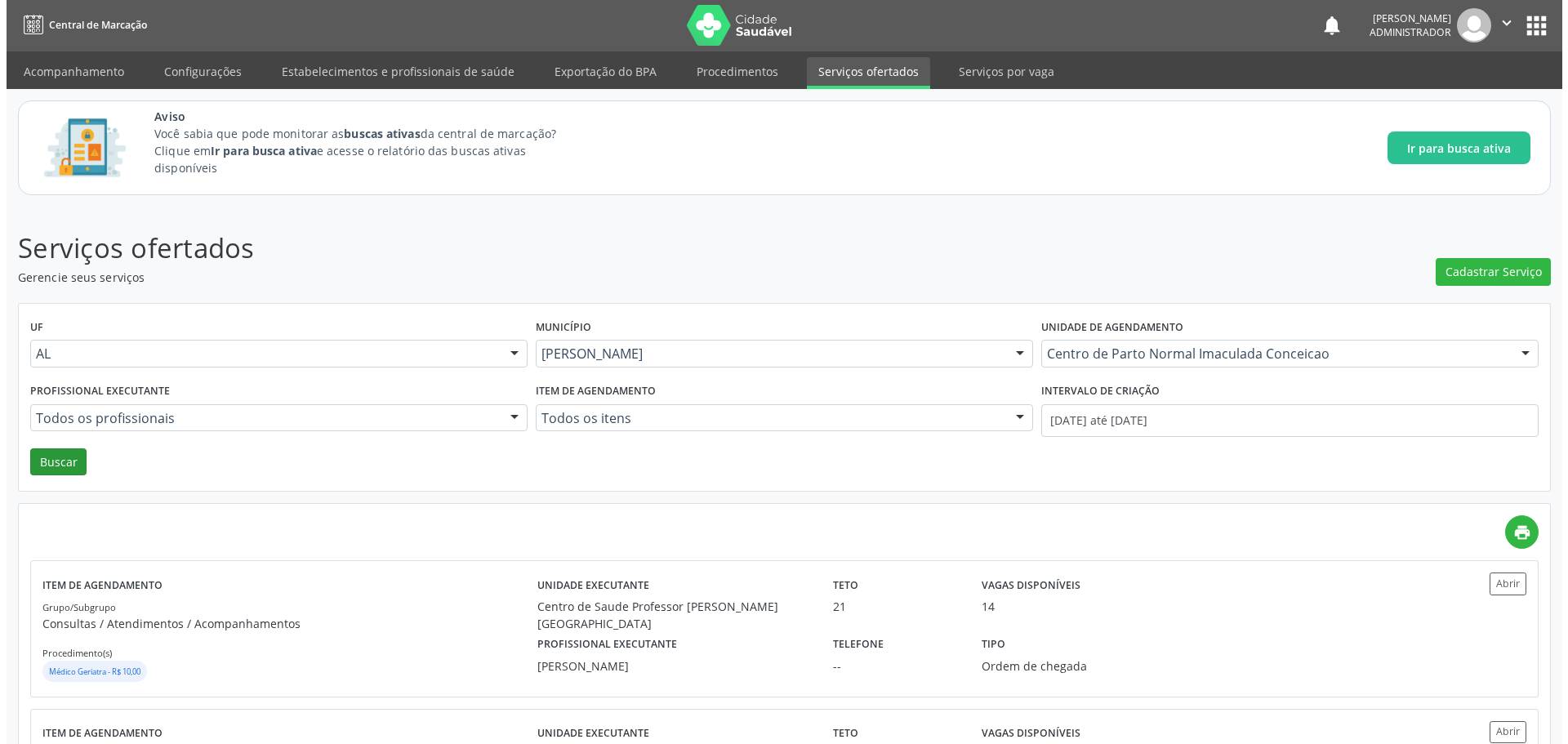
scroll to position [0, 0]
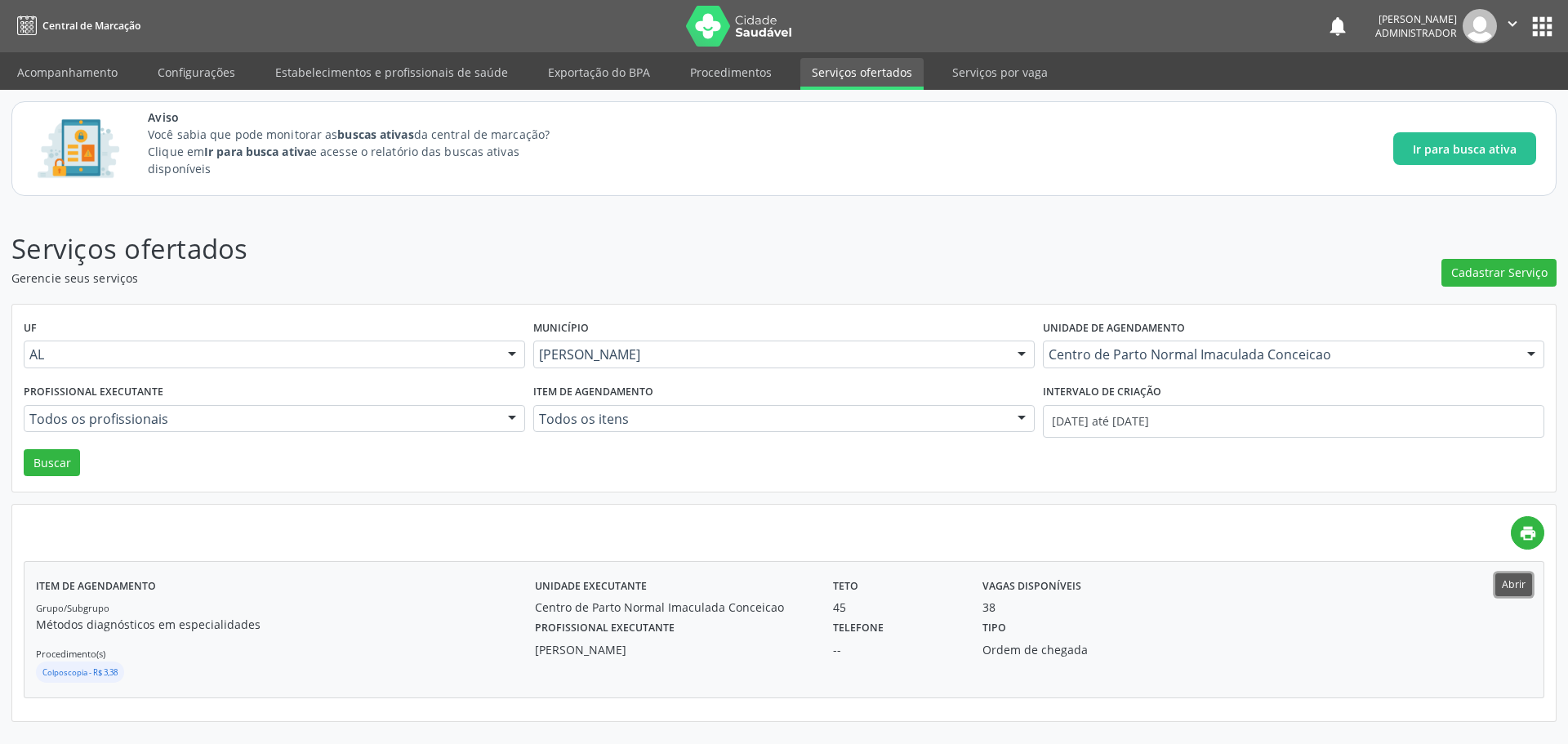
click at [1508, 589] on button "Abrir" at bounding box center [1513, 584] width 37 height 22
click at [1521, 578] on button "Abrir" at bounding box center [1513, 584] width 37 height 22
click at [717, 30] on img at bounding box center [739, 26] width 106 height 41
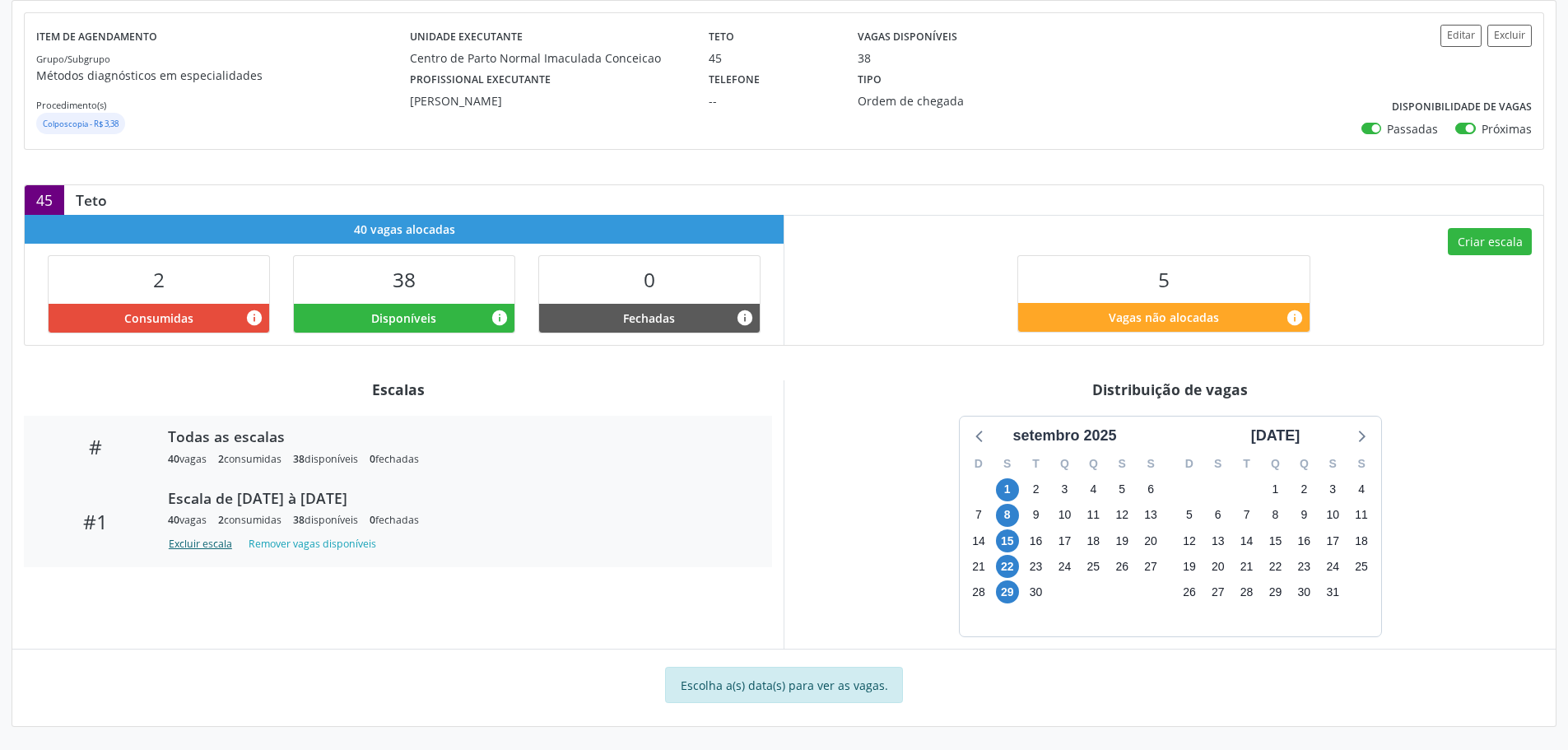
scroll to position [316, 0]
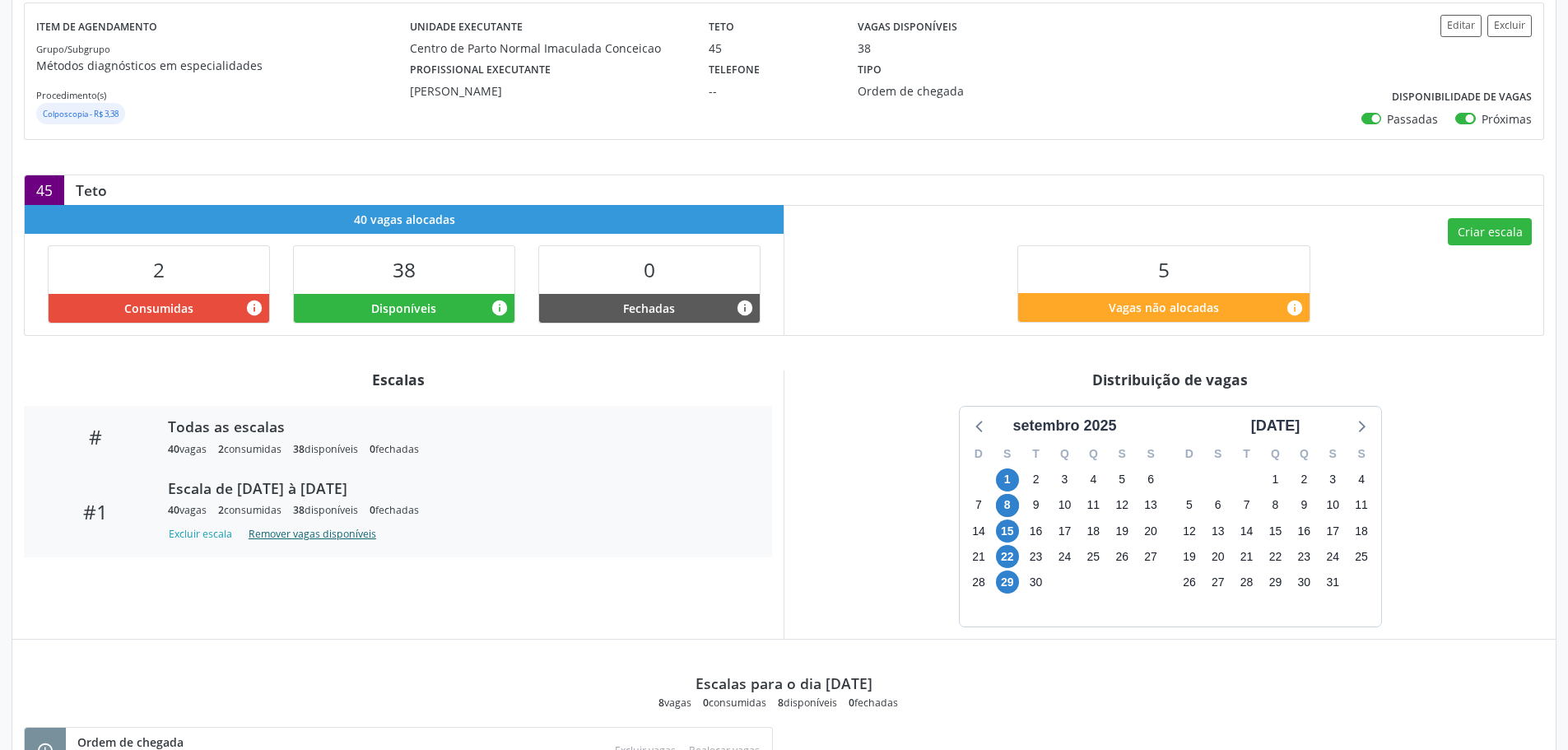
click at [261, 534] on button "Remover vagas disponíveis" at bounding box center [312, 534] width 141 height 22
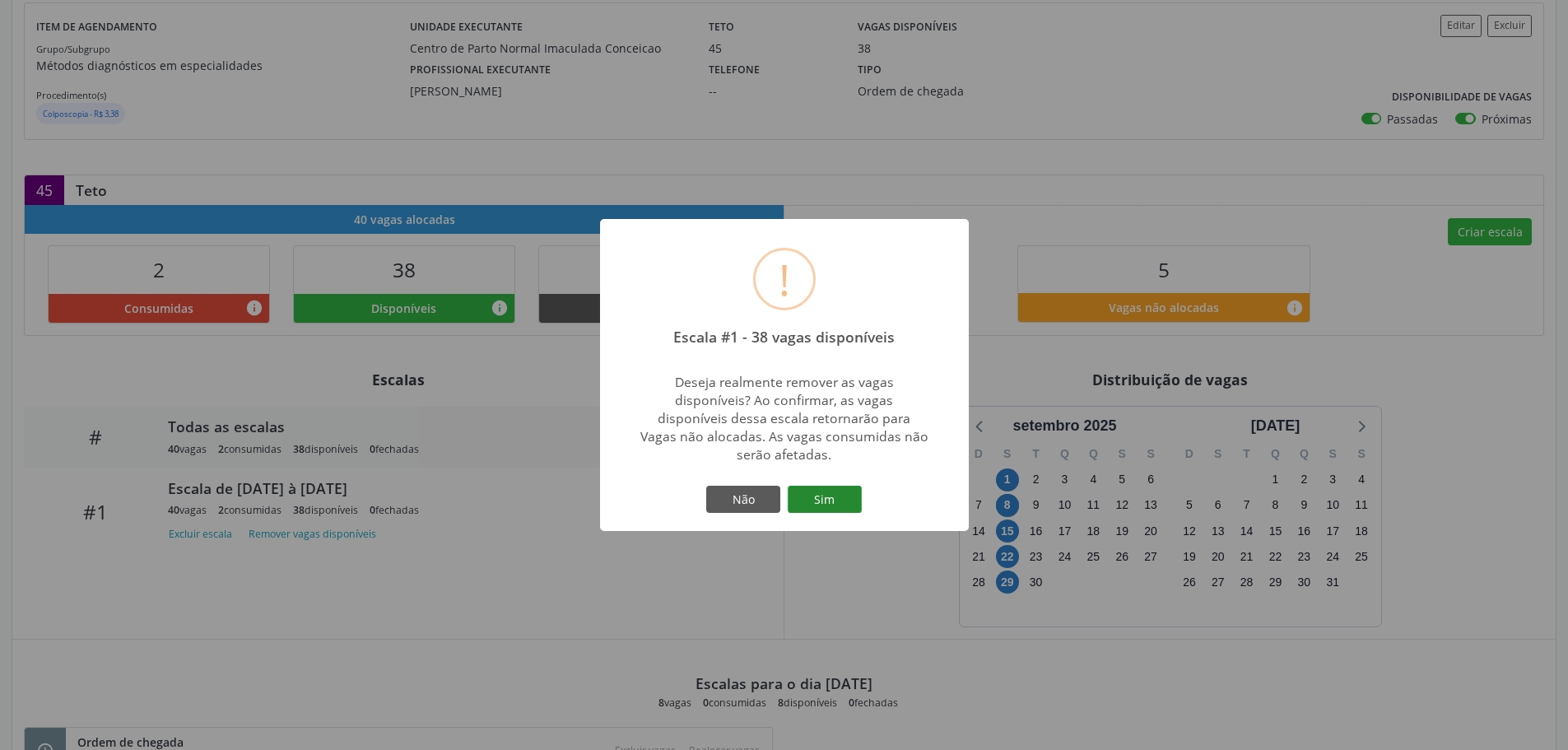
click at [818, 493] on button "Sim" at bounding box center [825, 500] width 74 height 28
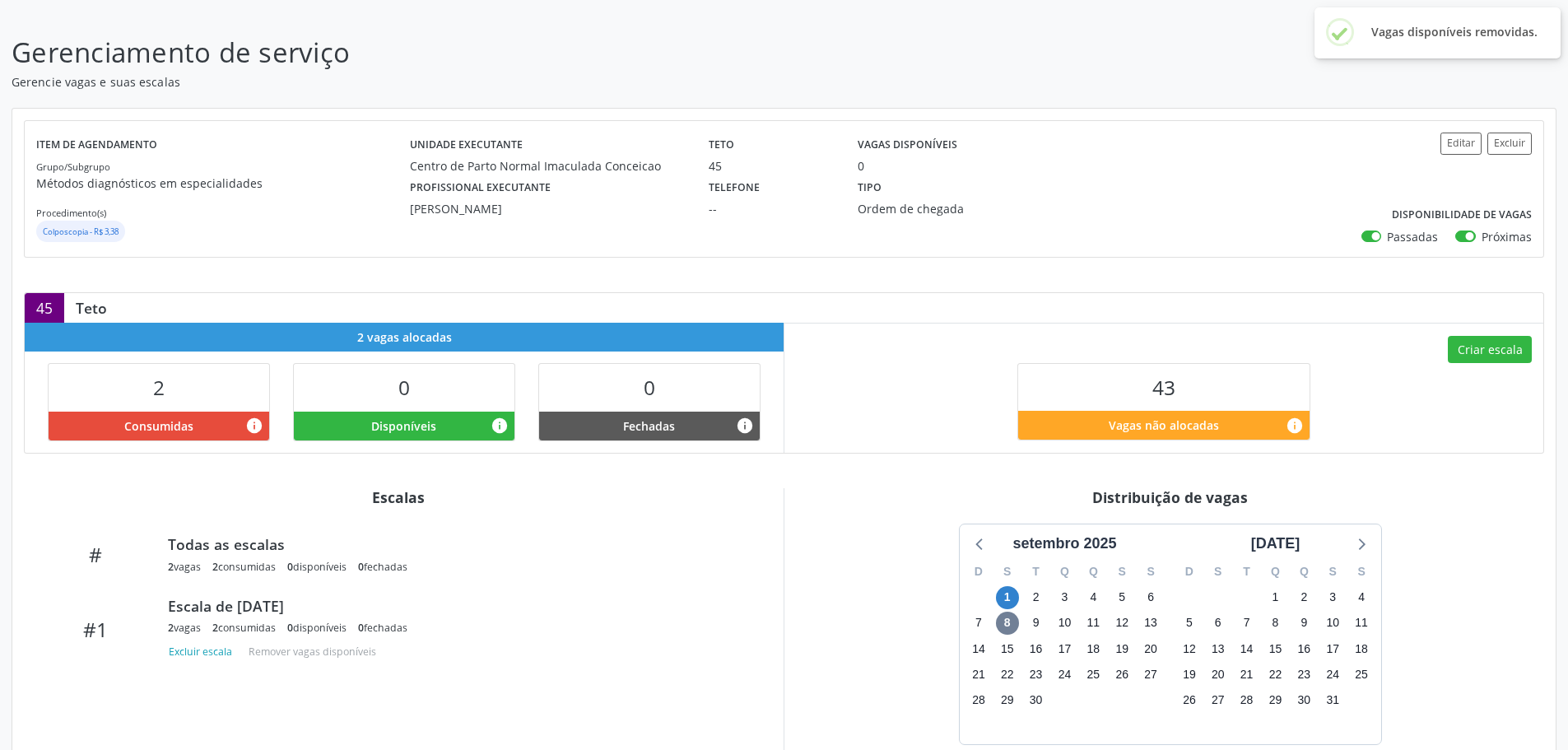
scroll to position [207, 0]
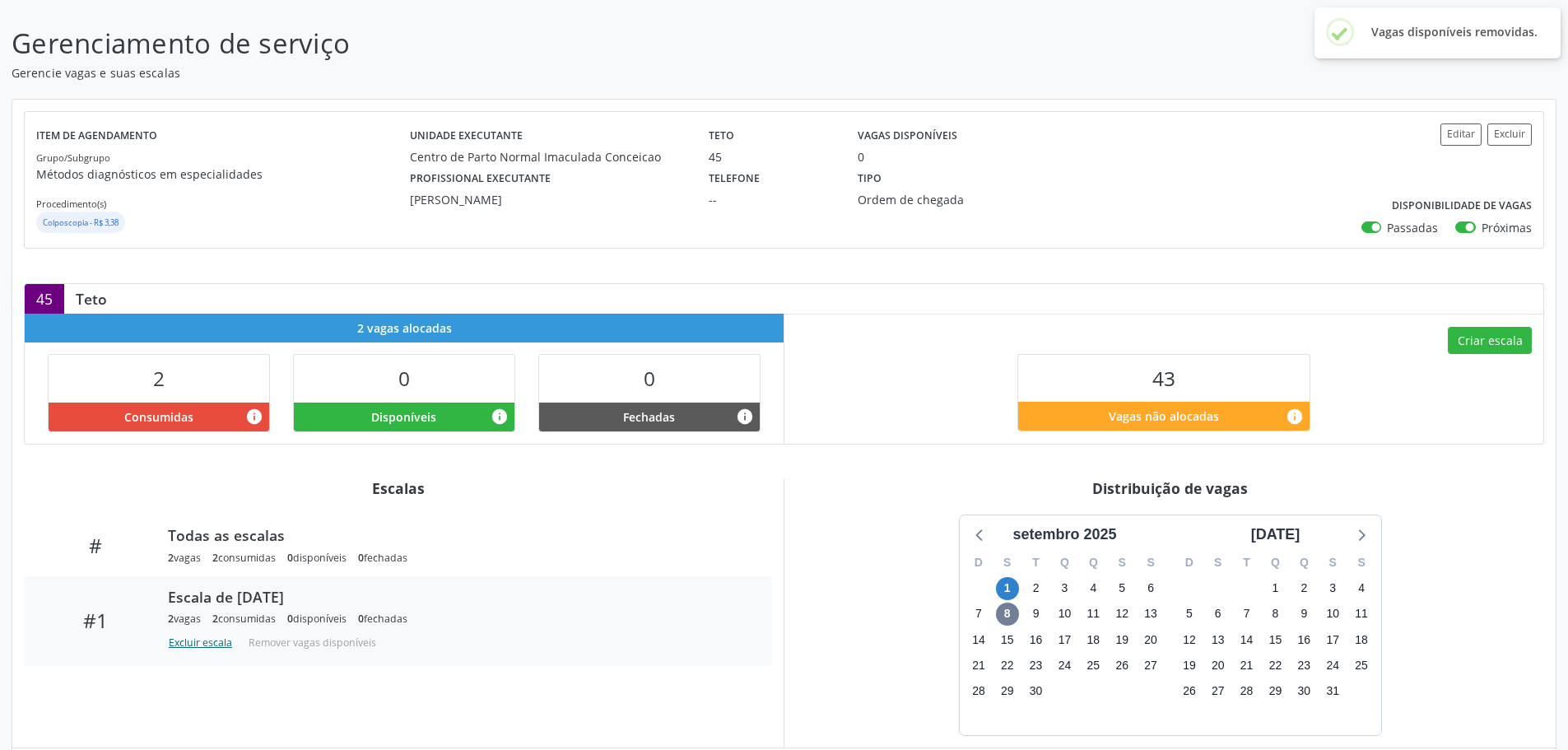
click at [204, 641] on button "Excluir escala" at bounding box center [203, 642] width 71 height 22
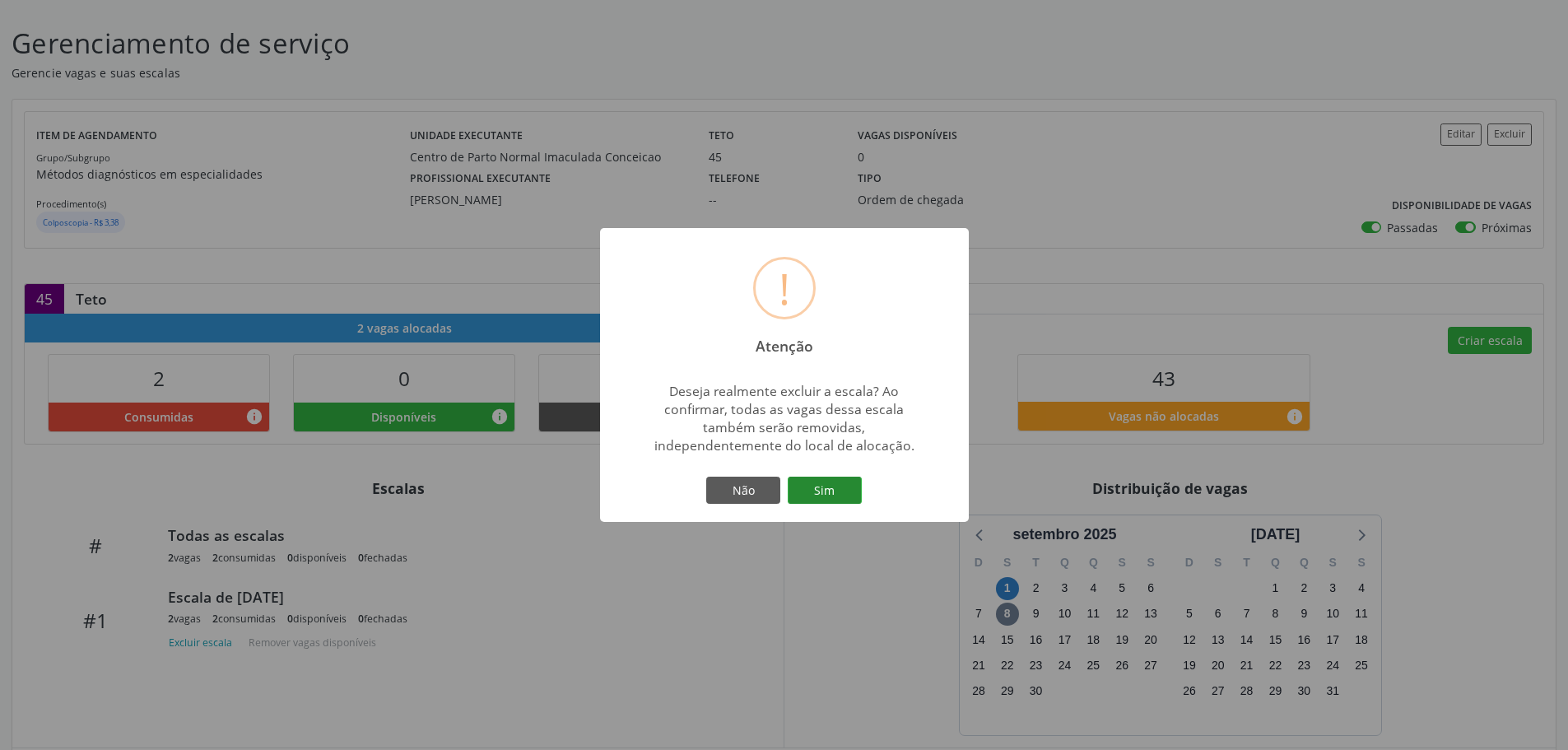
click at [809, 494] on button "Sim" at bounding box center [825, 490] width 74 height 28
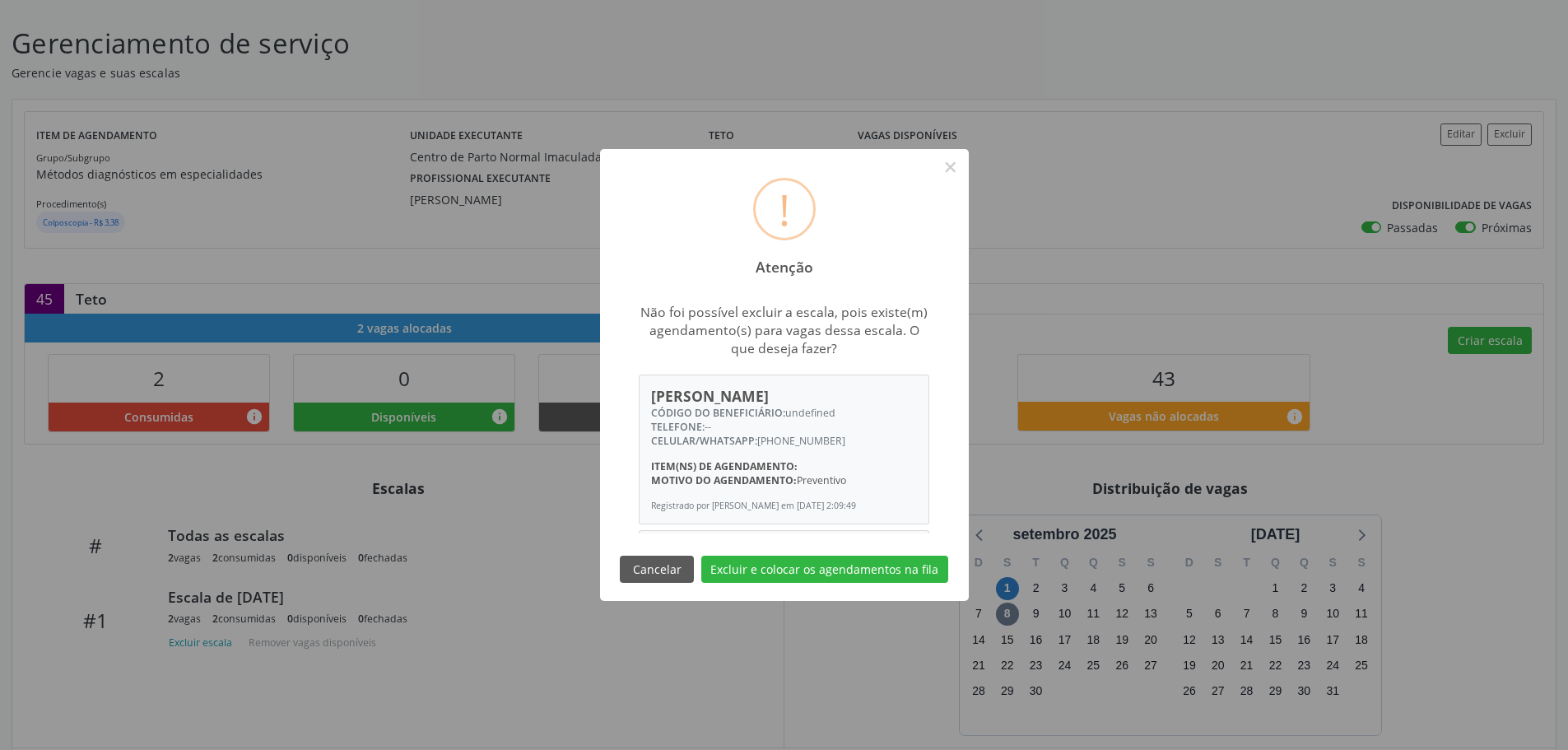
scroll to position [177, 0]
click at [827, 568] on button "Excluir e colocar os agendamentos na fila" at bounding box center [824, 569] width 247 height 28
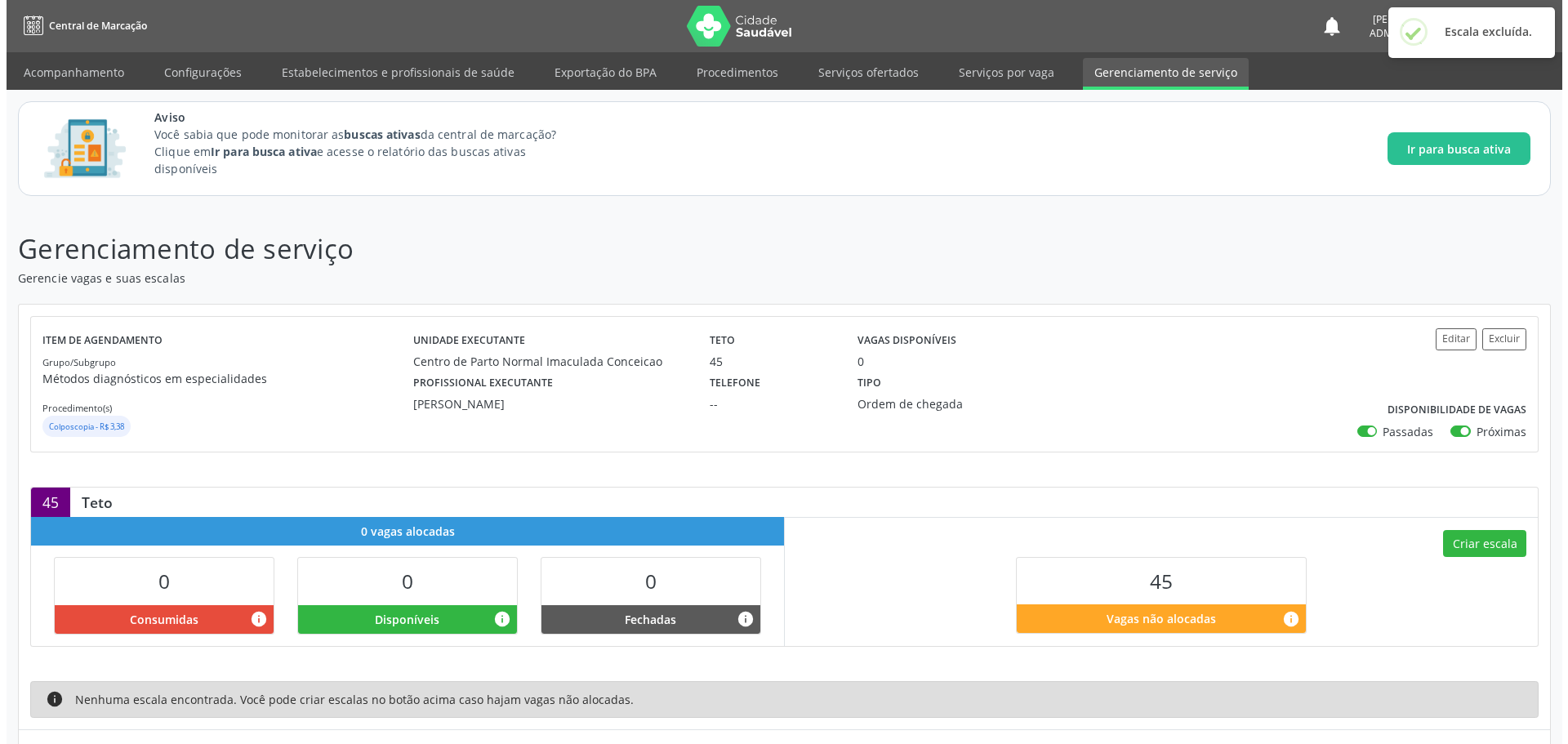
scroll to position [85, 0]
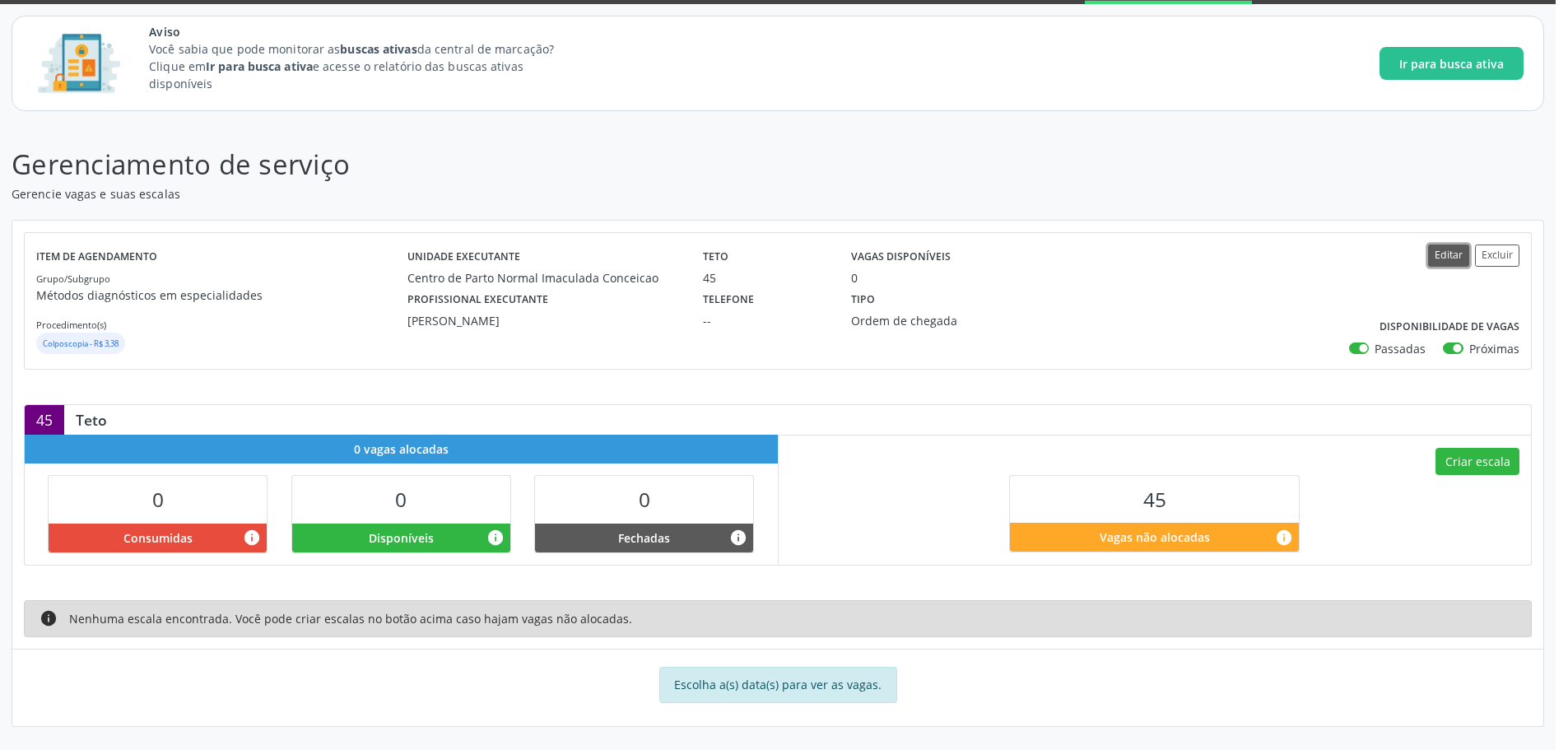
click at [1454, 259] on button "Editar" at bounding box center [1448, 255] width 41 height 22
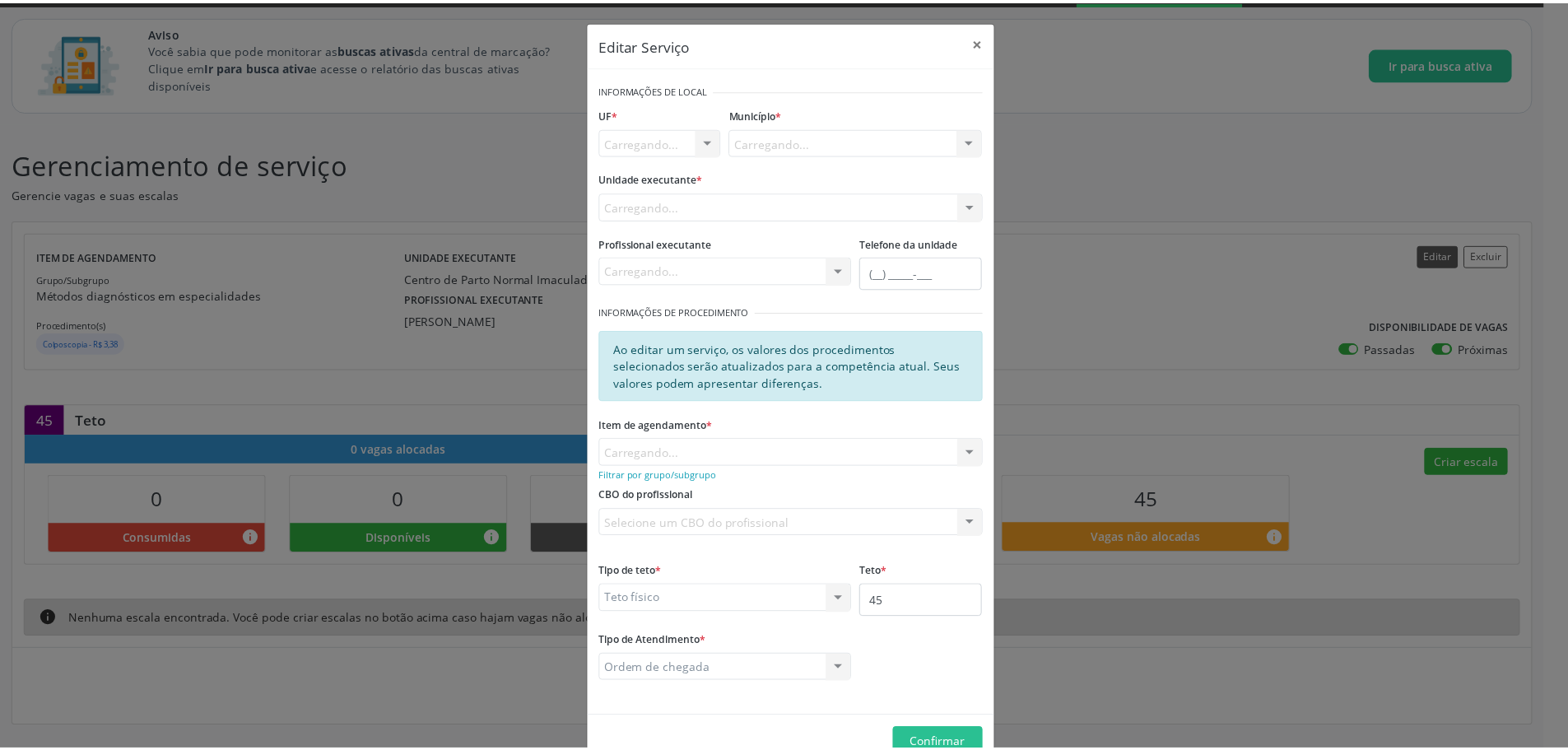
scroll to position [0, 0]
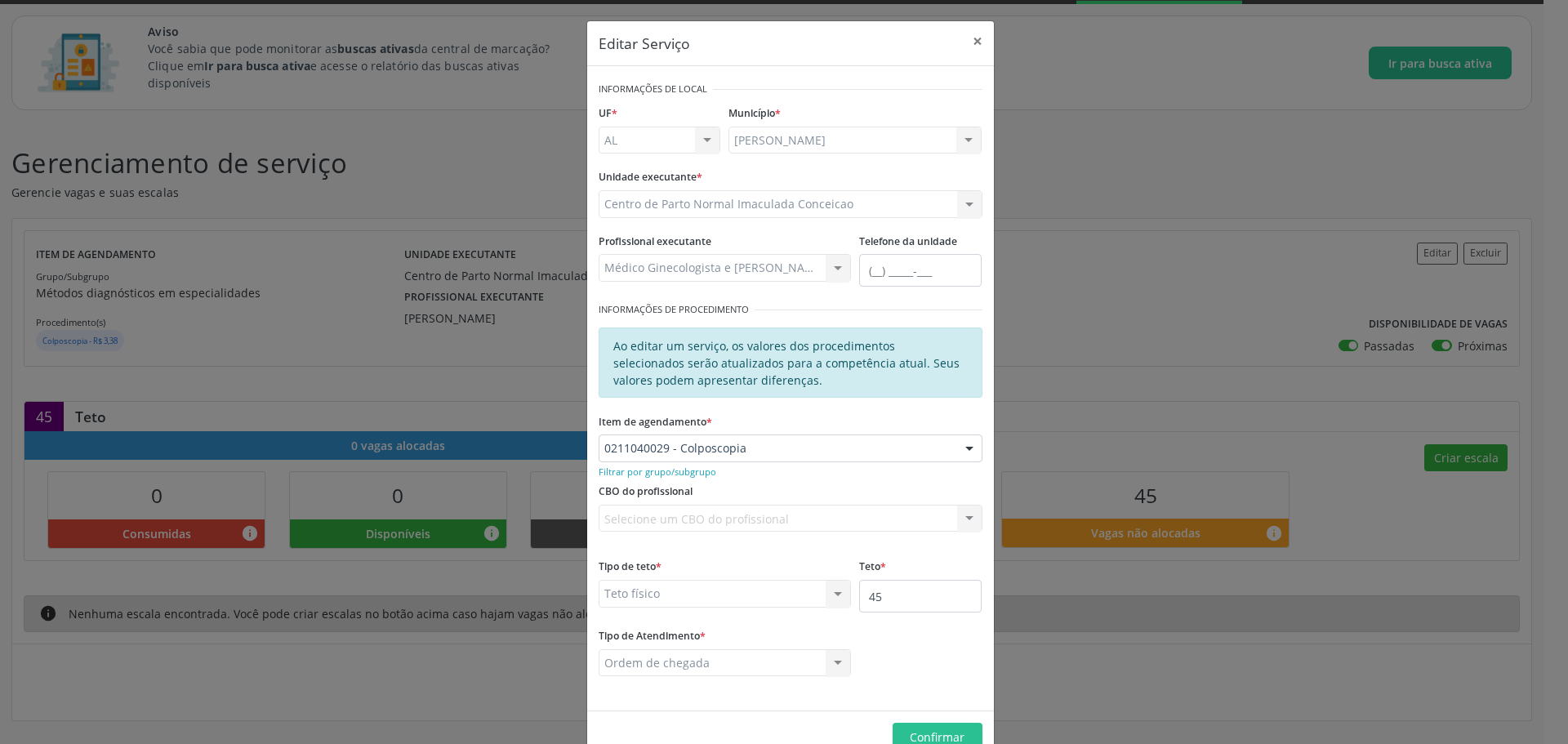
click at [815, 661] on div "Ordem de chegada Ordem de chegada Horário agendado Nenhum resultado encontrado …" at bounding box center [725, 663] width 254 height 28
click at [967, 39] on button "×" at bounding box center [977, 41] width 32 height 40
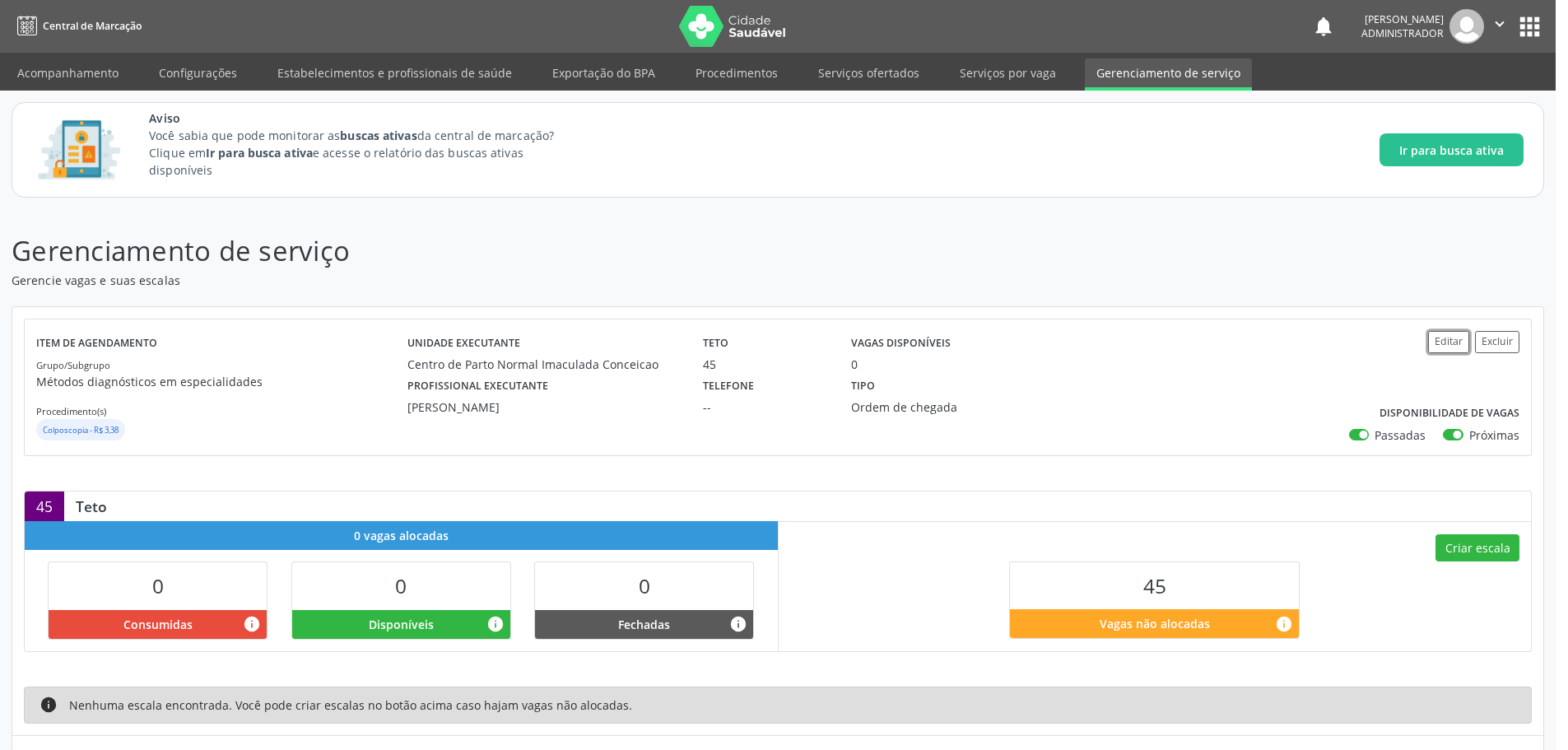
scroll to position [1, 0]
click at [1073, 501] on div "45 Teto" at bounding box center [778, 505] width 1506 height 29
drag, startPoint x: 1073, startPoint y: 501, endPoint x: 837, endPoint y: 143, distance: 428.8
click at [783, 272] on div "Gerenciamento de serviço Gerencie vagas e suas escalas Item de agendamento Grup…" at bounding box center [778, 520] width 1533 height 582
click at [783, 272] on p "Gerencie vagas e suas escalas" at bounding box center [547, 280] width 1073 height 17
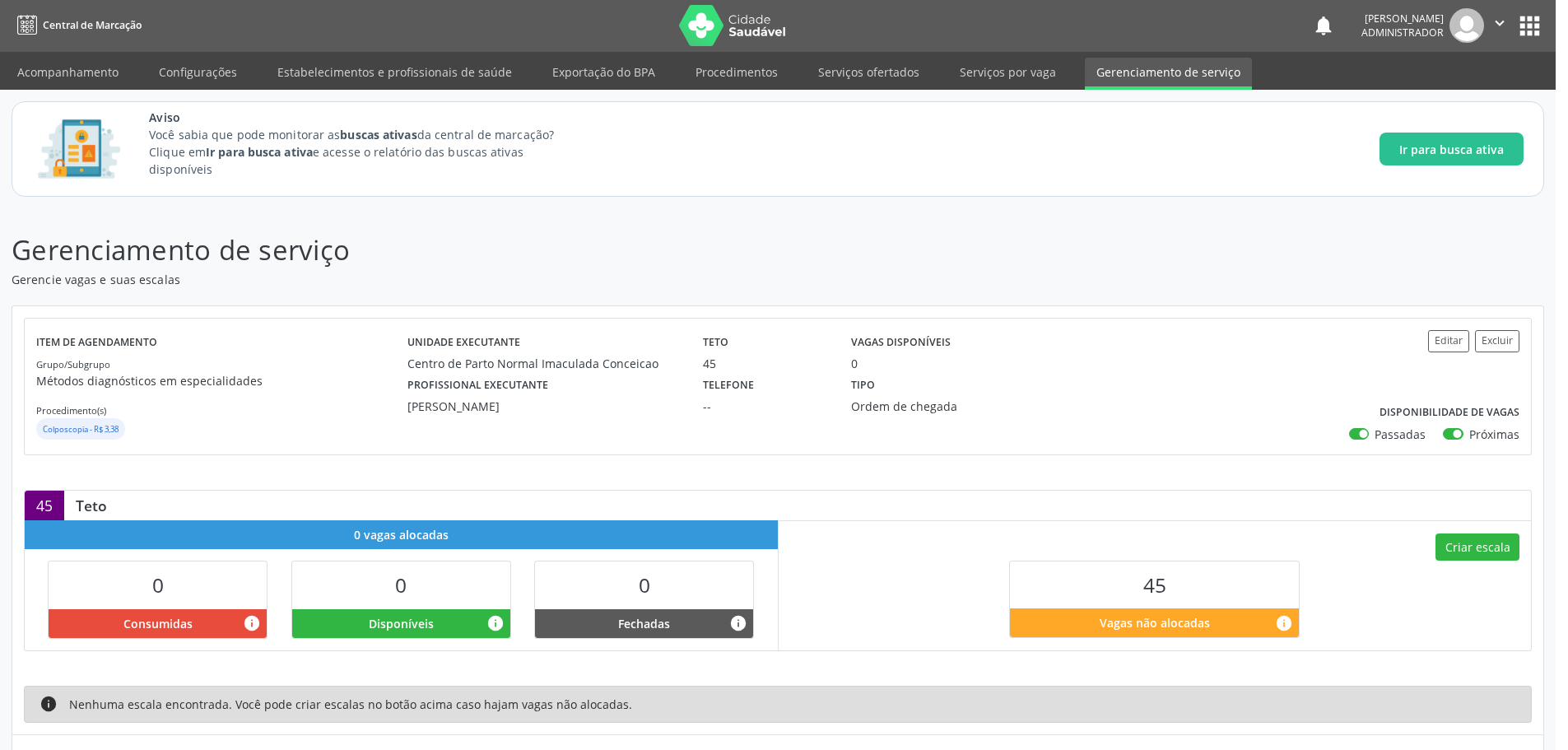
click at [976, 163] on div "Aviso Você sabia que pode monitorar as buscas ativas da central de marcação? Cl…" at bounding box center [836, 149] width 1374 height 81
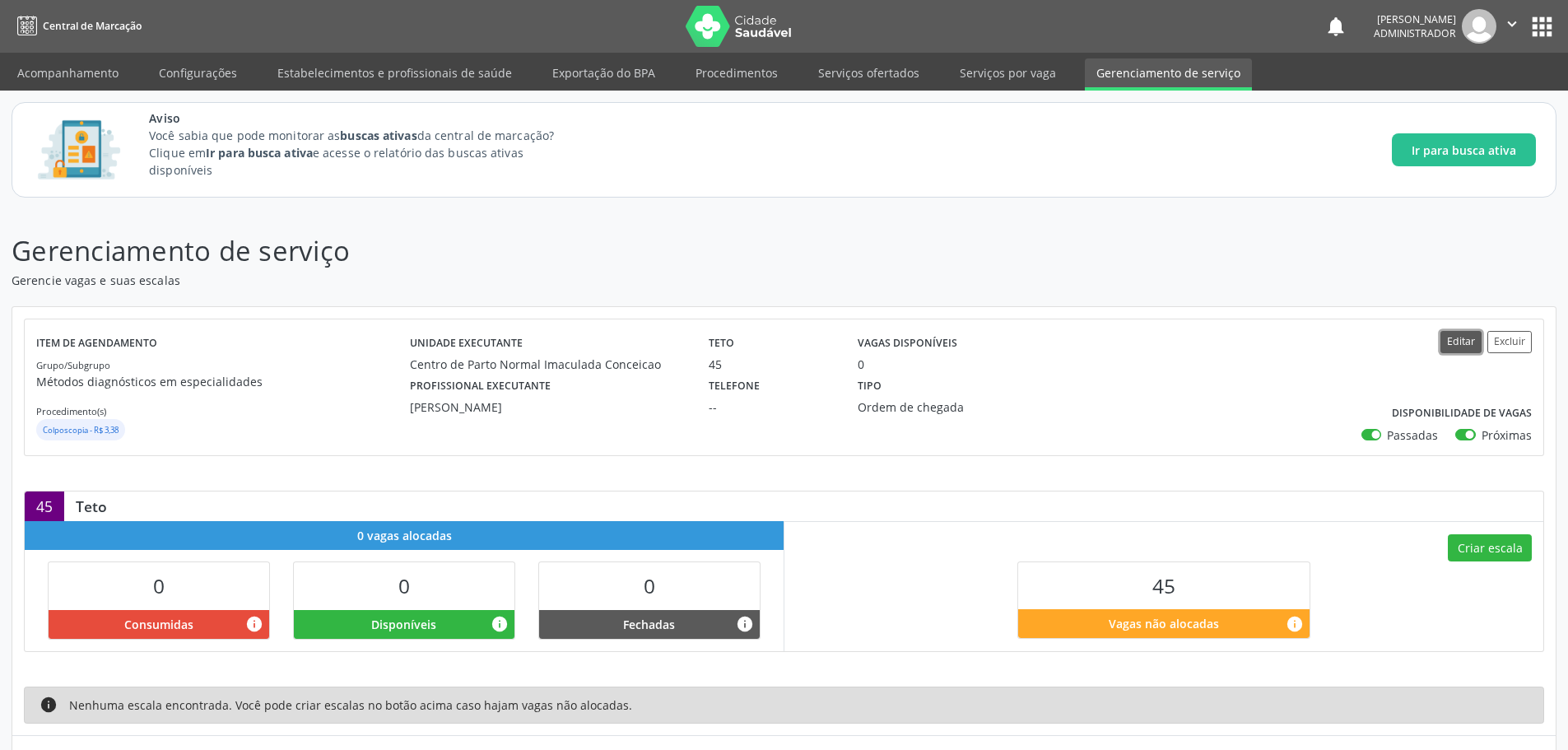
click at [1464, 338] on button "Editar" at bounding box center [1460, 342] width 41 height 22
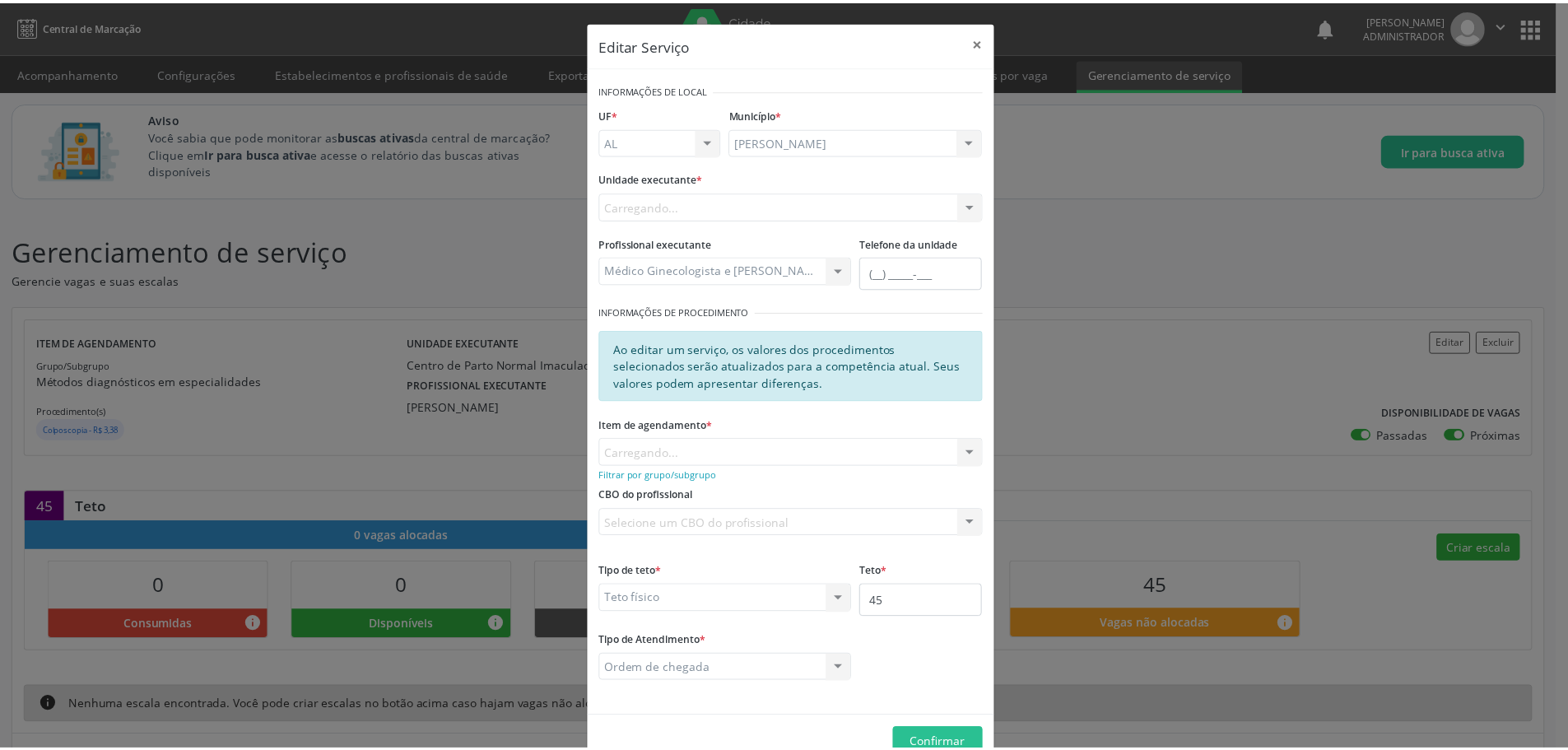
scroll to position [39, 0]
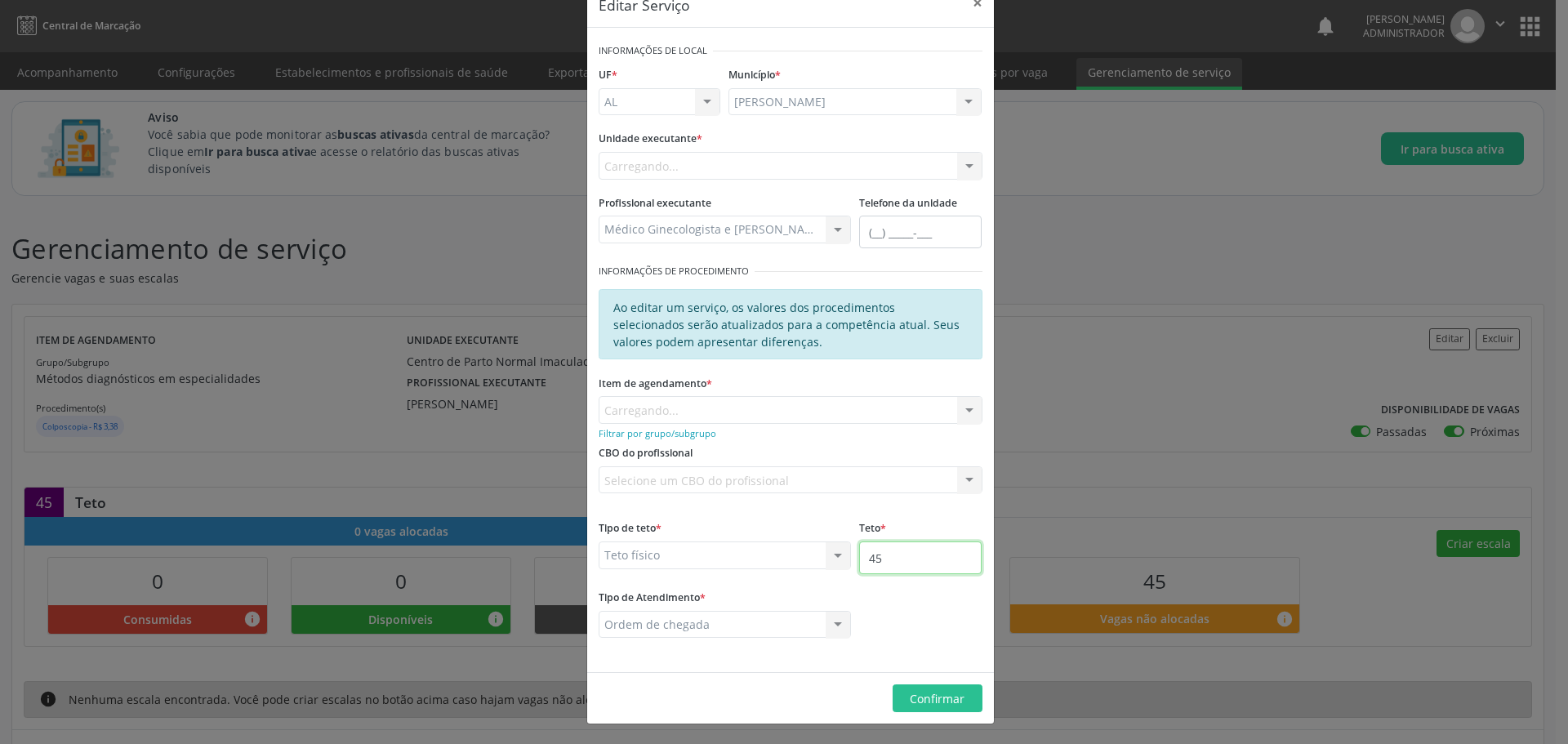
click at [918, 562] on input "45" at bounding box center [921, 557] width 123 height 32
type input "4"
type input "100"
click at [913, 687] on button "Confirmar" at bounding box center [937, 698] width 90 height 28
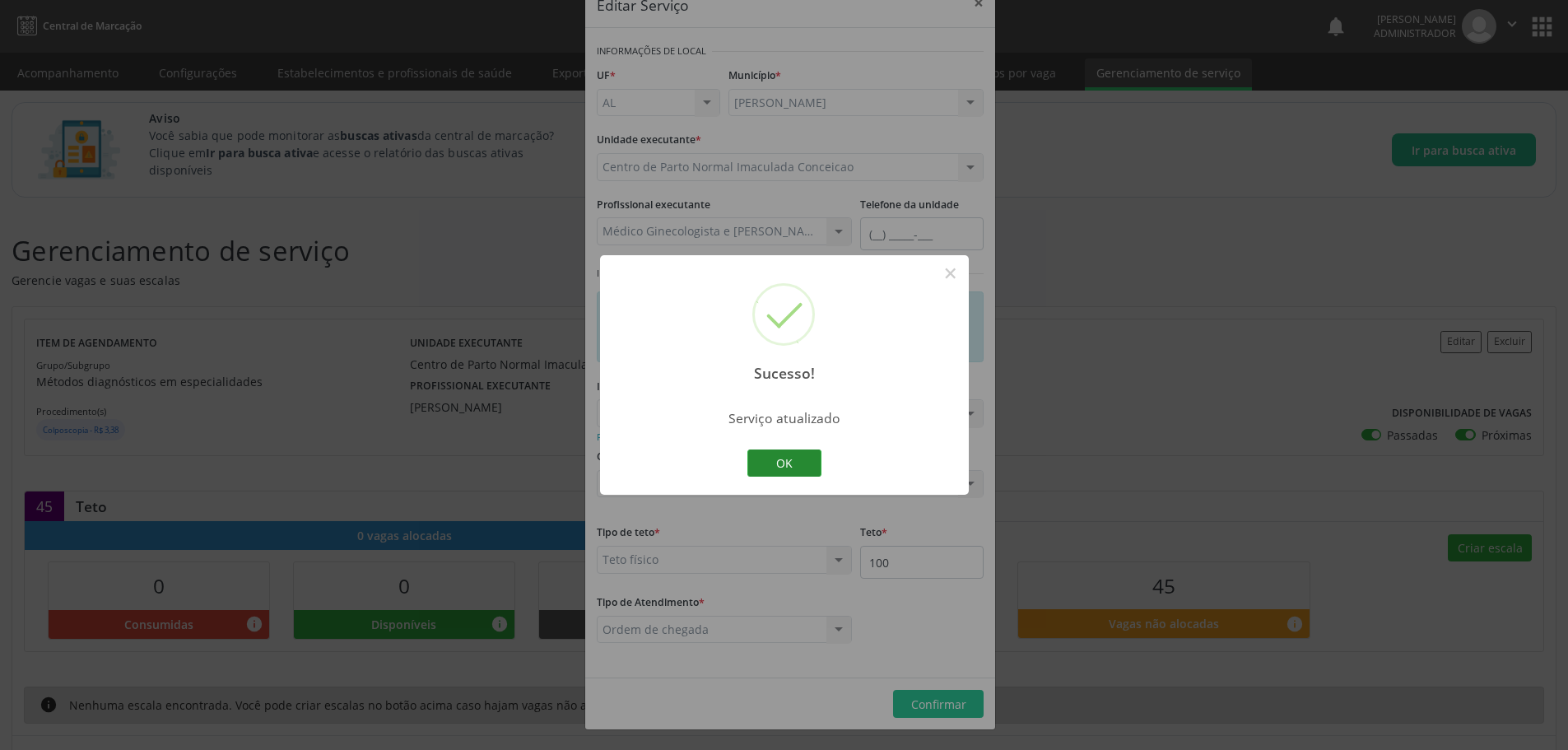
click at [788, 462] on button "OK" at bounding box center [784, 463] width 74 height 28
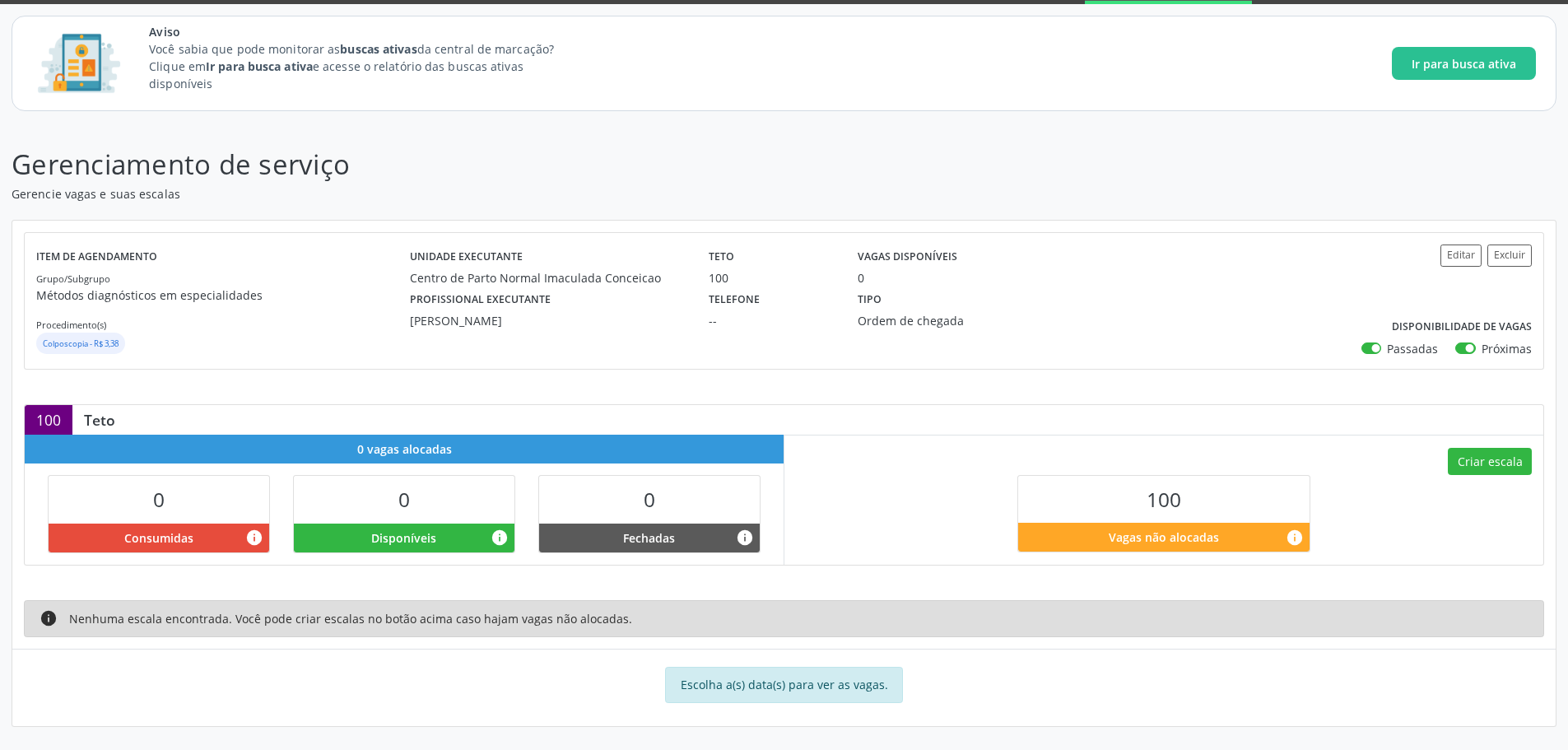
scroll to position [0, 0]
